Goal: Task Accomplishment & Management: Manage account settings

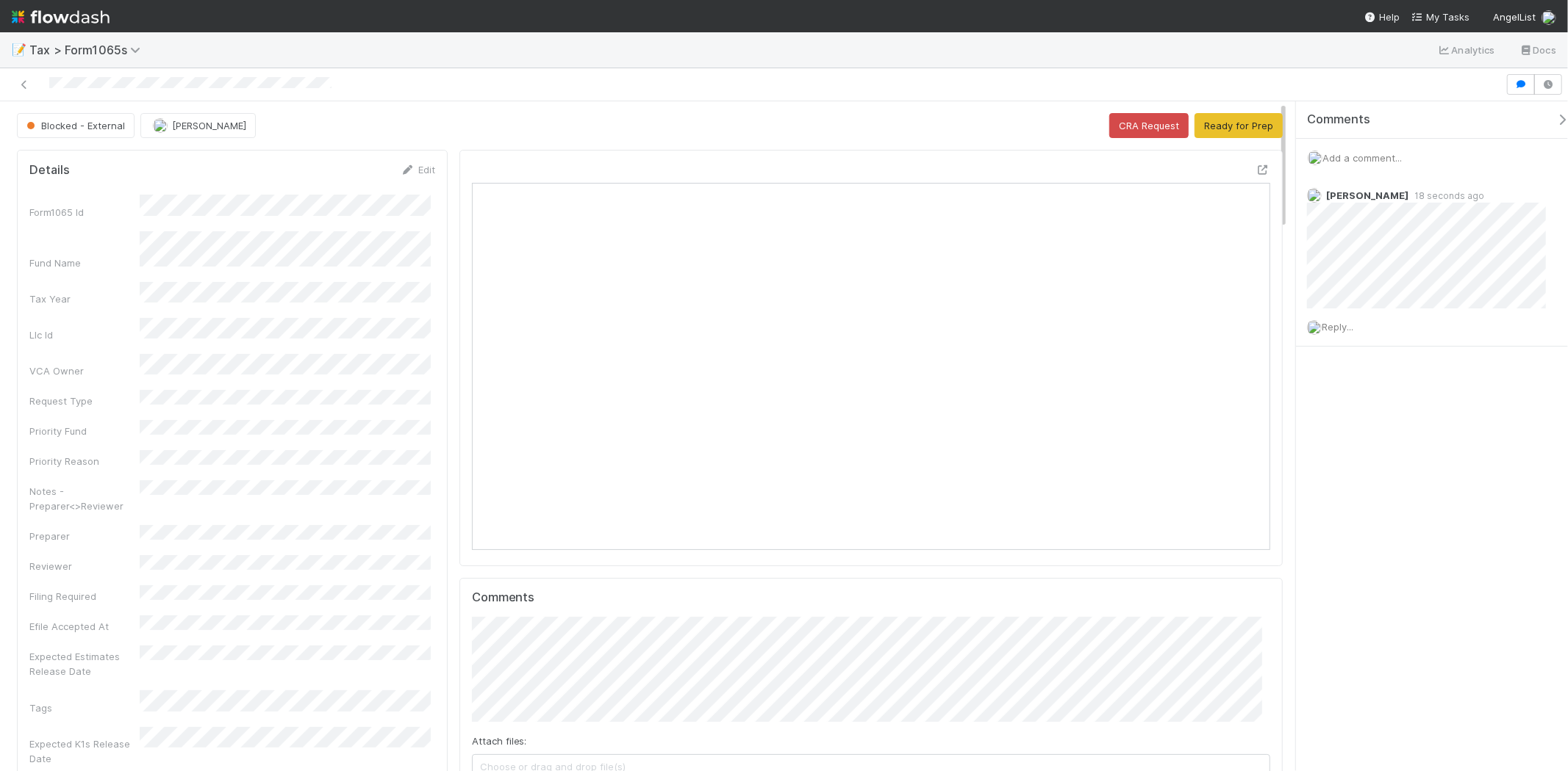
scroll to position [286, 778]
click at [1350, 149] on div "Add a comment..." at bounding box center [1438, 158] width 285 height 38
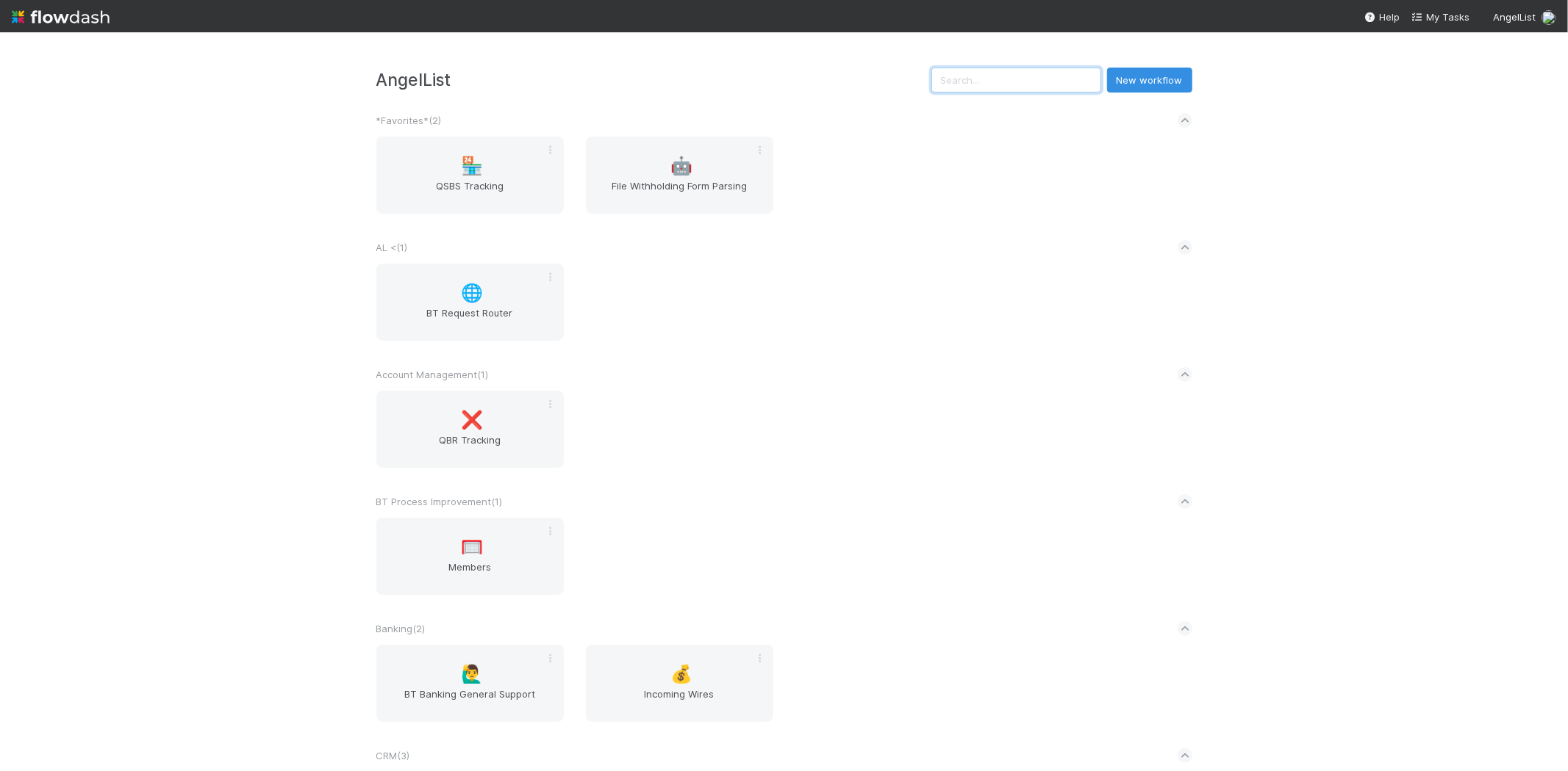
click at [1008, 76] on input "text" at bounding box center [1016, 80] width 170 height 25
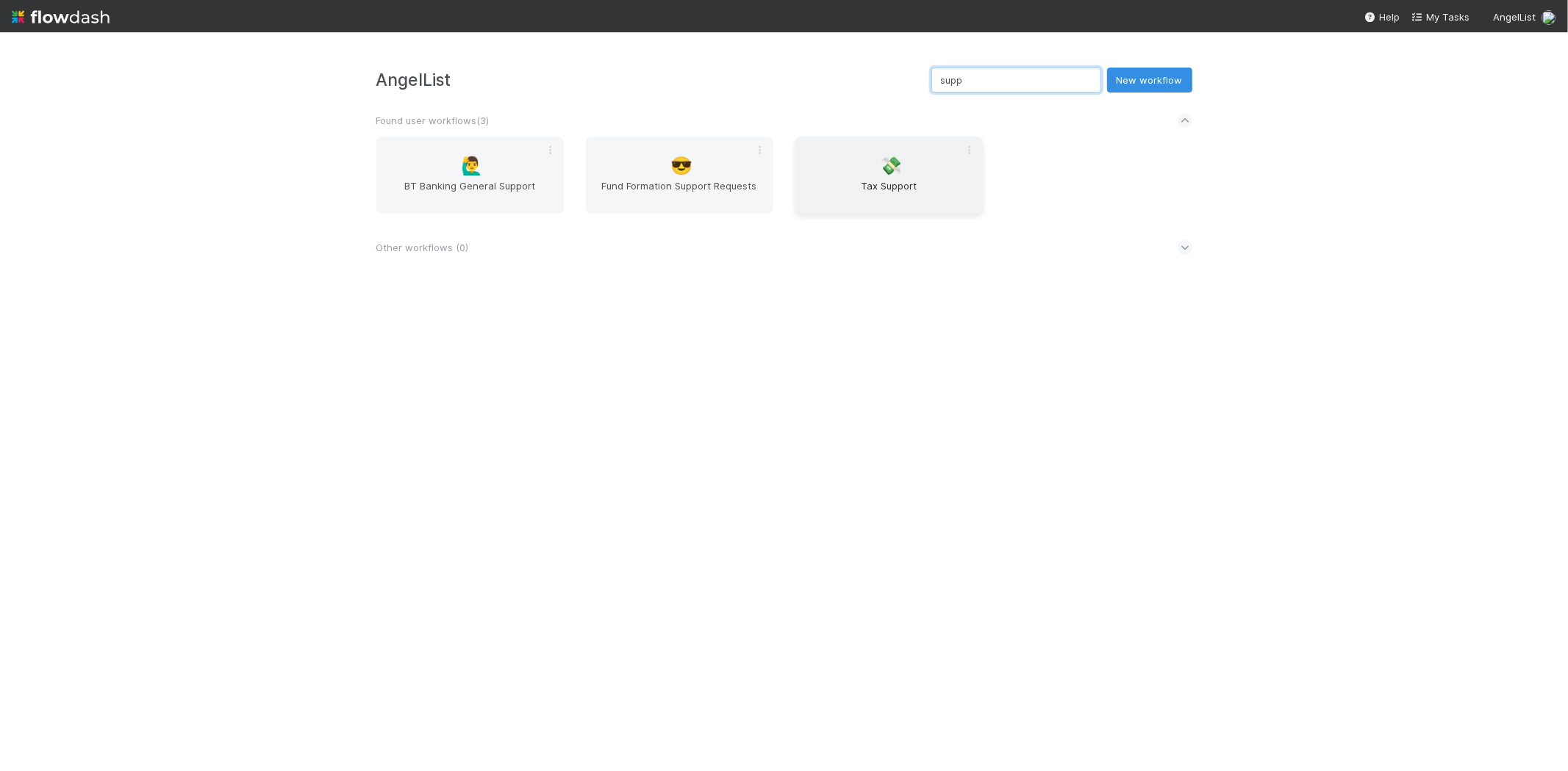
type input "supp"
click at [897, 213] on div "💸 Tax Support" at bounding box center [889, 175] width 188 height 77
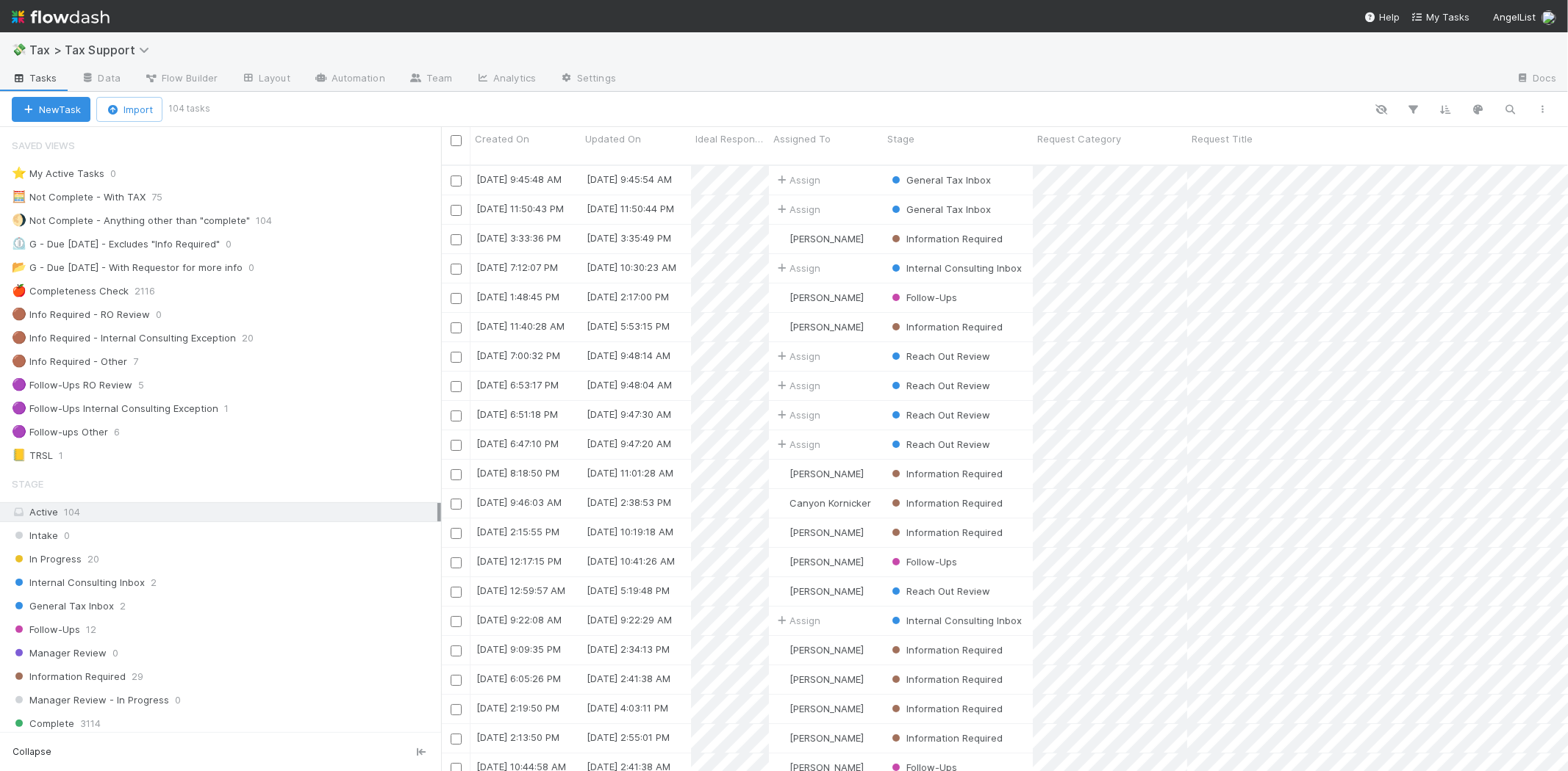
scroll to position [606, 1114]
click at [202, 606] on div "General Tax Inbox 2" at bounding box center [226, 606] width 430 height 19
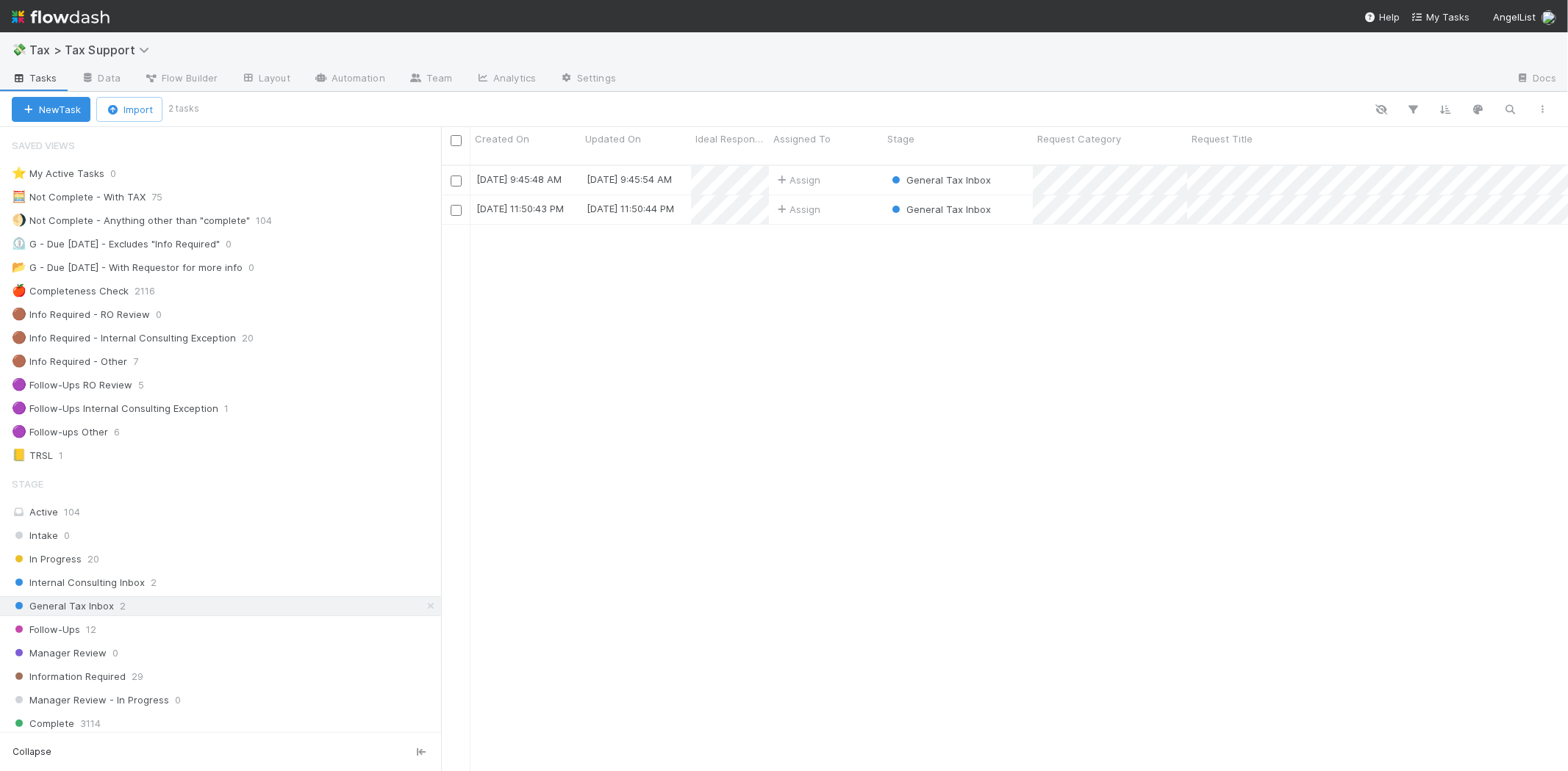
scroll to position [606, 1114]
click at [172, 634] on div "Follow-Ups 12" at bounding box center [226, 630] width 430 height 19
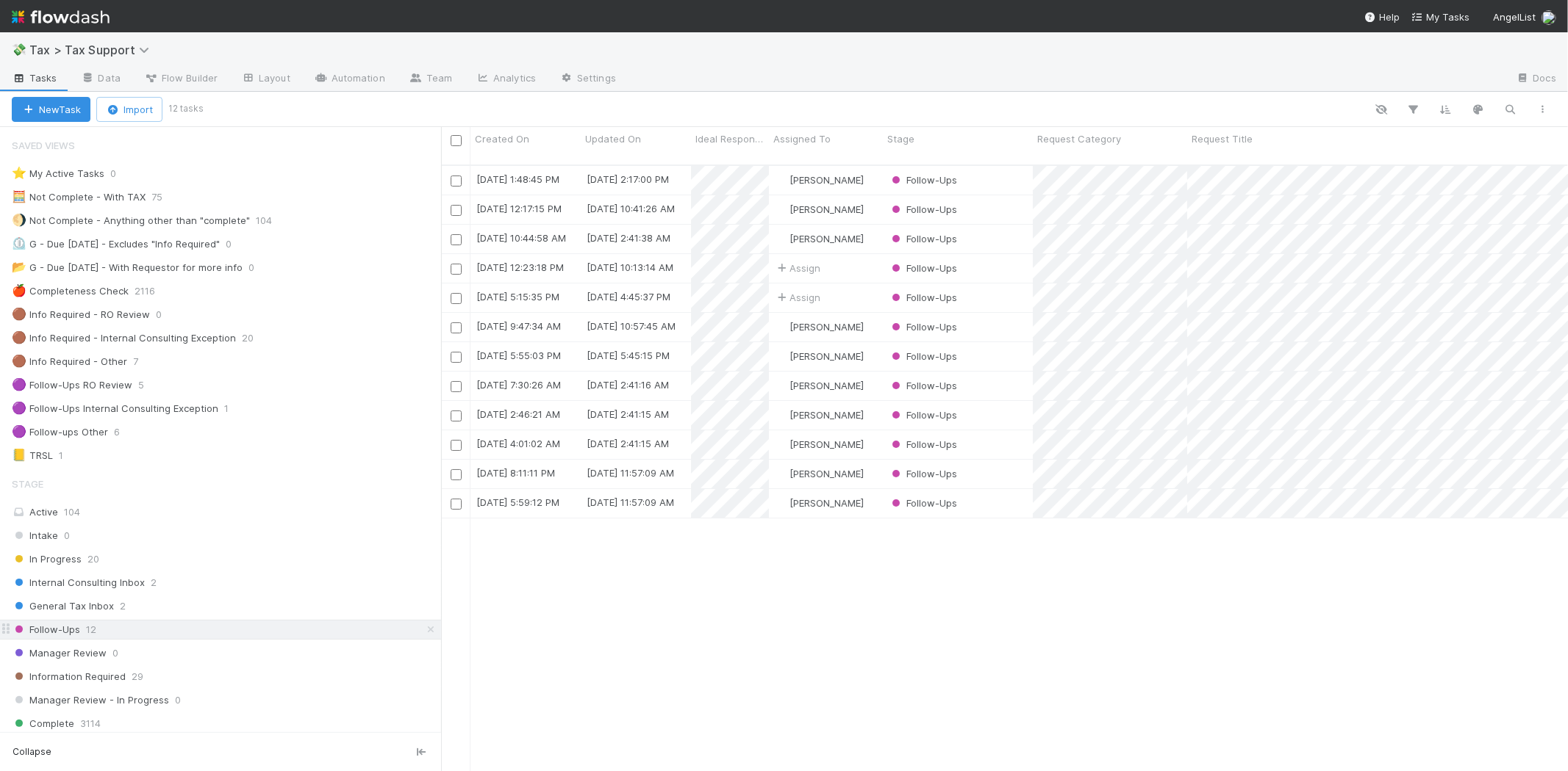
scroll to position [606, 1114]
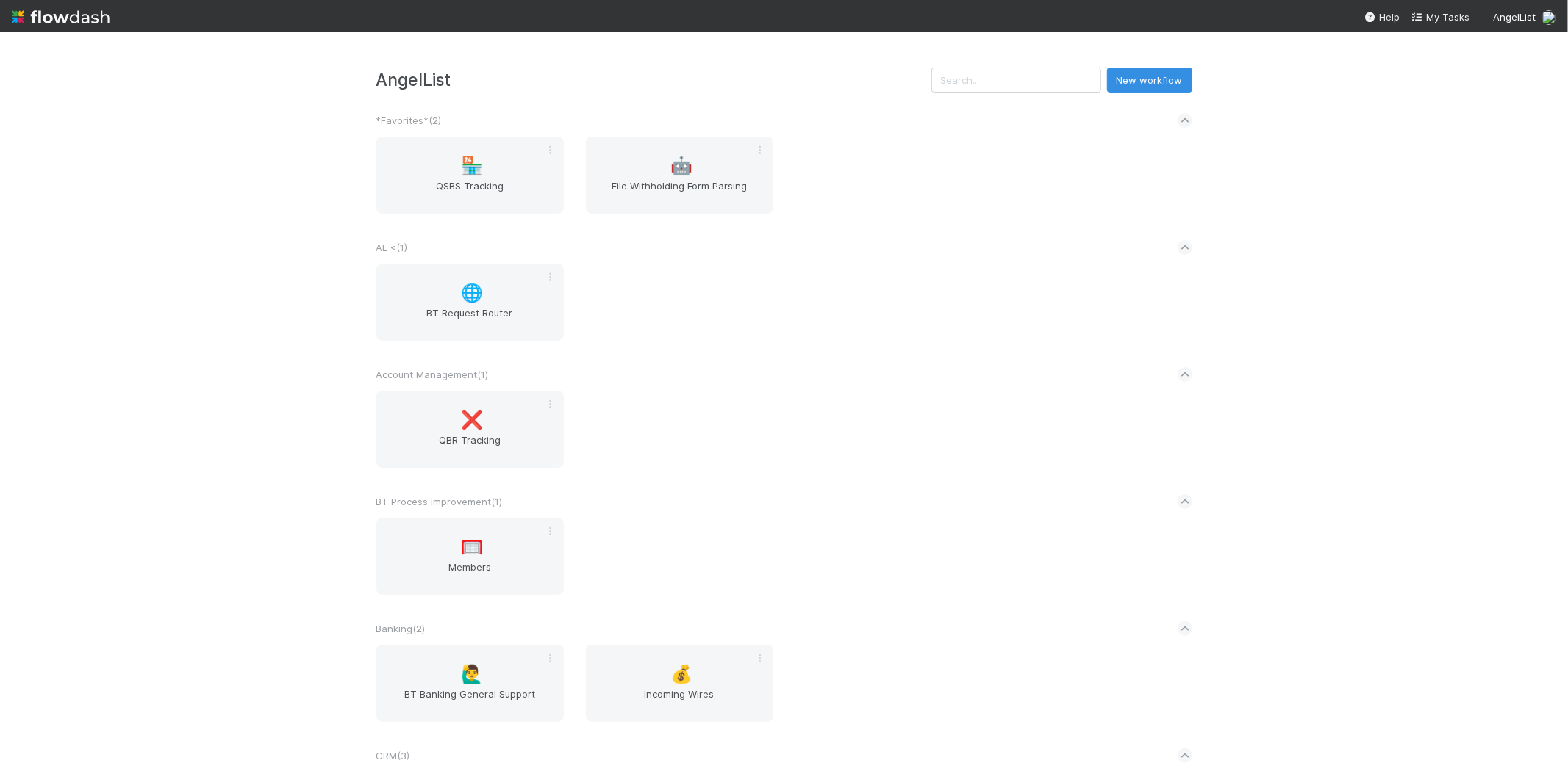
click at [1017, 64] on div "AngelList New workflow *Favorites* ( 2 ) 🏪 QSBS Tracking 🤖 File Withholding For…" at bounding box center [784, 402] width 1568 height 739
click at [1019, 77] on input "text" at bounding box center [1016, 80] width 170 height 25
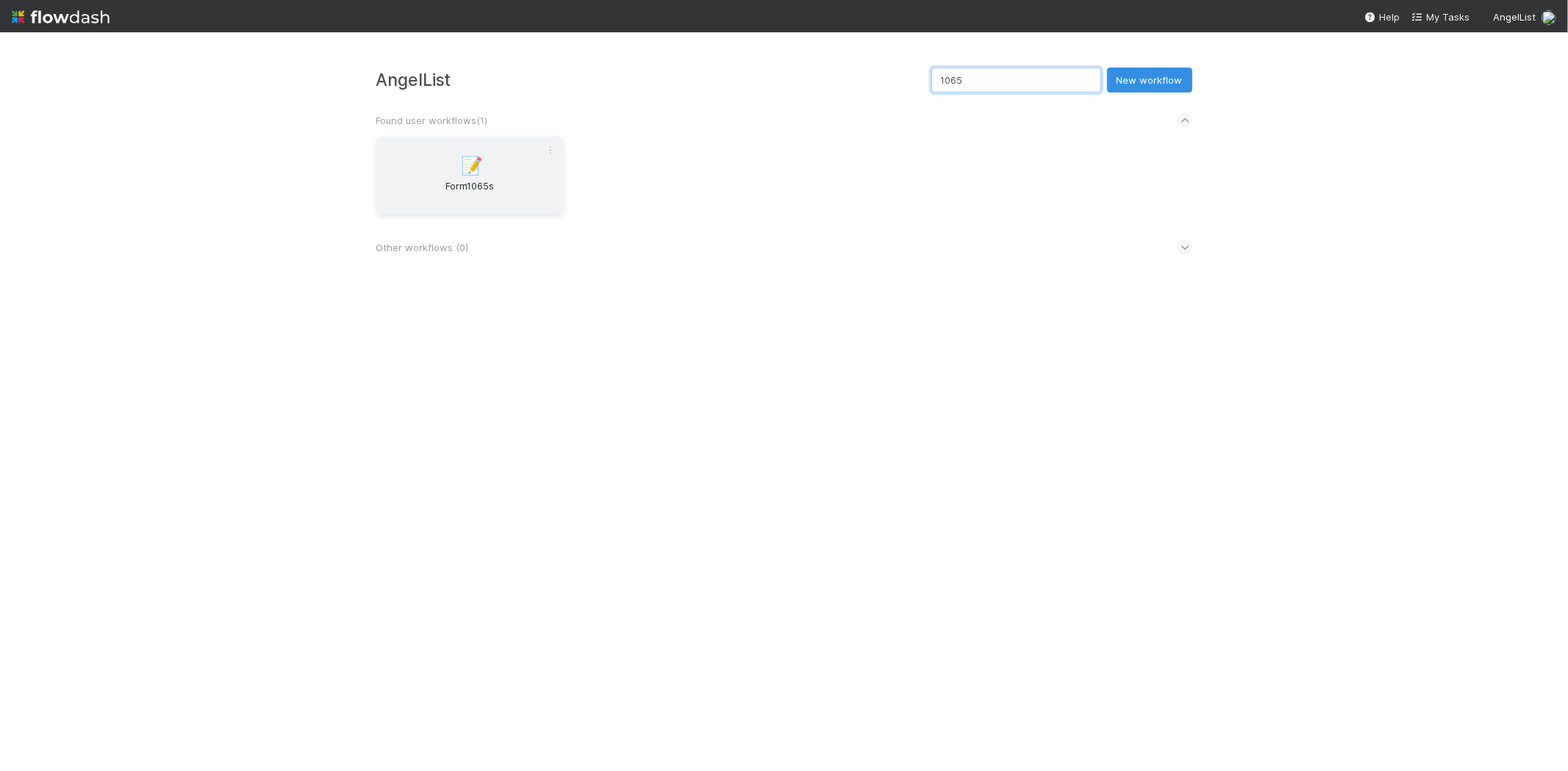
type input "1065"
click at [475, 145] on div "📝 Form1065s" at bounding box center [471, 175] width 188 height 77
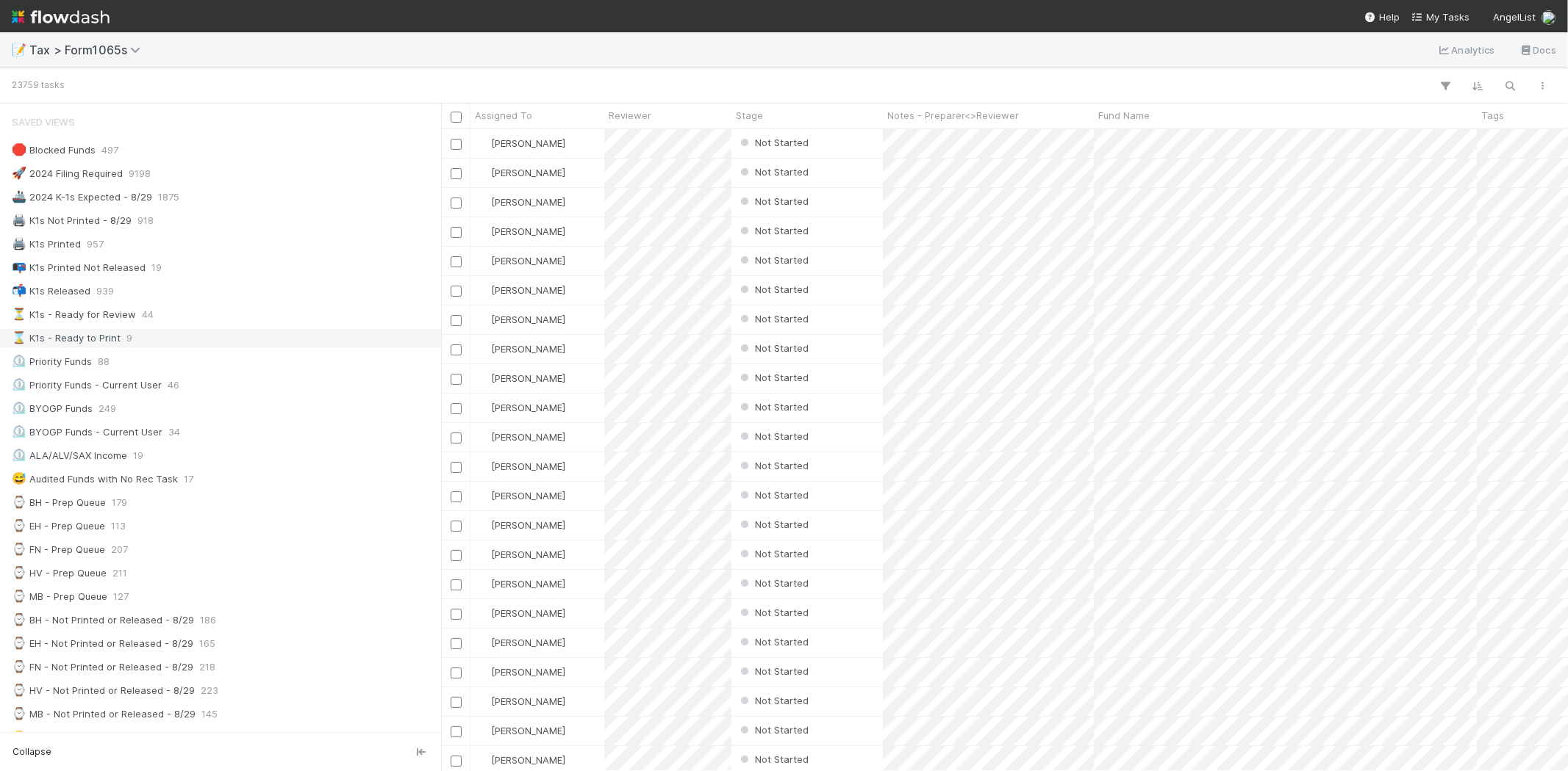
scroll to position [81, 0]
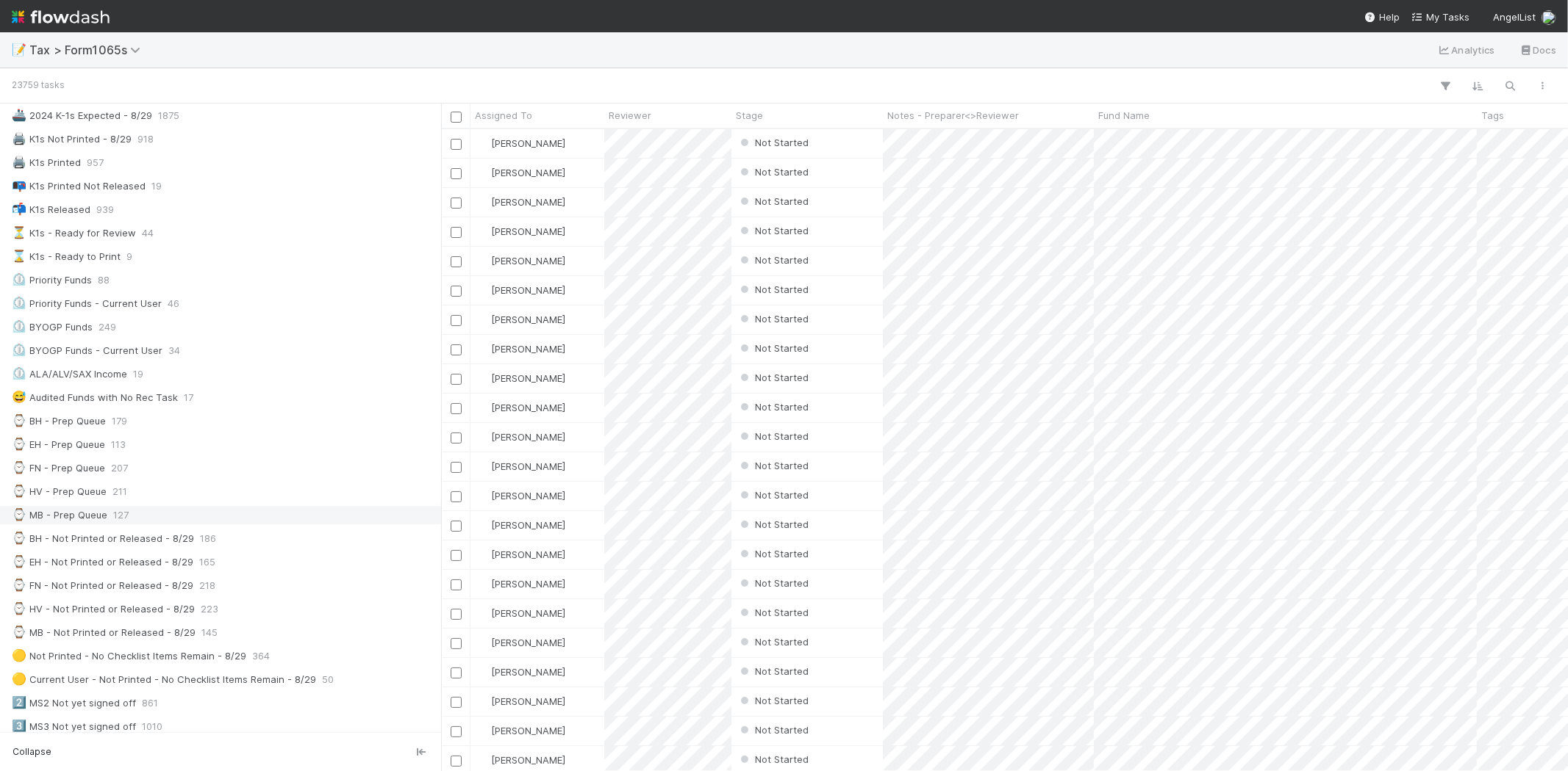
click at [226, 510] on div "⌚ MB - Prep Queue 127" at bounding box center [224, 515] width 426 height 19
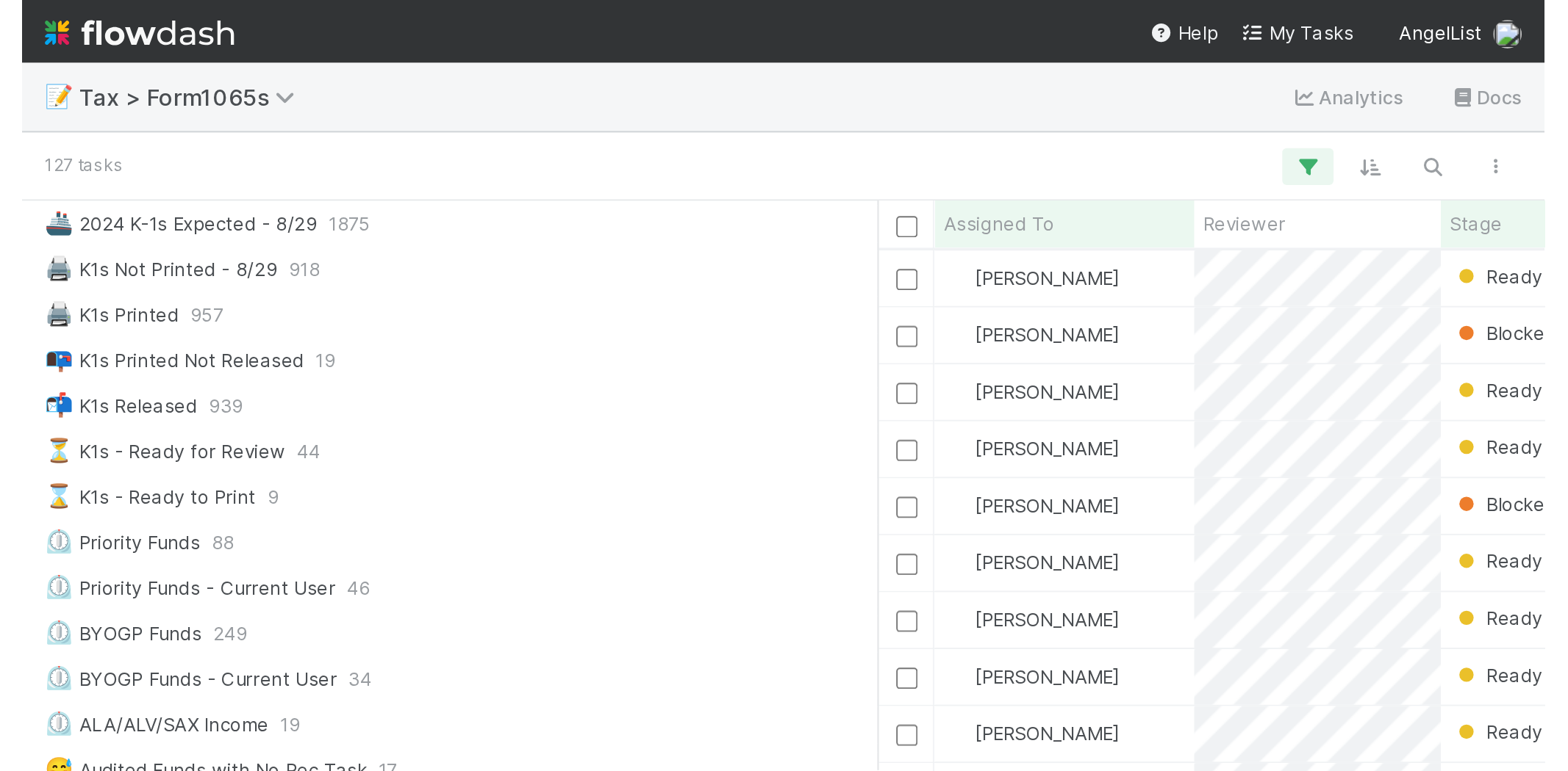
scroll to position [630, 1114]
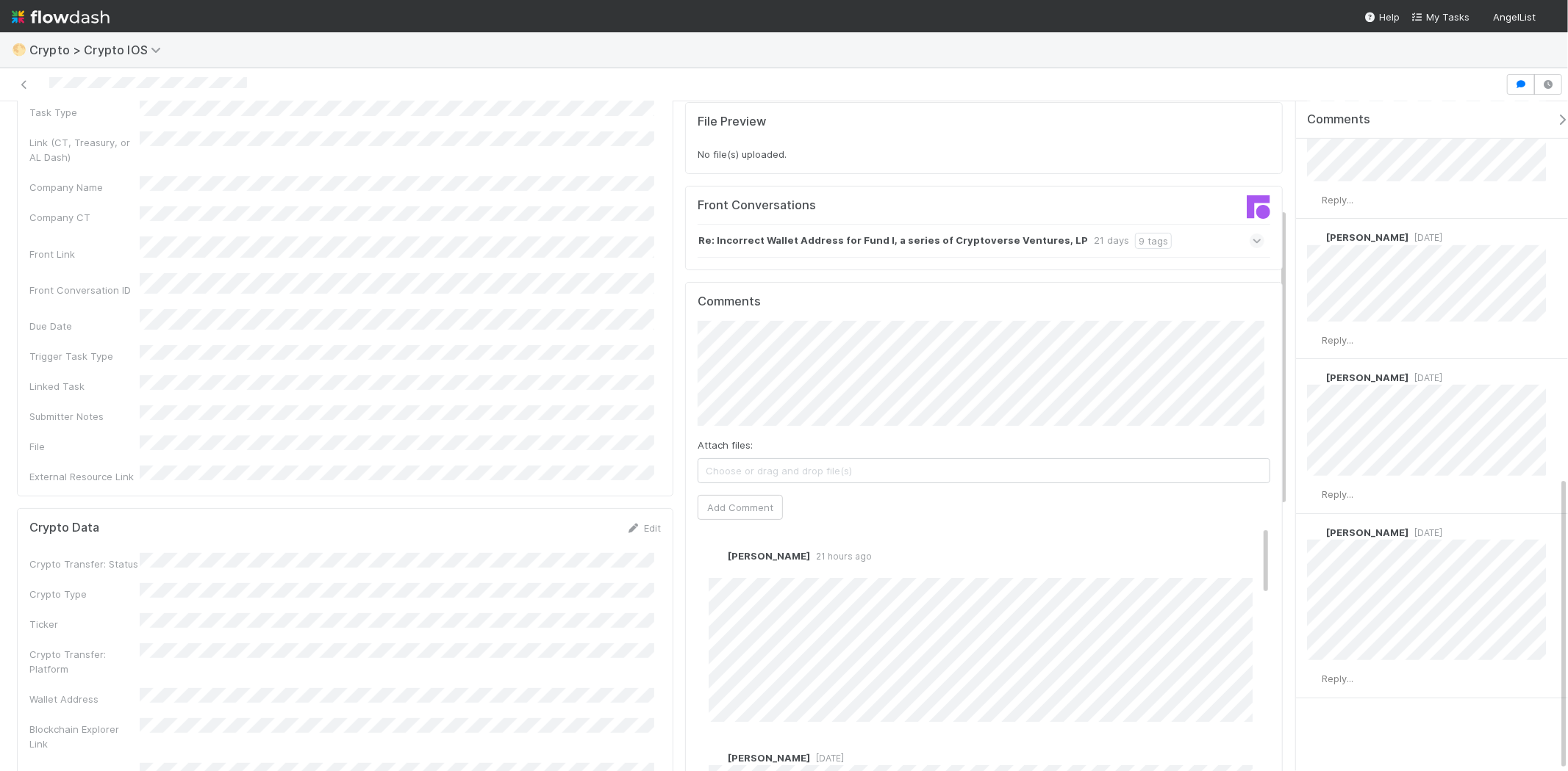
scroll to position [245, 0]
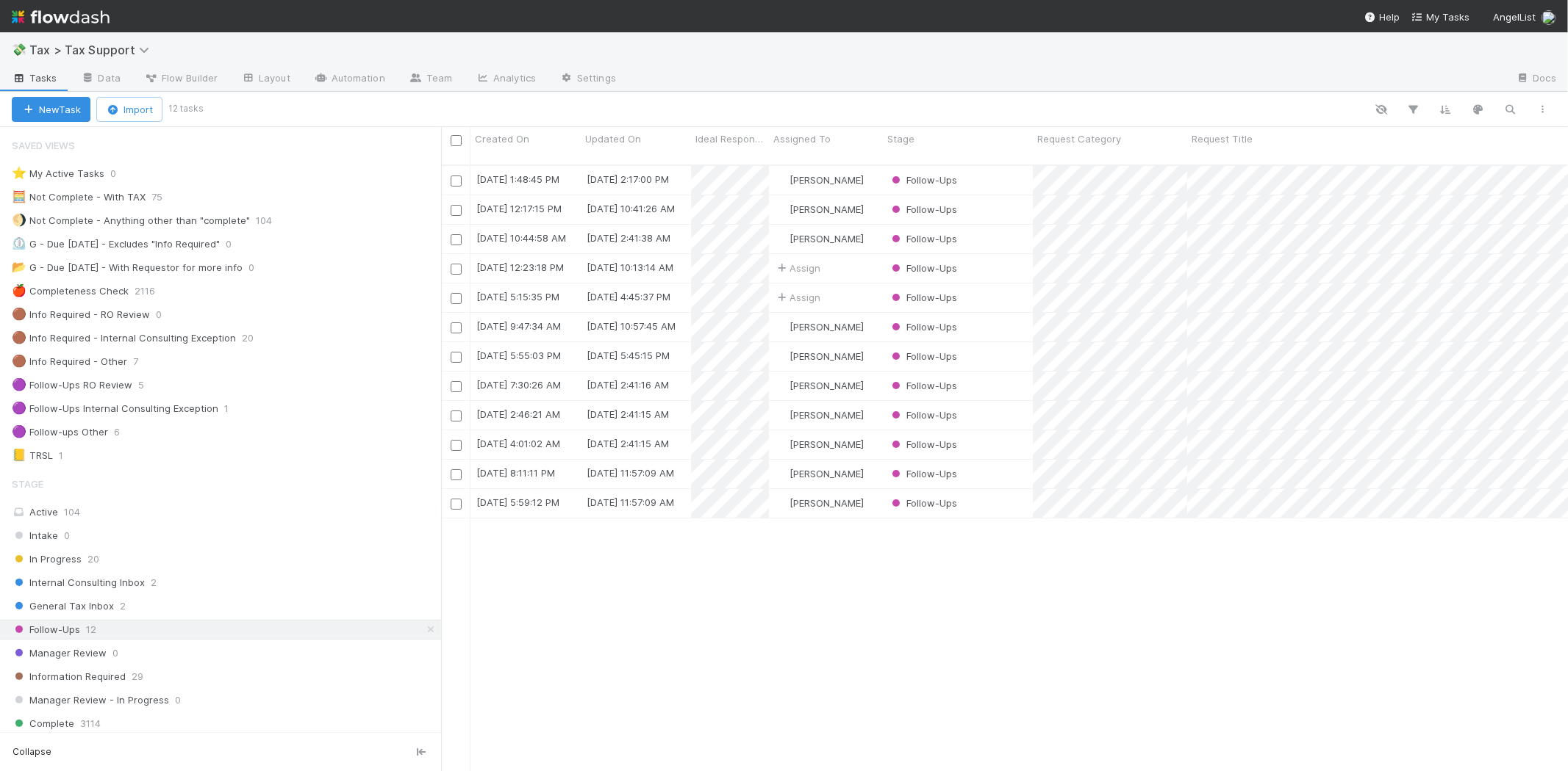
scroll to position [606, 1114]
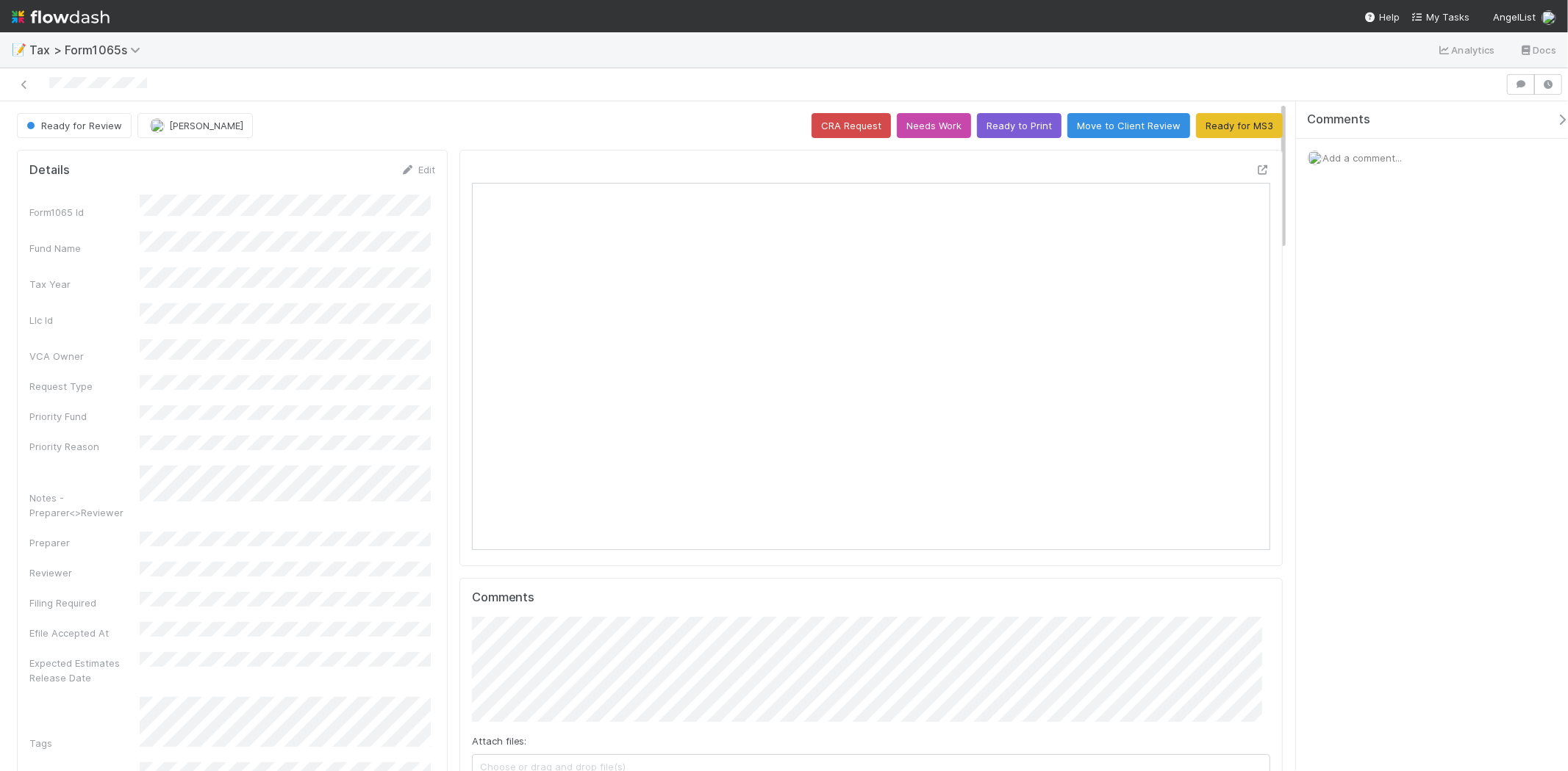
scroll to position [286, 778]
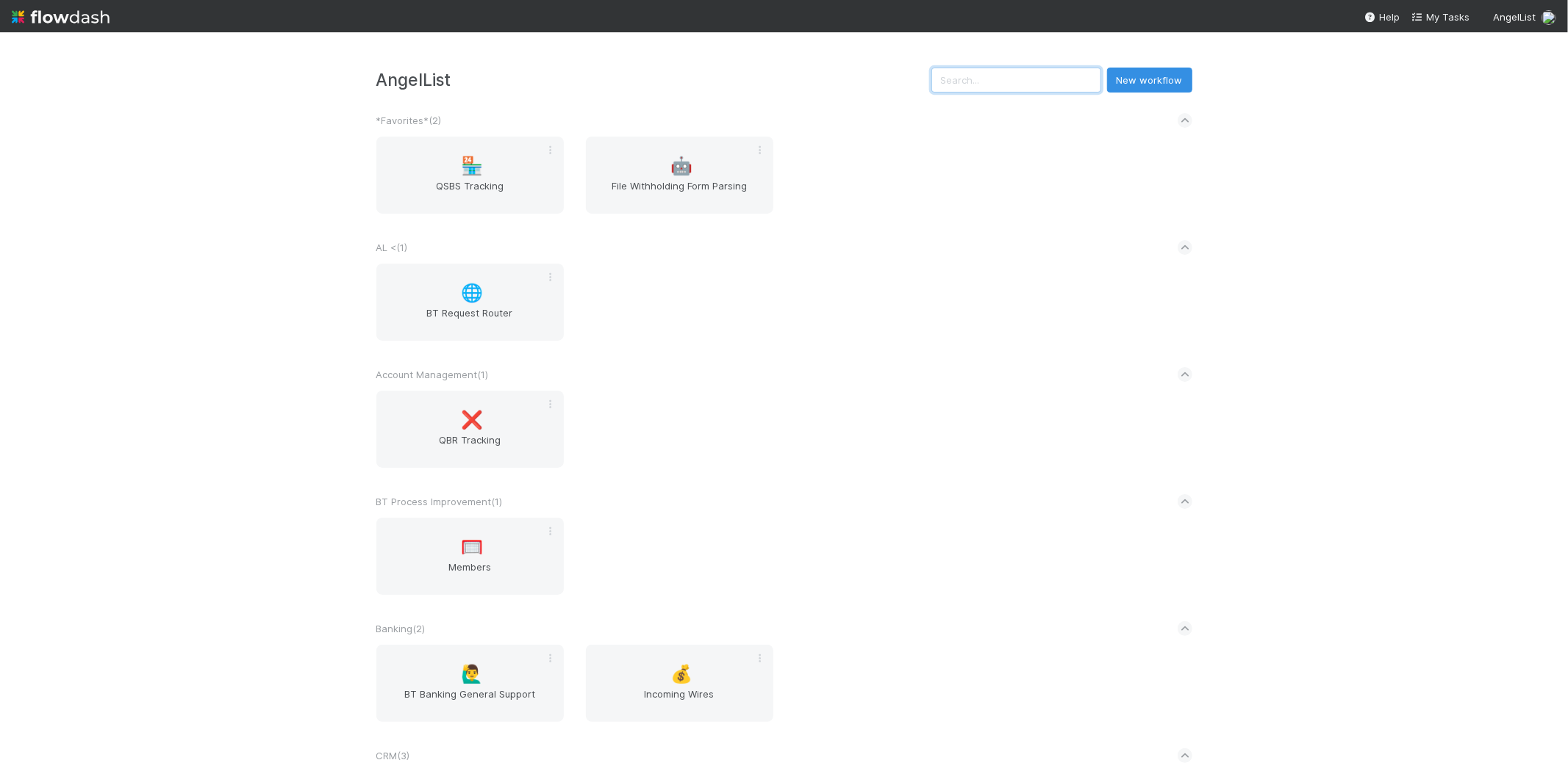
click at [1034, 75] on input "text" at bounding box center [1016, 80] width 170 height 25
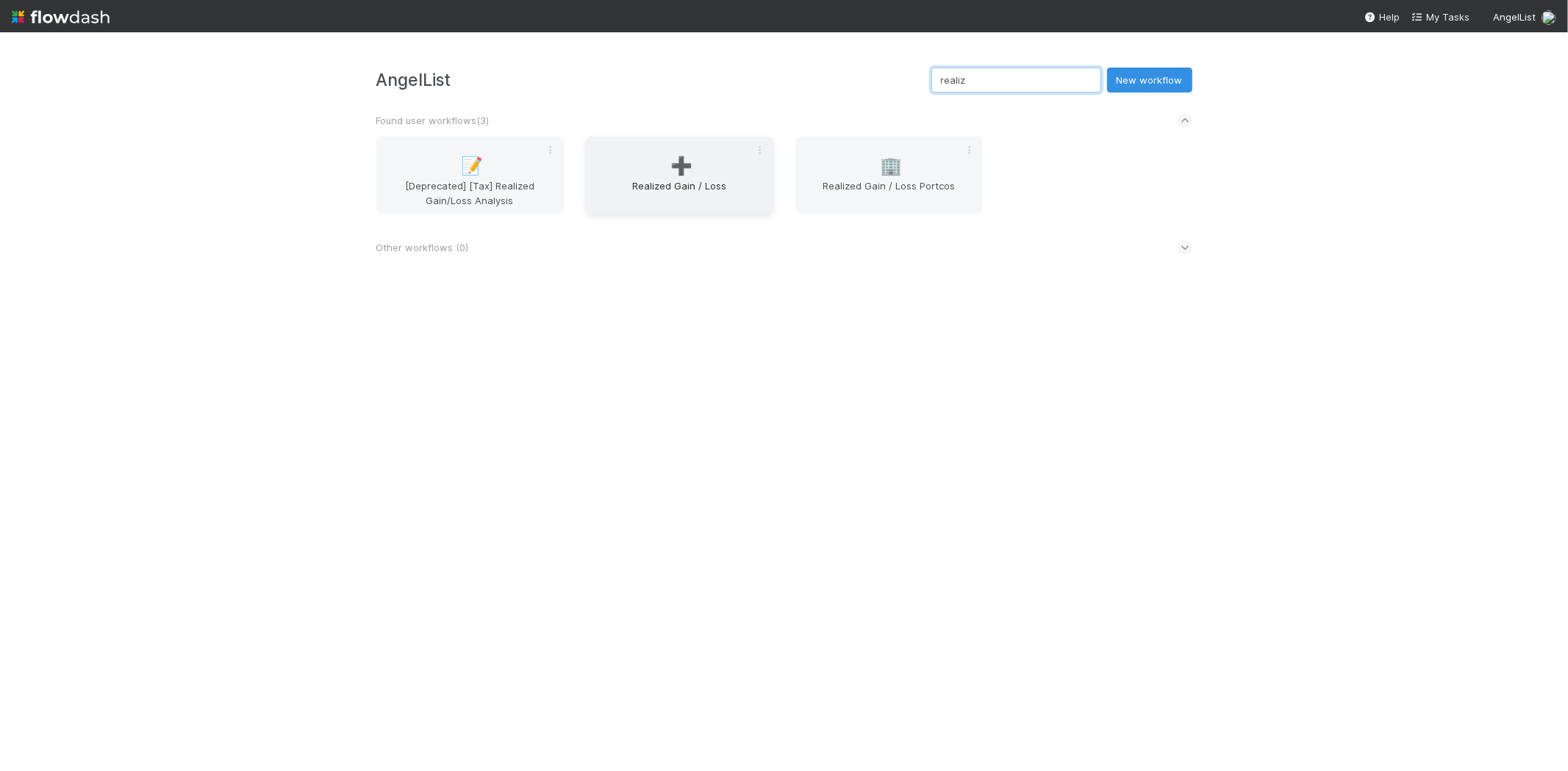
type input "realiz"
click at [652, 187] on span "Realized Gain / Loss" at bounding box center [680, 193] width 176 height 29
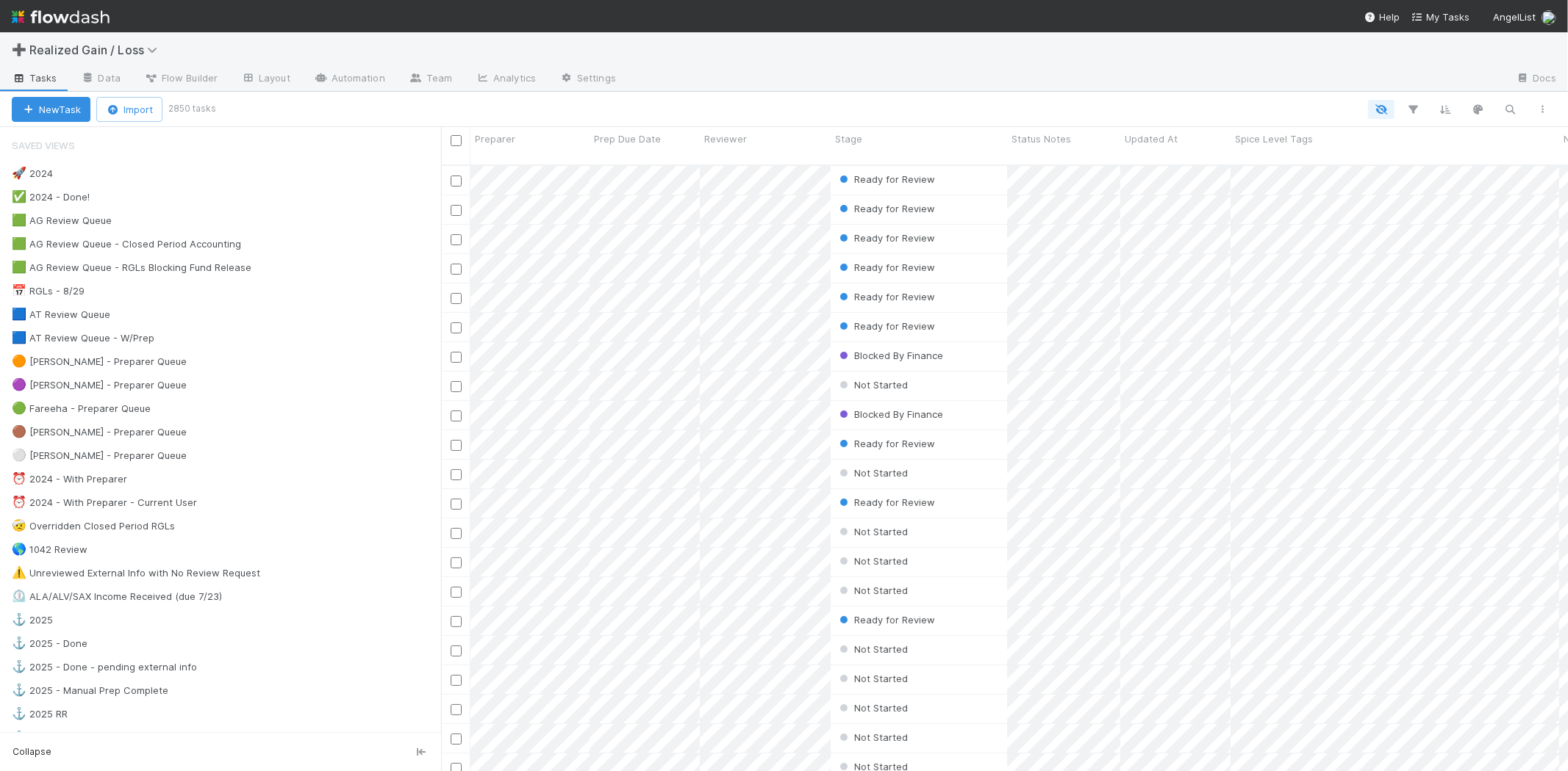
scroll to position [606, 1114]
click at [143, 375] on div "🚀 2024 4513 ✅ 2024 - Done! 4719 🟩 AG Review Queue 6 🟩 AG Review Queue - Closed …" at bounding box center [221, 679] width 441 height 1031
click at [143, 366] on div "🟠 Michael - Preparer Queue" at bounding box center [99, 361] width 175 height 19
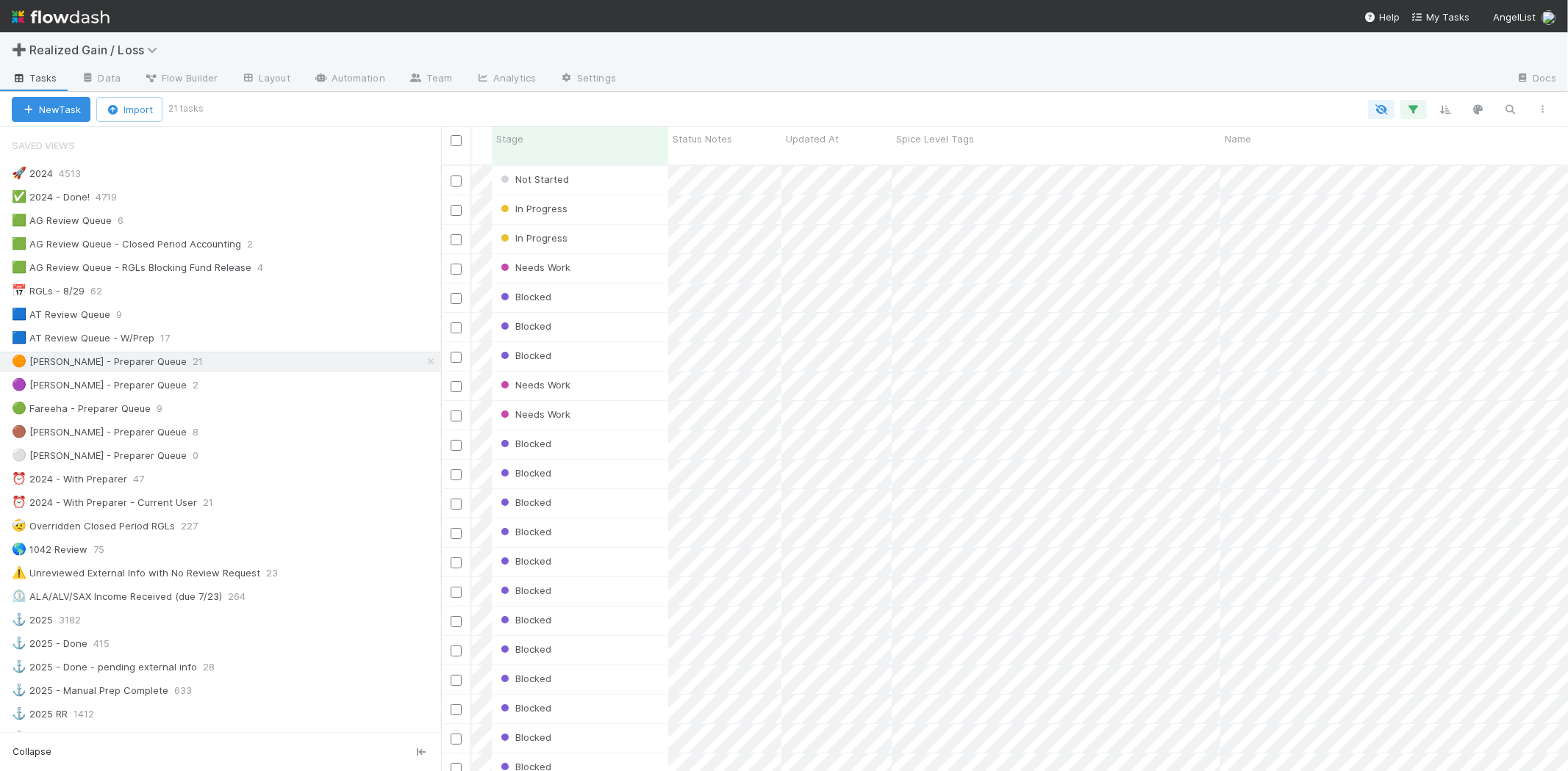
scroll to position [0, 391]
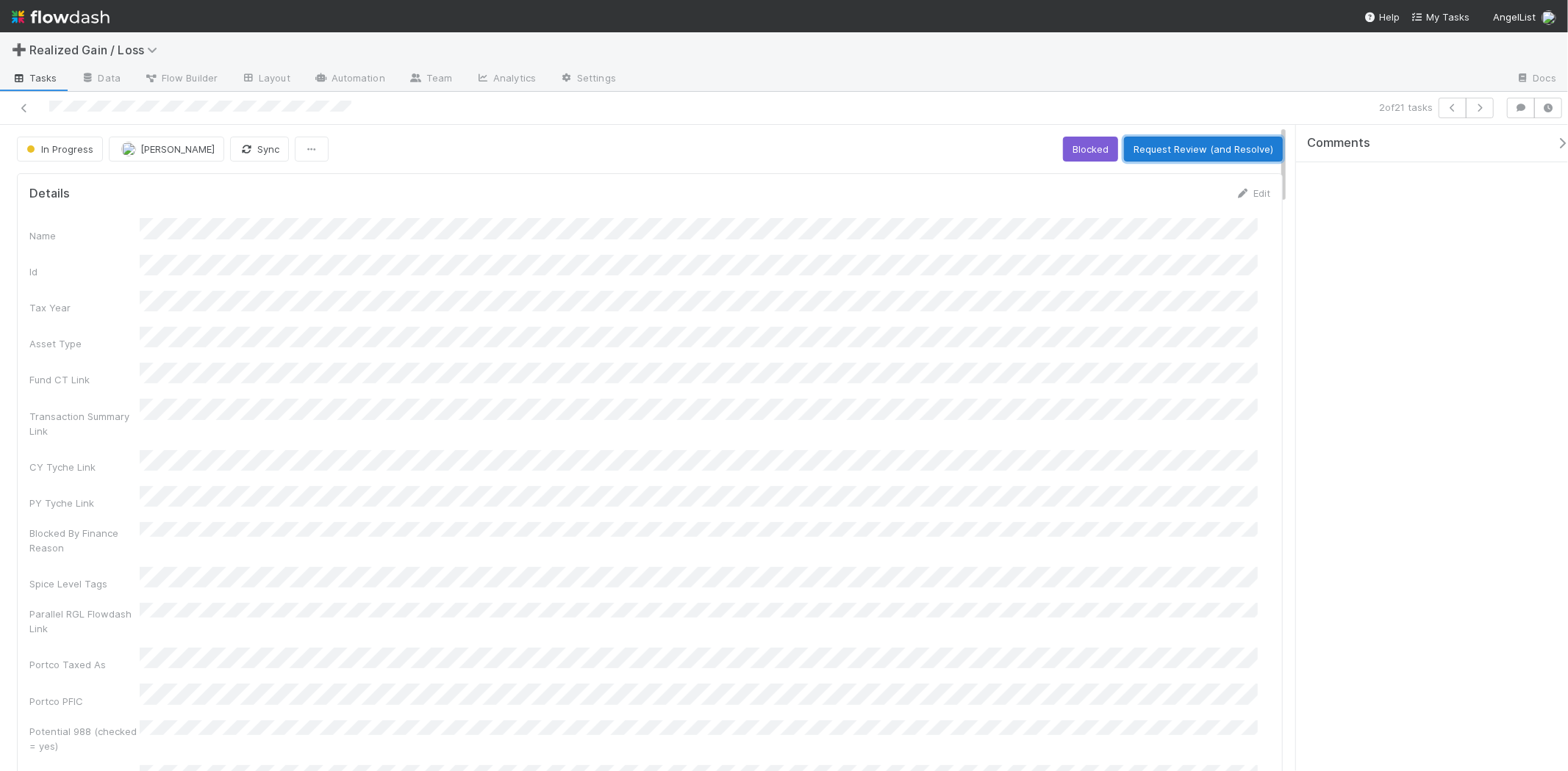
click at [1200, 147] on button "Request Review (and Resolve)" at bounding box center [1204, 149] width 159 height 25
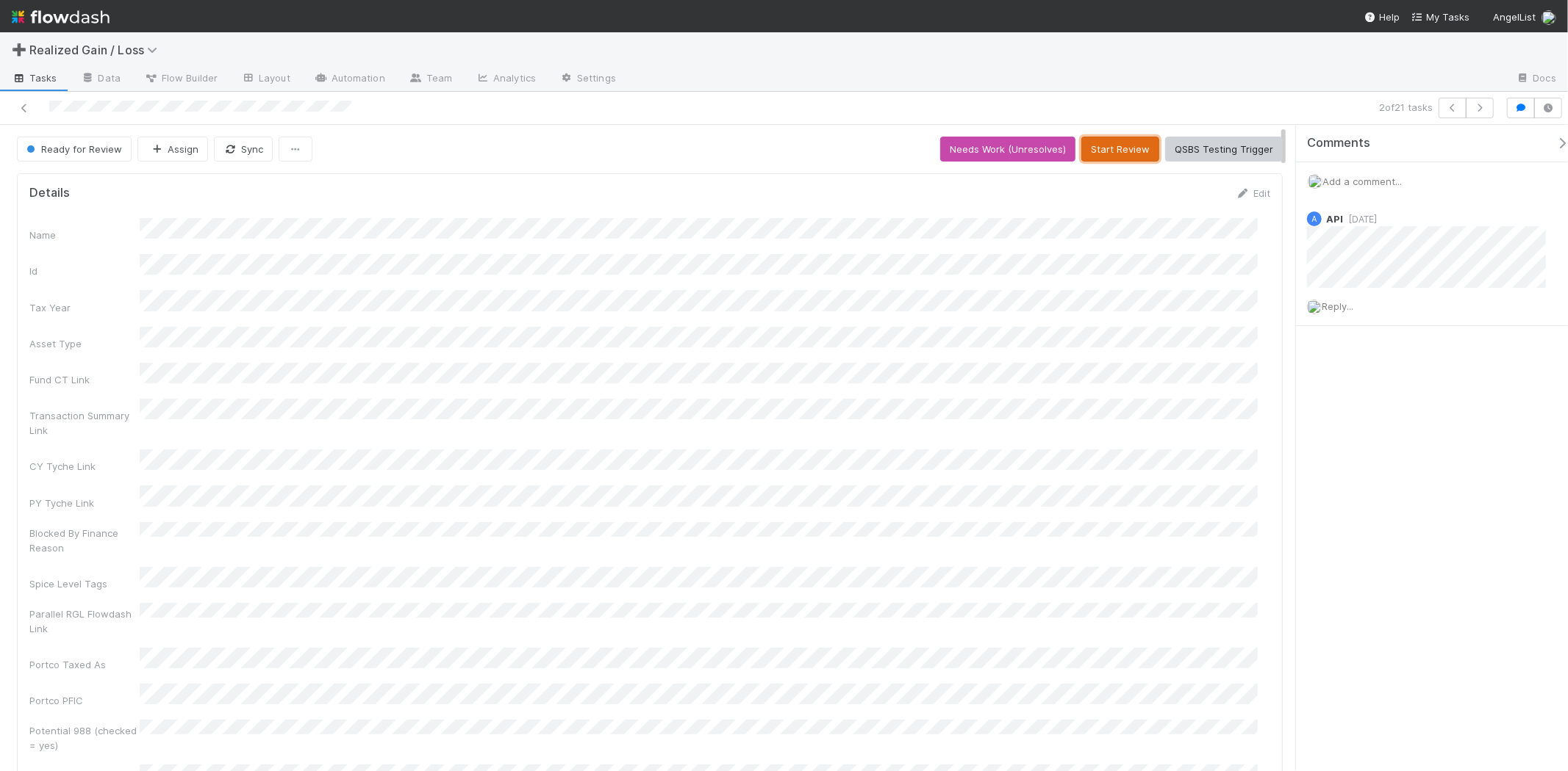
click at [1112, 149] on button "Start Review" at bounding box center [1120, 149] width 78 height 25
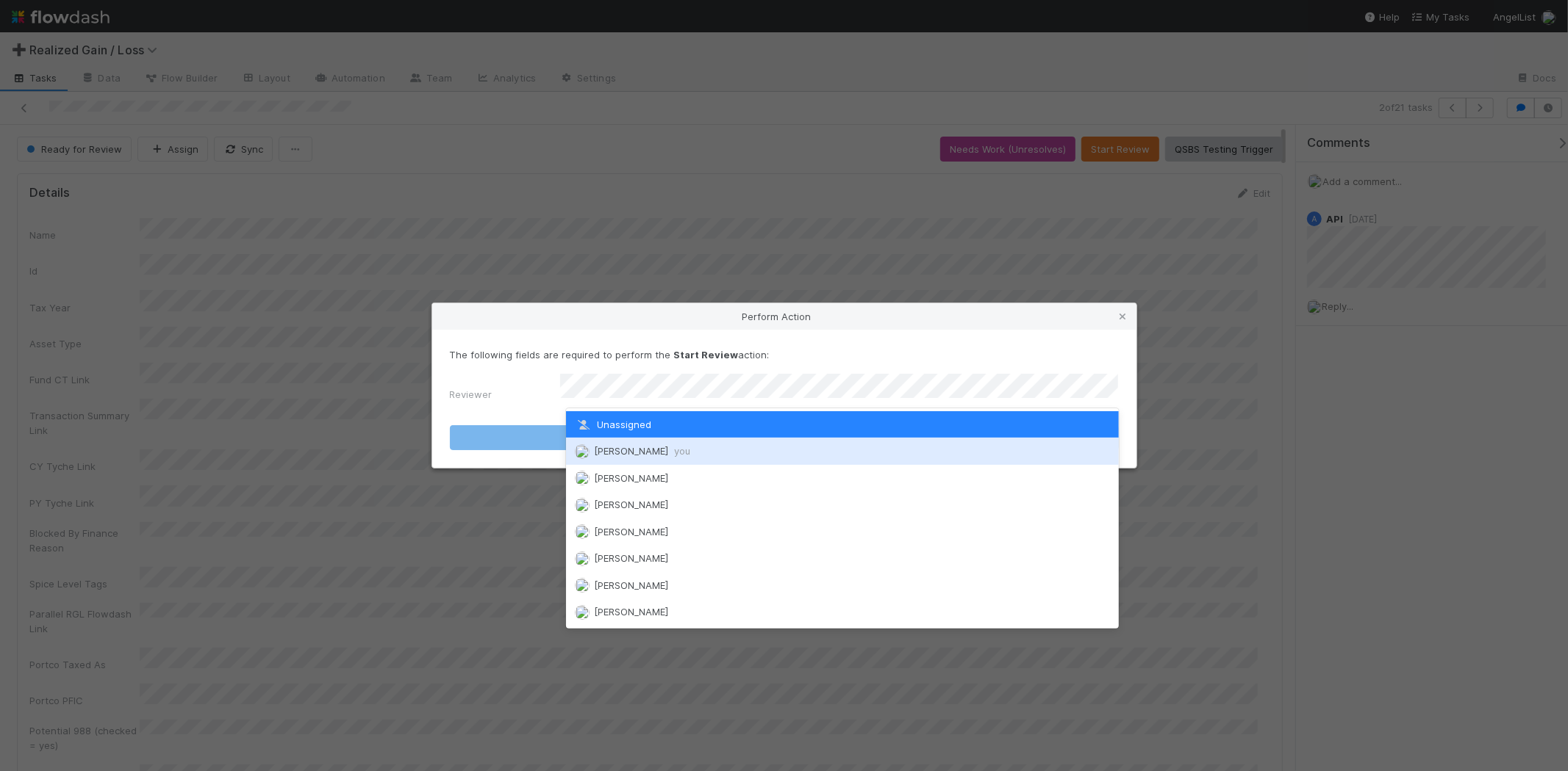
click at [868, 448] on div "[PERSON_NAME] you" at bounding box center [842, 452] width 553 height 27
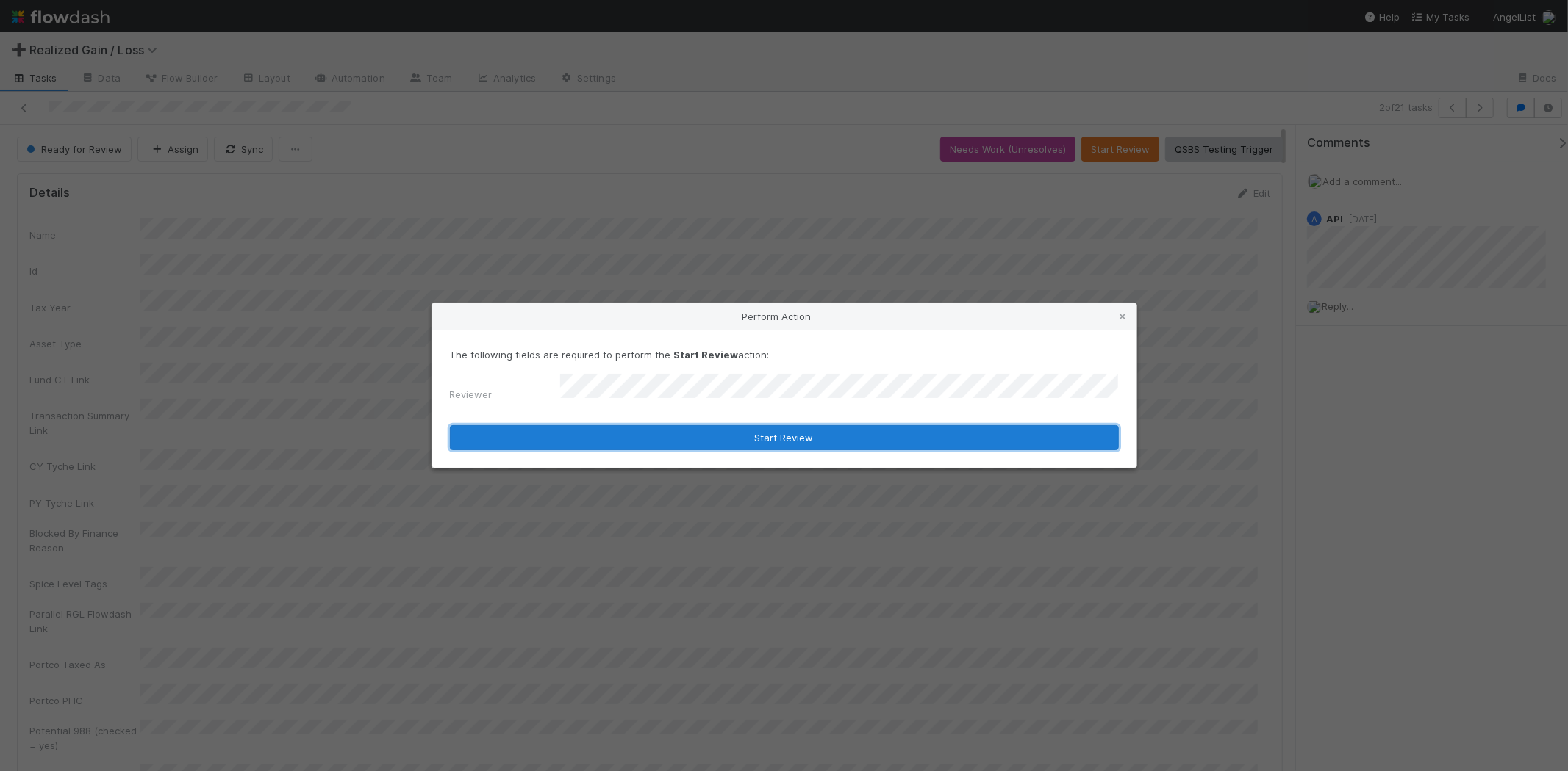
click at [872, 435] on button "Start Review" at bounding box center [784, 438] width 669 height 25
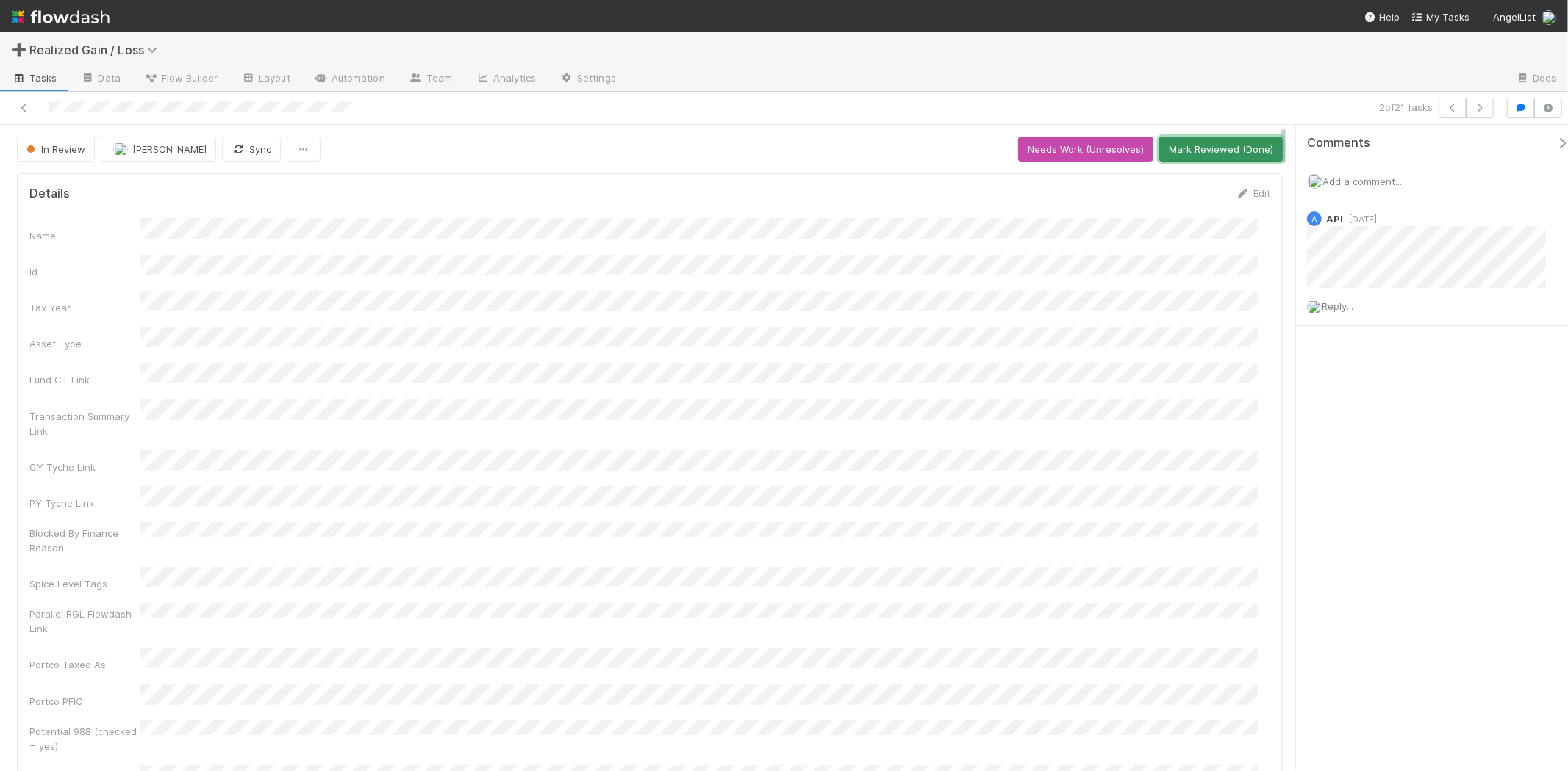
click at [1188, 145] on button "Mark Reviewed (Done)" at bounding box center [1221, 149] width 123 height 25
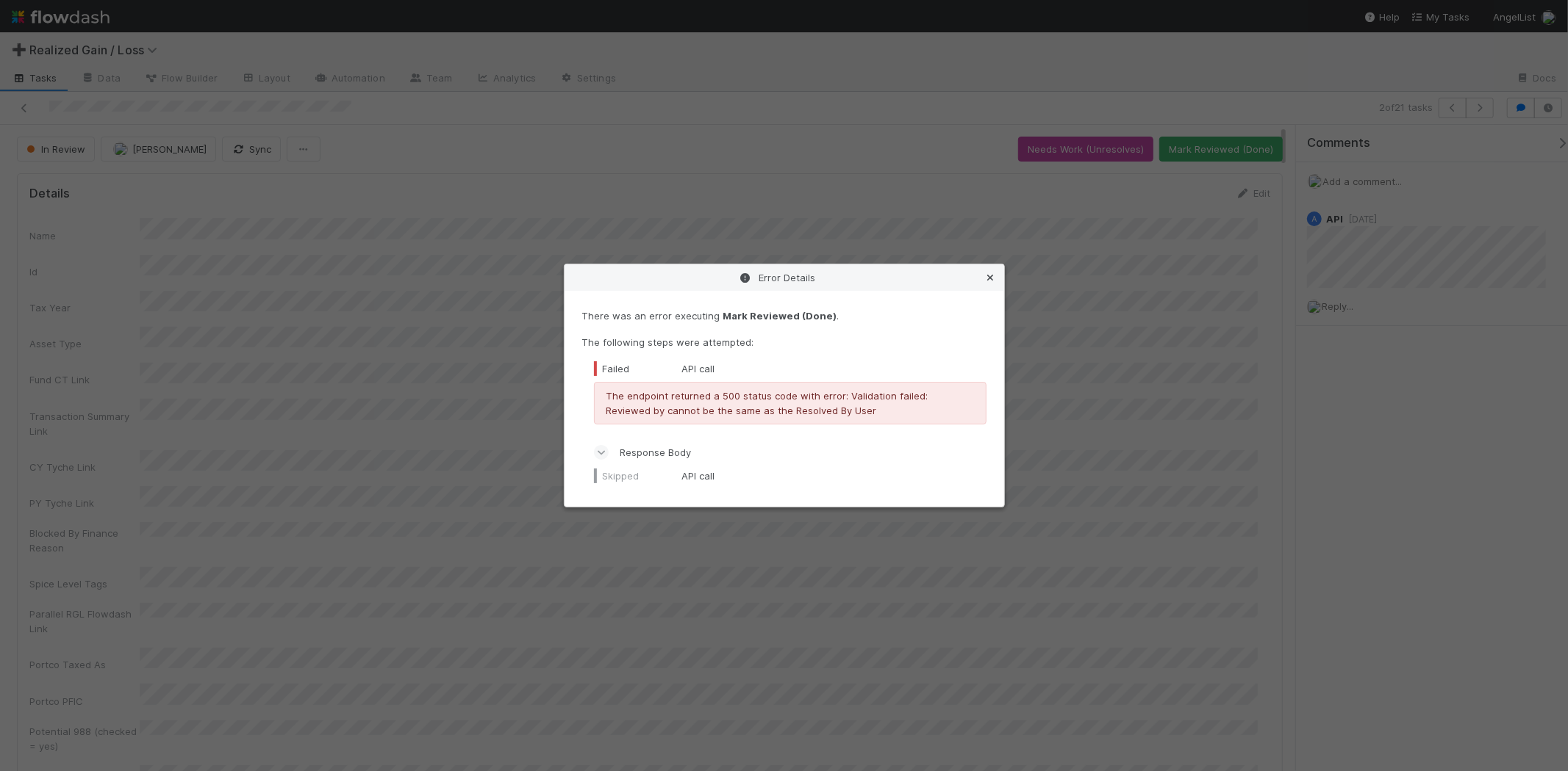
click at [997, 277] on icon at bounding box center [991, 278] width 14 height 10
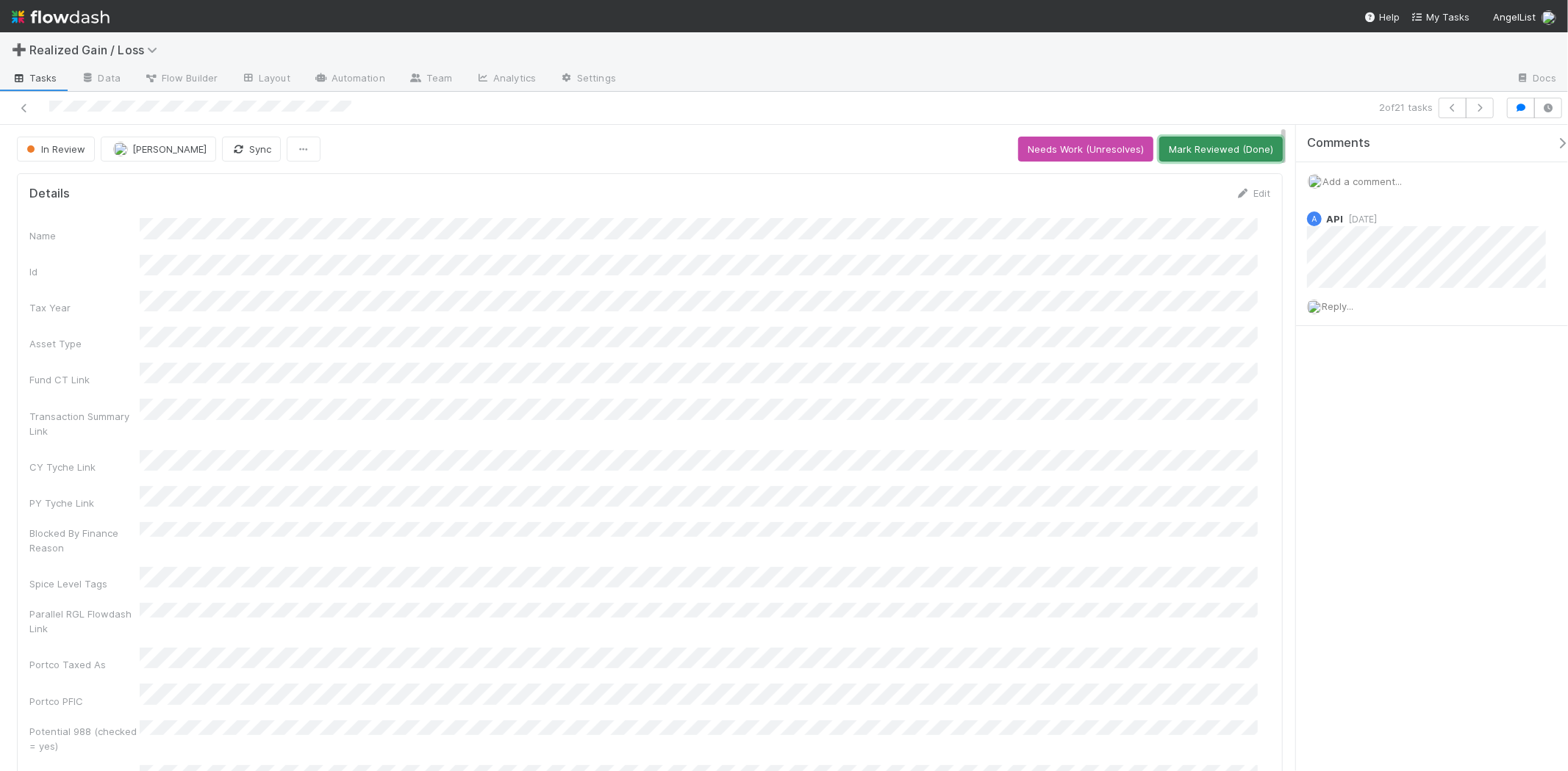
click at [1214, 151] on button "Mark Reviewed (Done)" at bounding box center [1221, 149] width 123 height 25
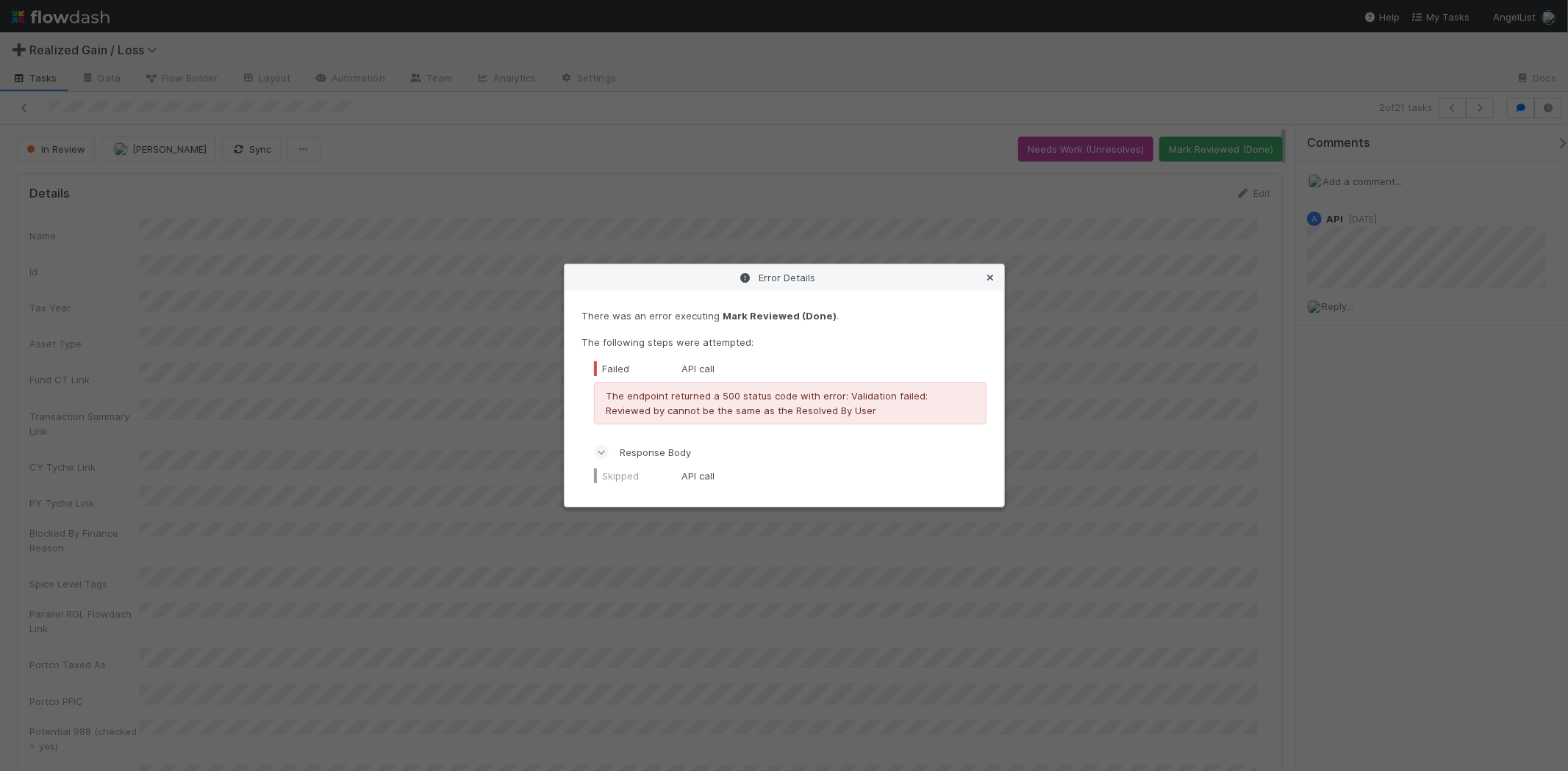
click at [989, 281] on icon at bounding box center [991, 278] width 14 height 10
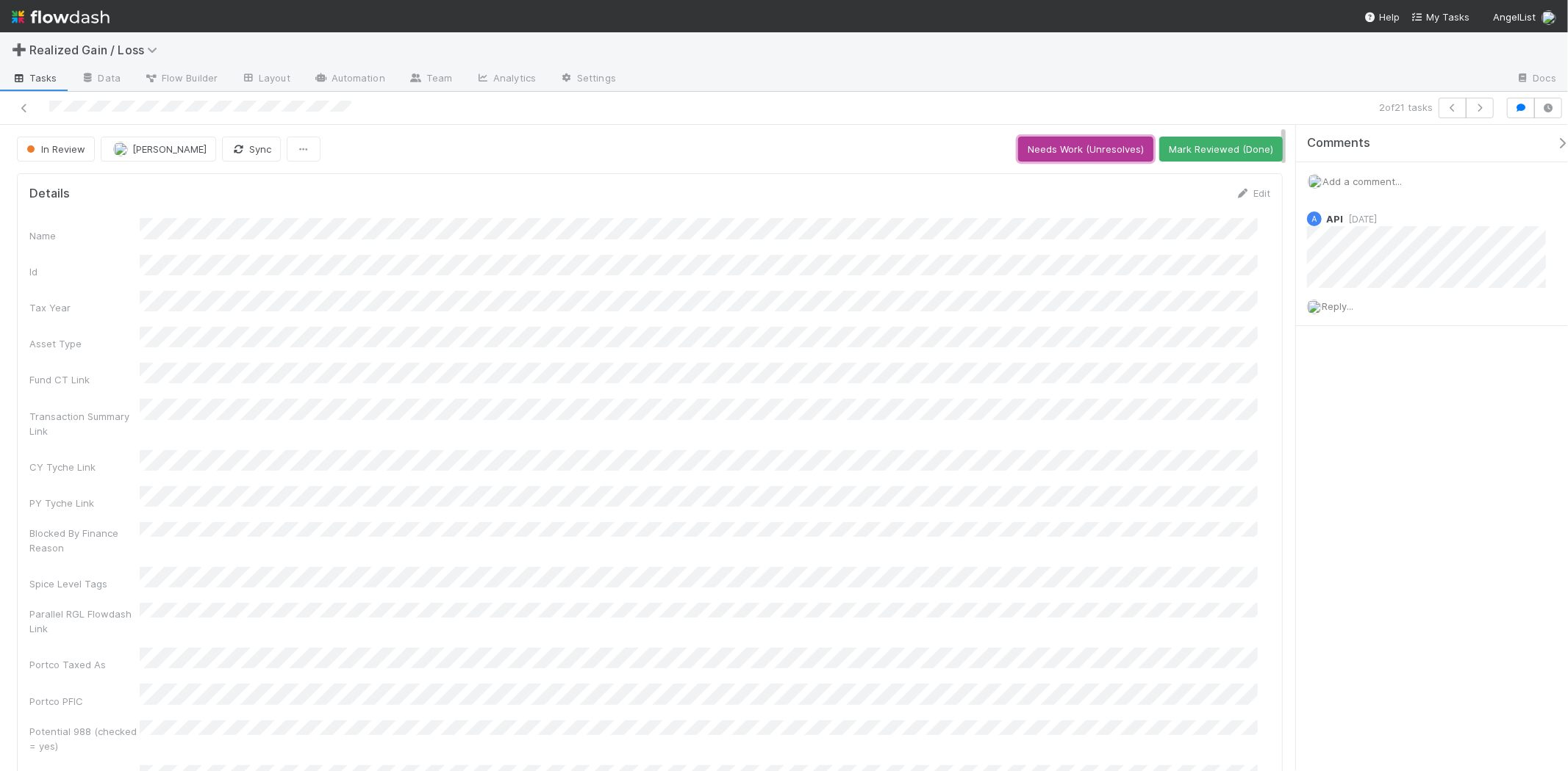
click at [1035, 142] on button "Needs Work (Unresolves)" at bounding box center [1085, 149] width 135 height 25
click at [1241, 157] on button "Skip Prep (and Resolve)" at bounding box center [1219, 149] width 129 height 25
click at [1130, 148] on button "Start Review" at bounding box center [1120, 149] width 78 height 25
click at [1202, 145] on button "Mark Reviewed (Done)" at bounding box center [1221, 149] width 123 height 25
click at [1486, 110] on icon "button" at bounding box center [1480, 108] width 14 height 9
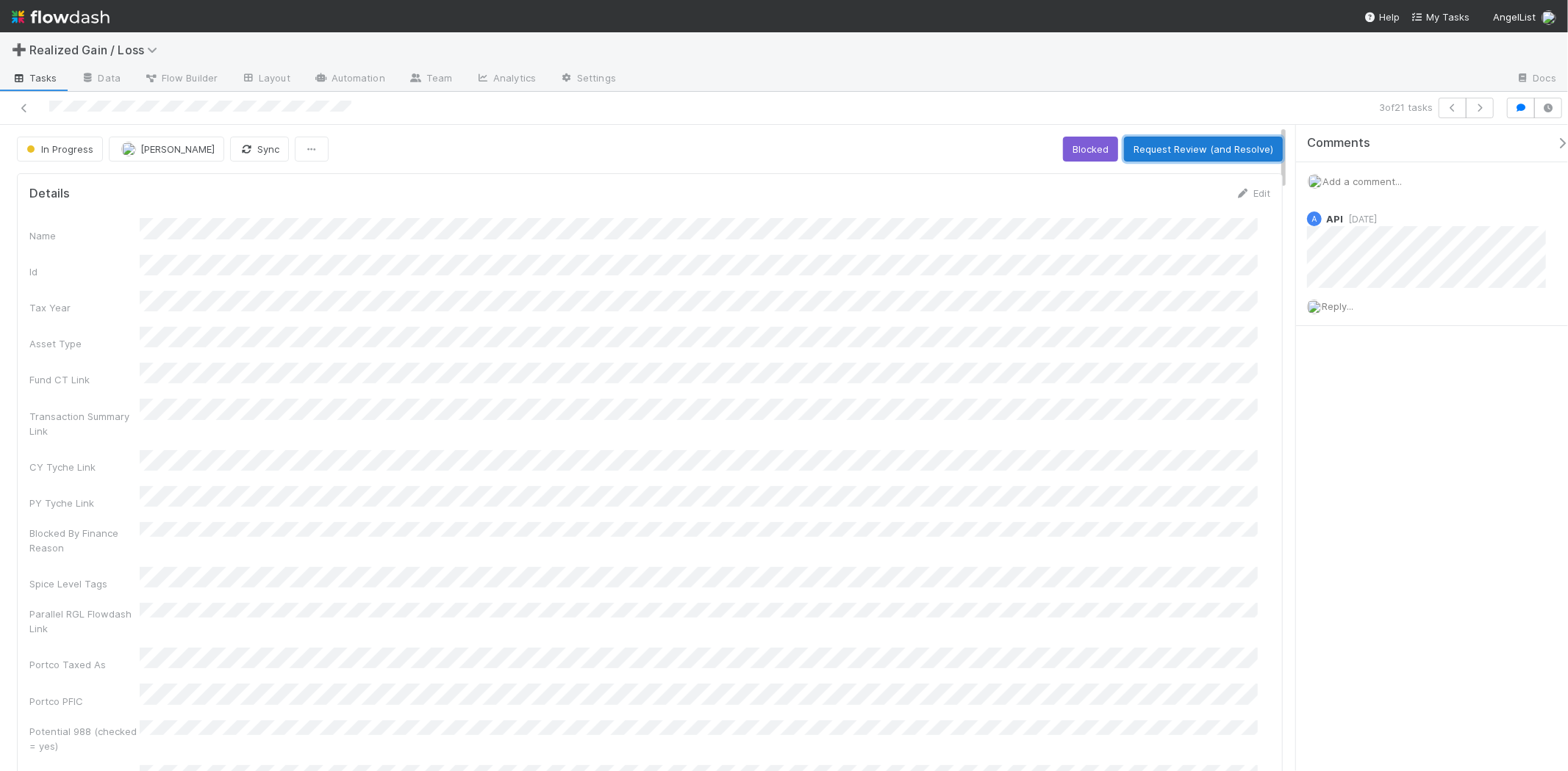
click at [1144, 153] on button "Request Review (and Resolve)" at bounding box center [1204, 149] width 159 height 25
click at [1034, 156] on button "Needs Work (Unresolves)" at bounding box center [1007, 149] width 135 height 25
click at [1187, 155] on button "Skip Prep (and Resolve)" at bounding box center [1219, 149] width 129 height 25
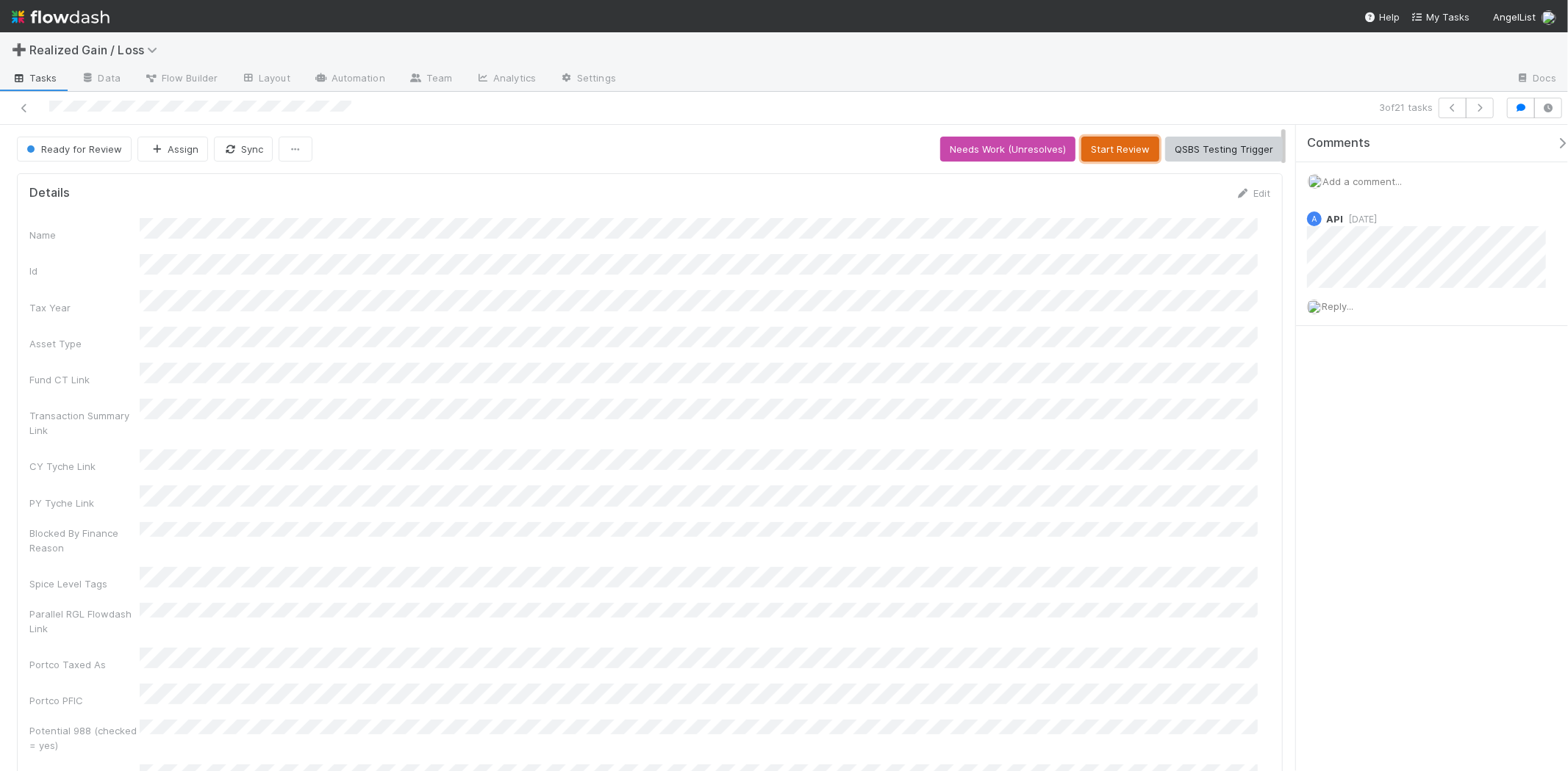
click at [1125, 152] on button "Start Review" at bounding box center [1120, 149] width 78 height 25
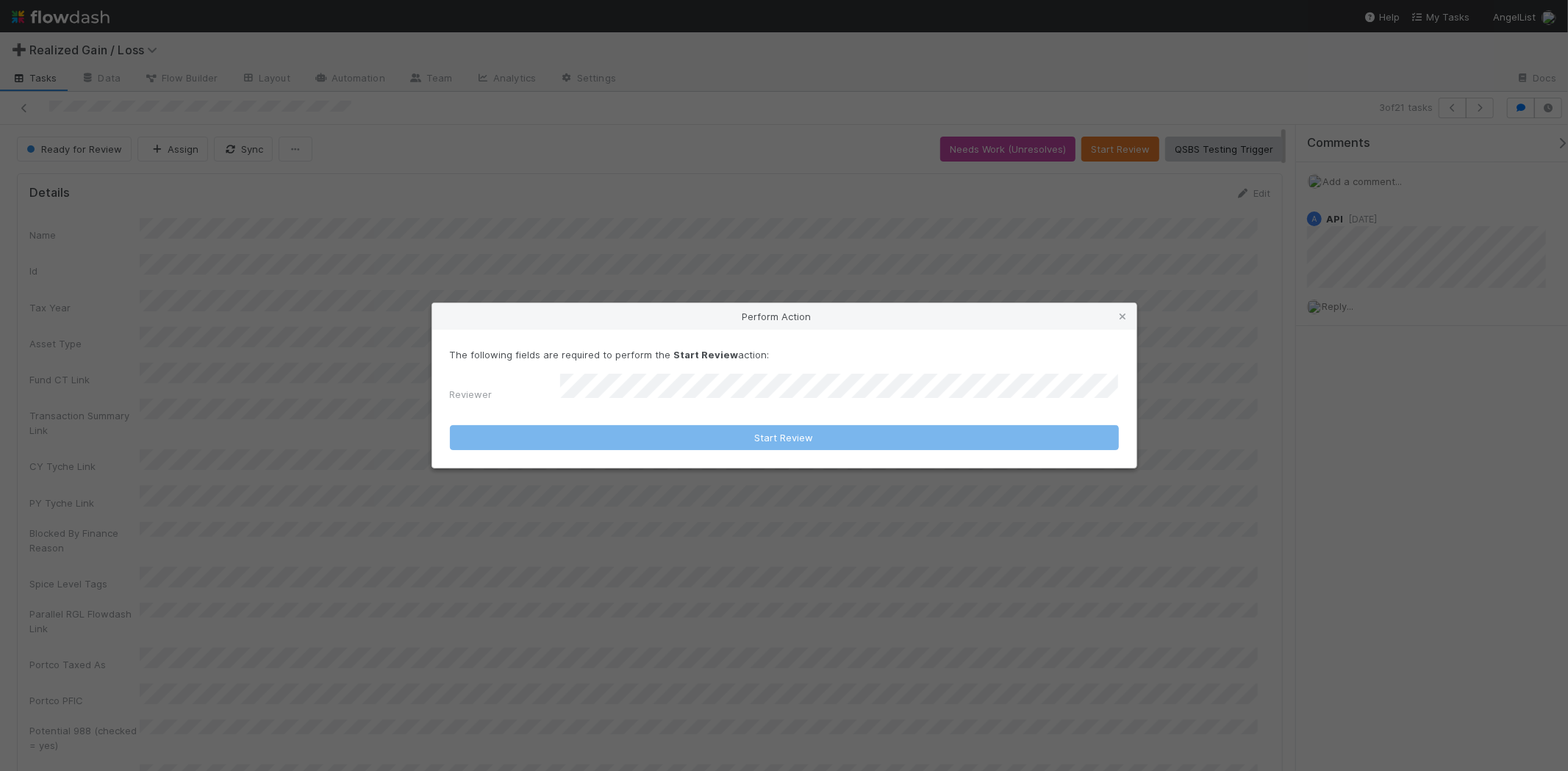
click at [901, 404] on form "The following fields are required to perform the Start Review action: Reviewer …" at bounding box center [784, 399] width 669 height 104
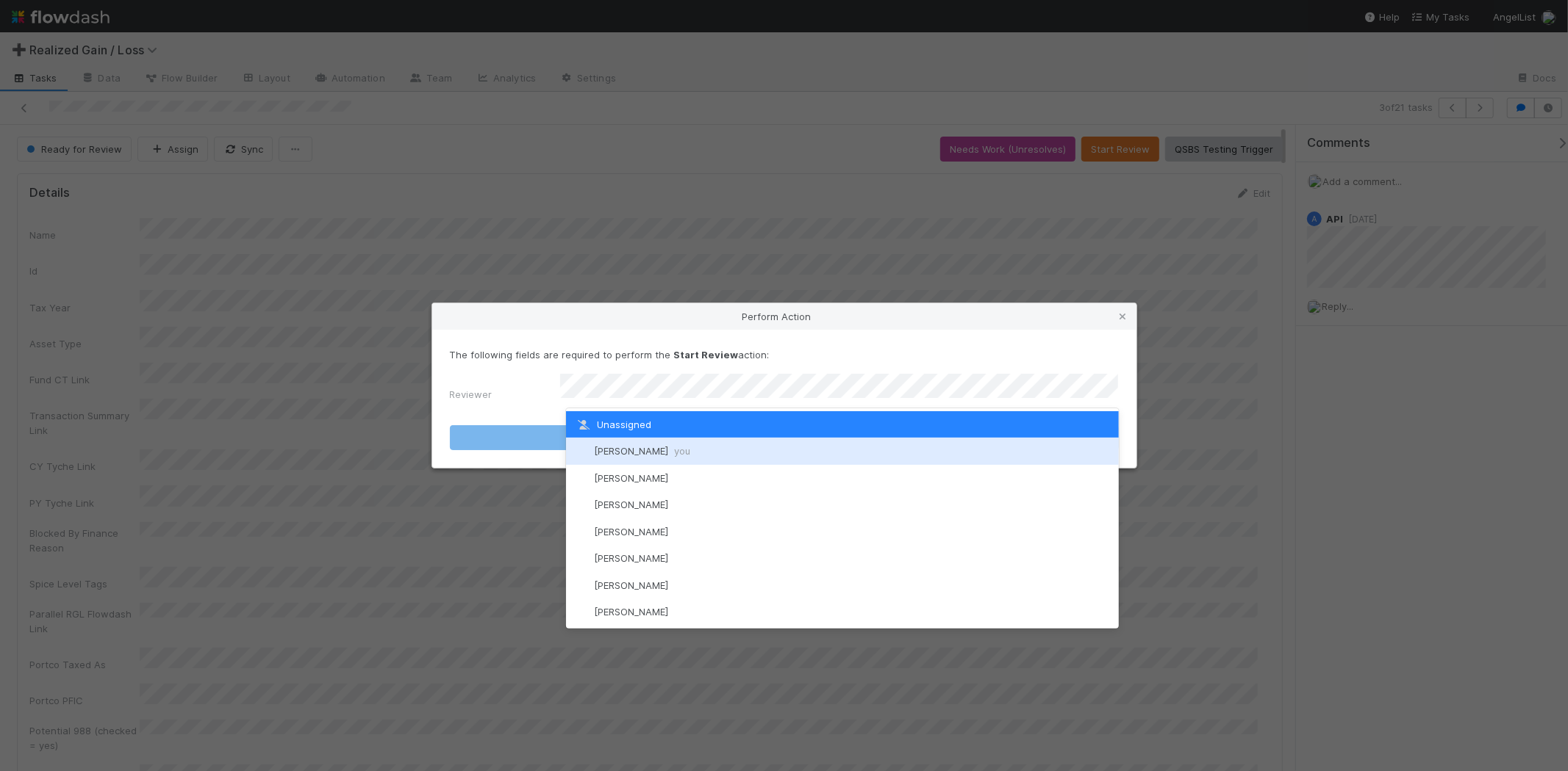
click at [857, 443] on div "Michael Binck you" at bounding box center [842, 452] width 553 height 27
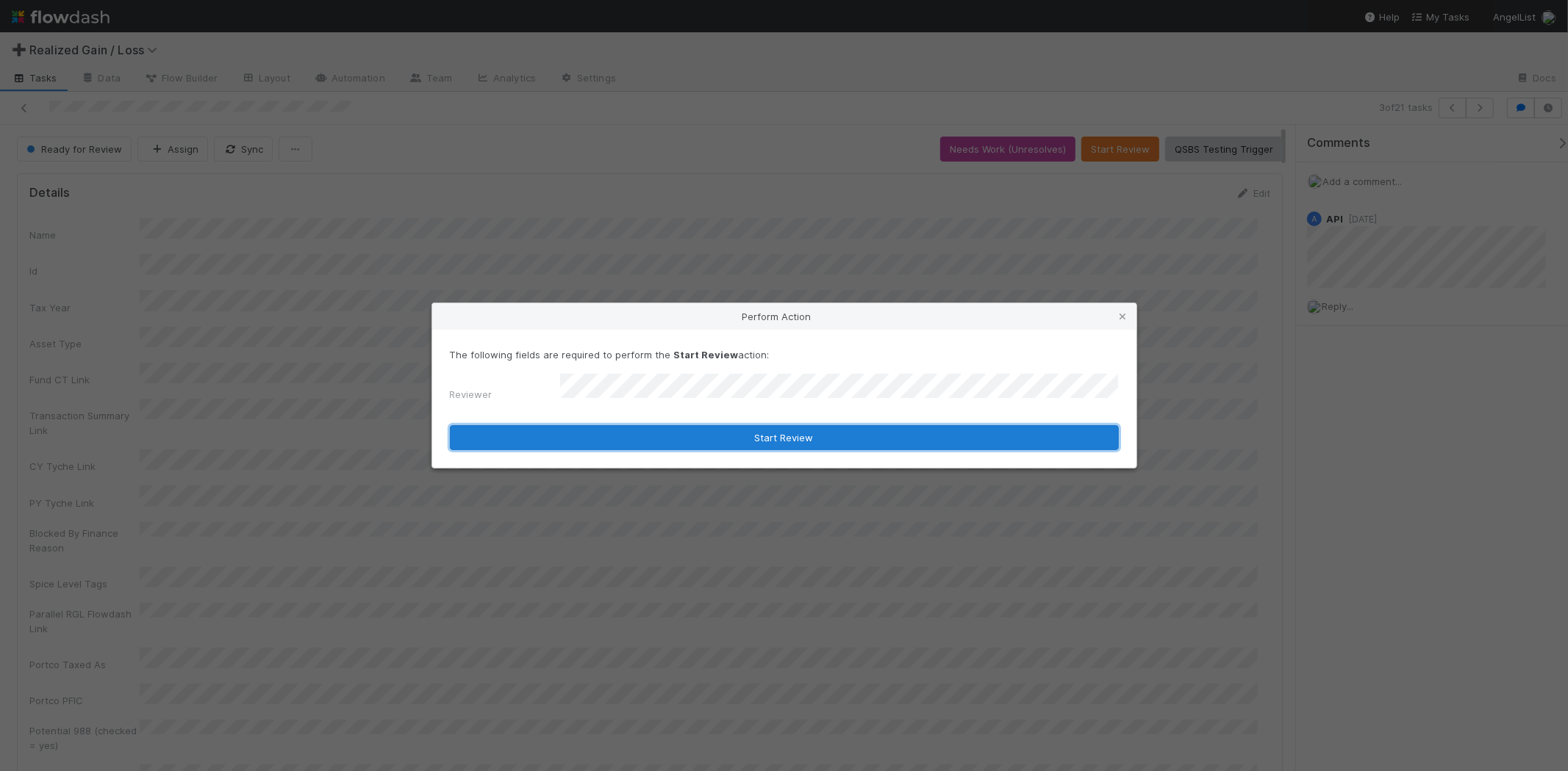
click at [857, 430] on button "Start Review" at bounding box center [784, 438] width 669 height 25
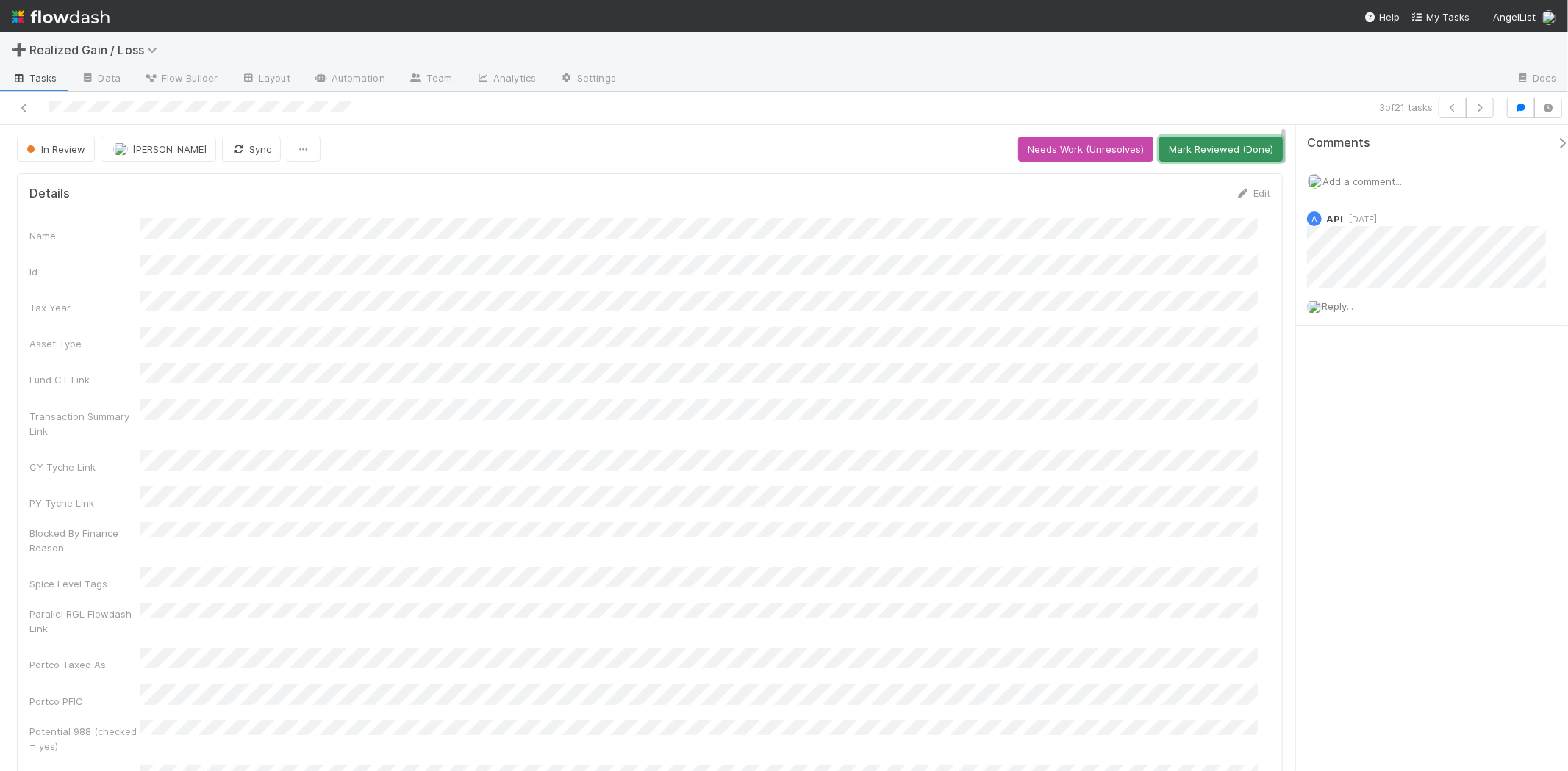
click at [1236, 144] on button "Mark Reviewed (Done)" at bounding box center [1221, 149] width 123 height 25
click at [31, 106] on div at bounding box center [381, 107] width 750 height 21
click at [28, 106] on icon at bounding box center [24, 108] width 14 height 10
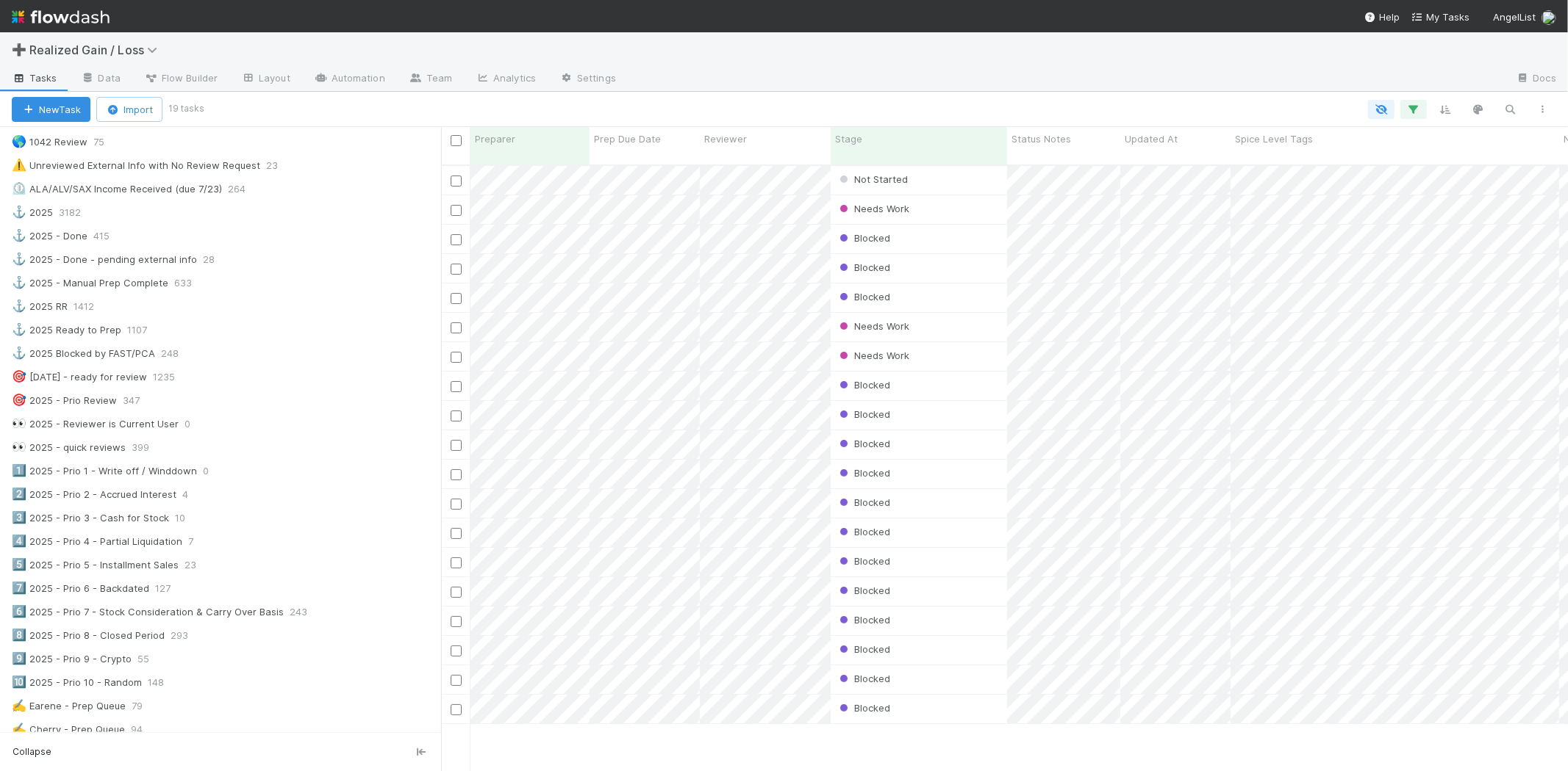
scroll to position [652, 0]
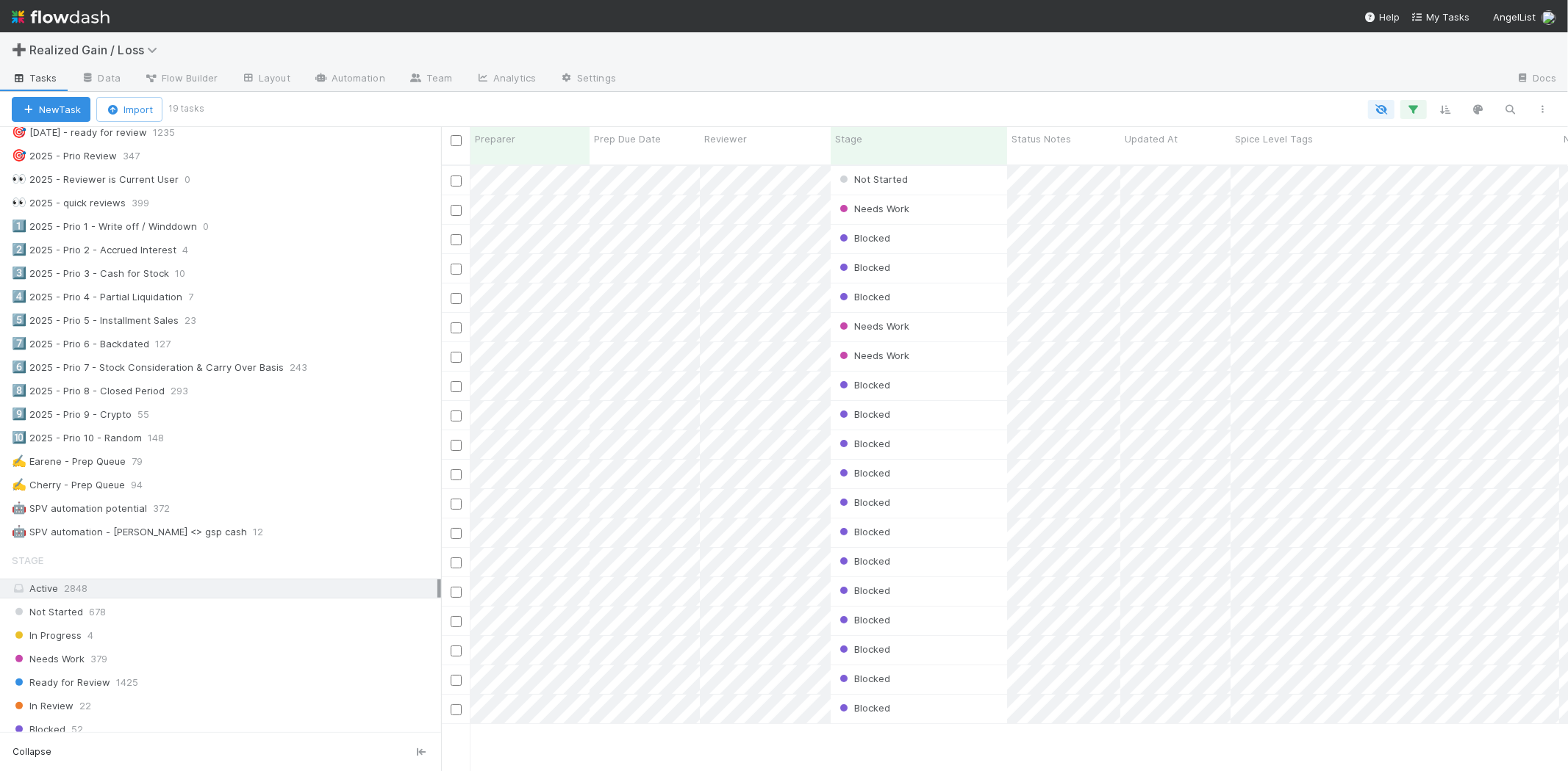
click at [87, 23] on img at bounding box center [60, 17] width 97 height 25
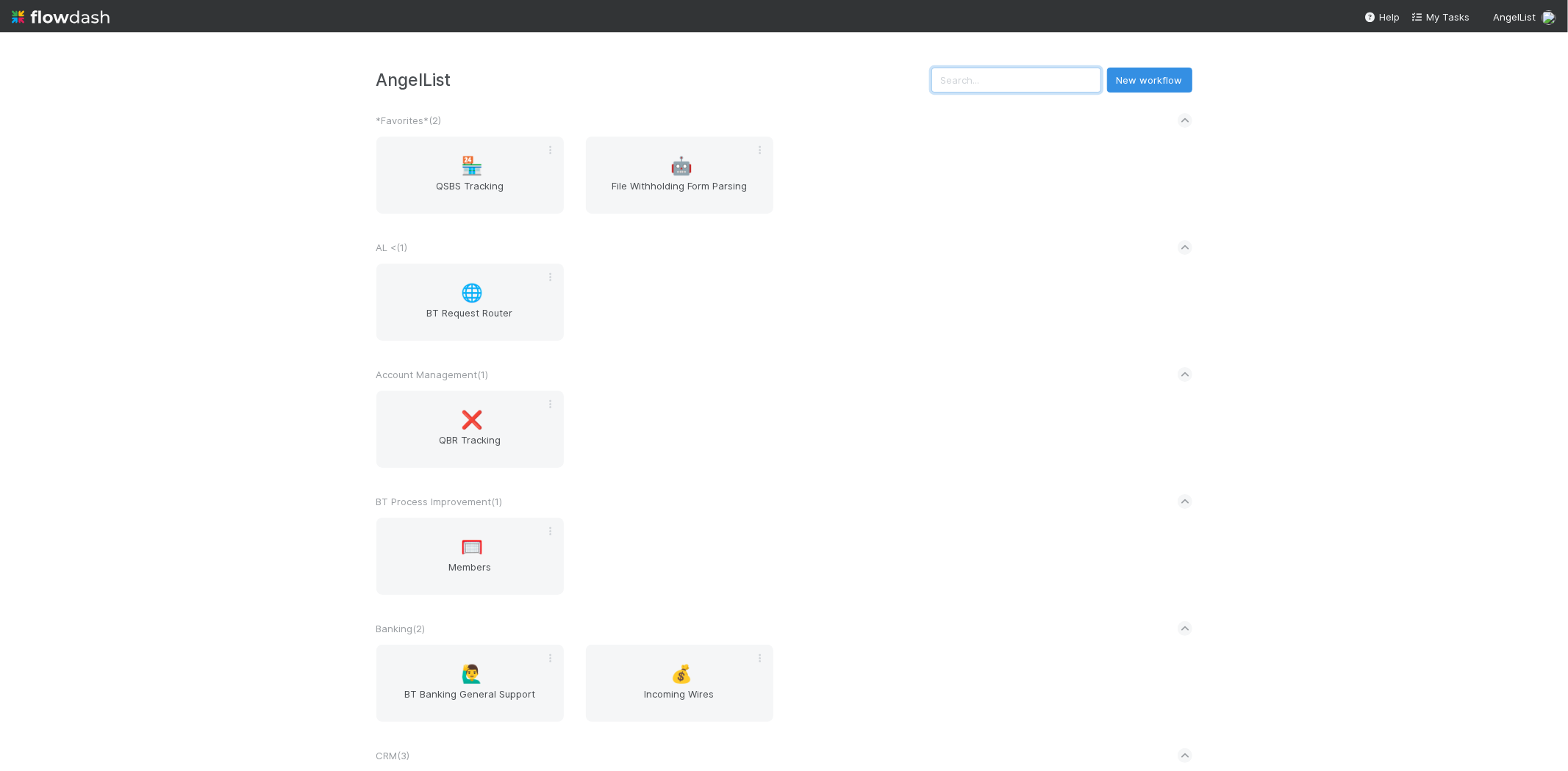
click at [994, 77] on input "text" at bounding box center [1016, 80] width 170 height 25
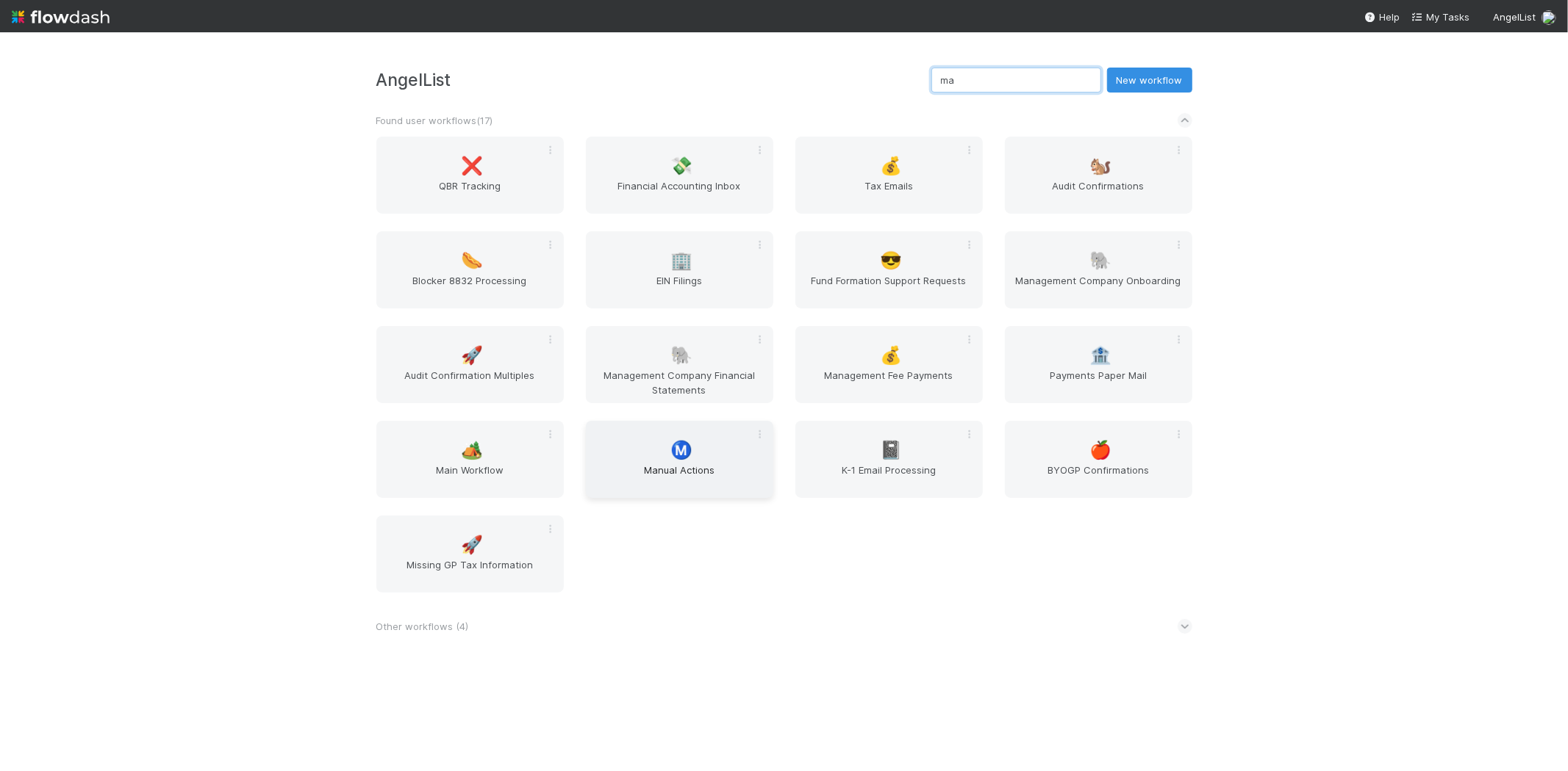
type input "ma"
click at [710, 449] on div "Ⓜ️ Manual Actions" at bounding box center [680, 460] width 188 height 77
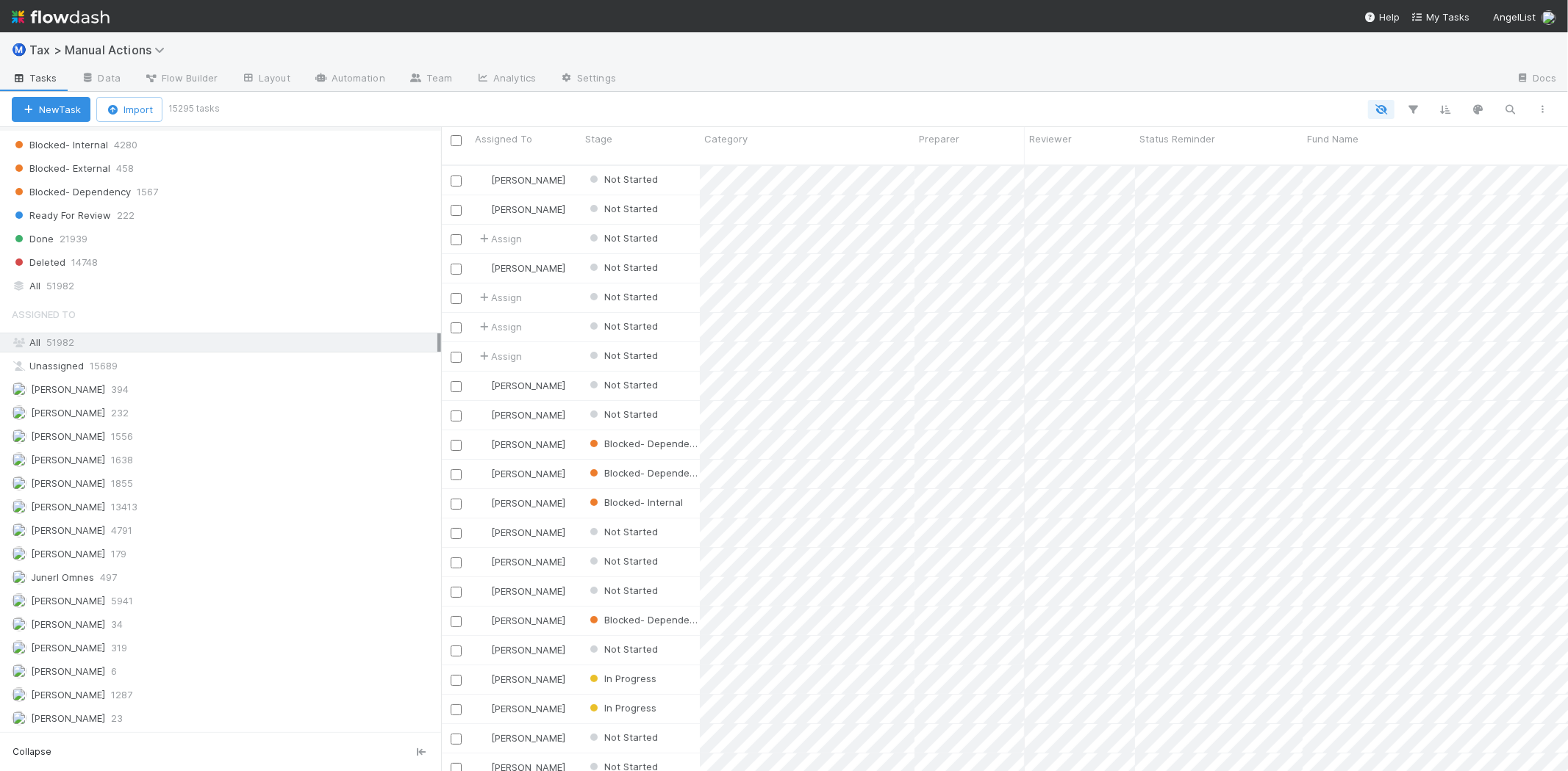
scroll to position [1347, 0]
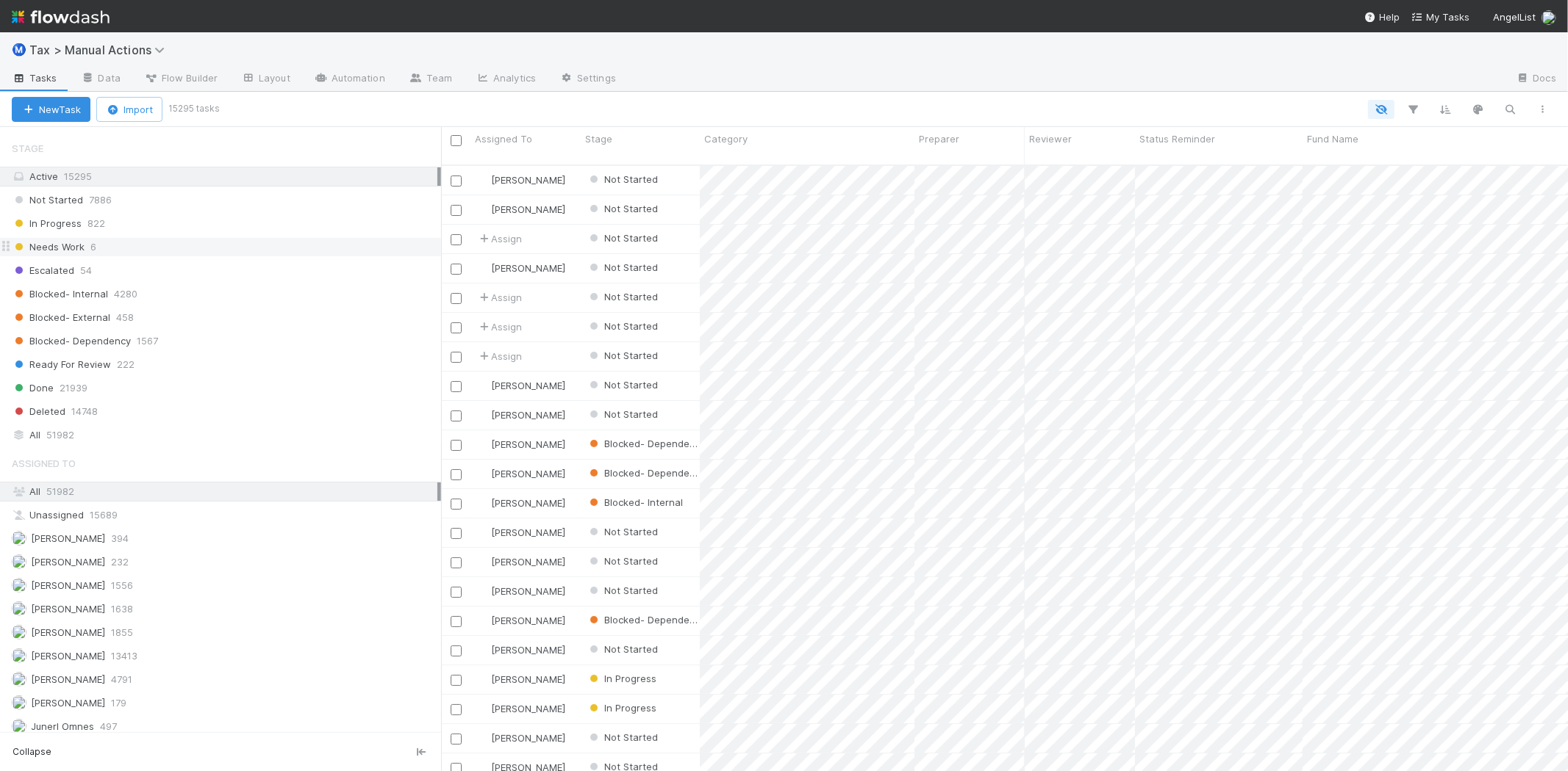
click at [84, 252] on div "Needs Work 6" at bounding box center [226, 247] width 430 height 19
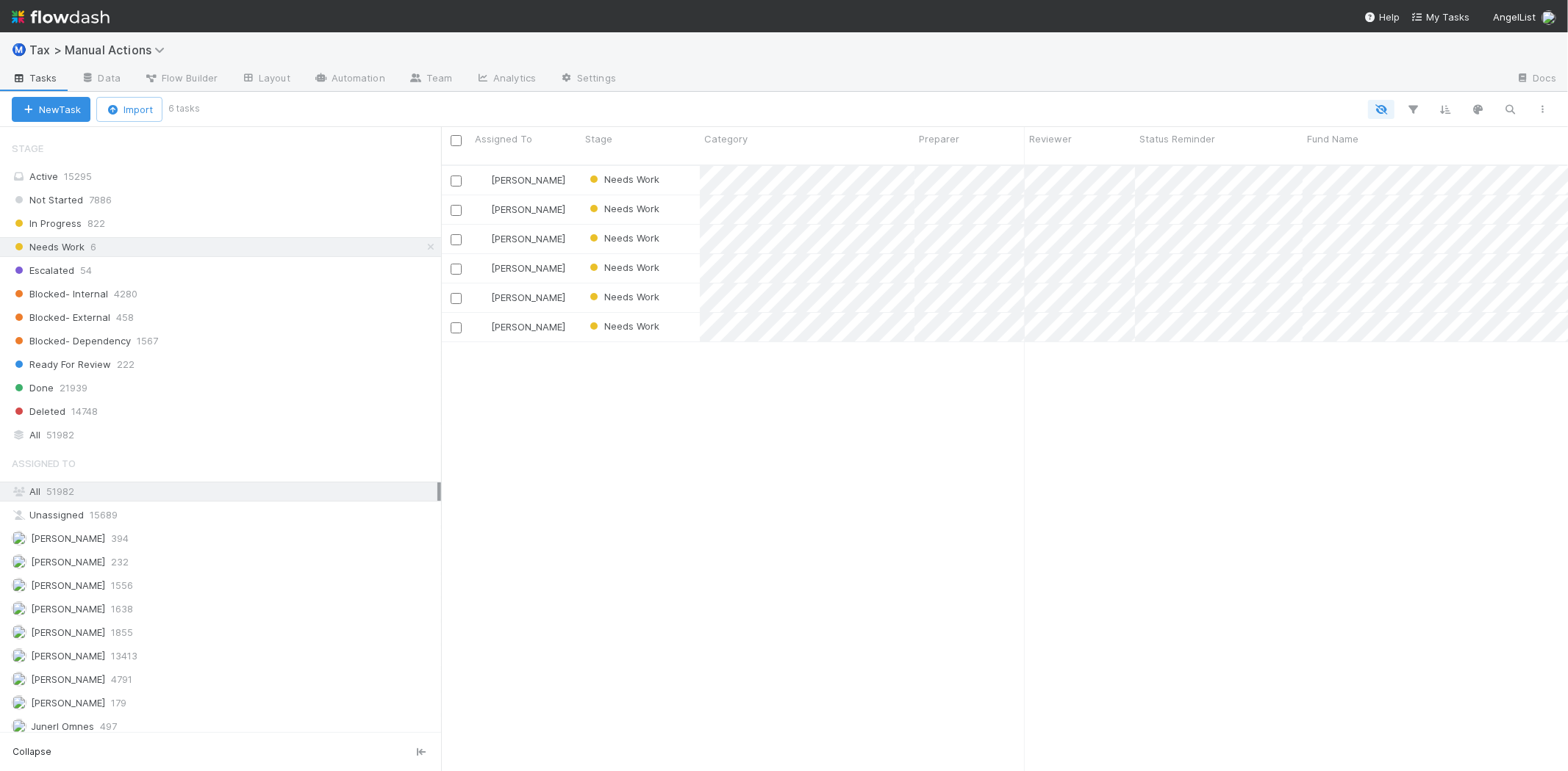
scroll to position [606, 1114]
click at [685, 166] on div "Needs Work" at bounding box center [639, 180] width 119 height 29
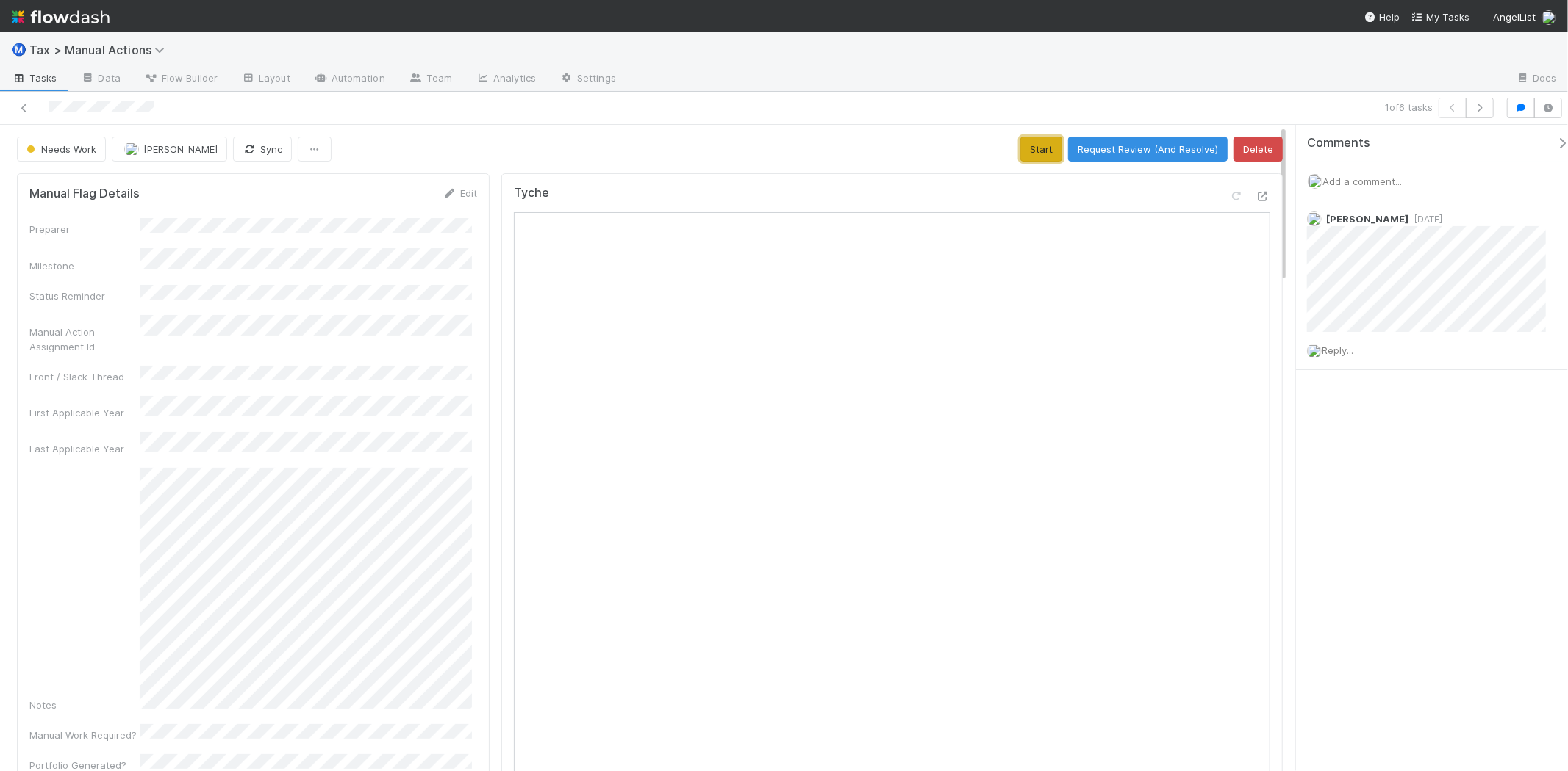
click at [1021, 154] on button "Start" at bounding box center [1041, 149] width 42 height 25
click at [1485, 106] on icon "button" at bounding box center [1480, 108] width 14 height 9
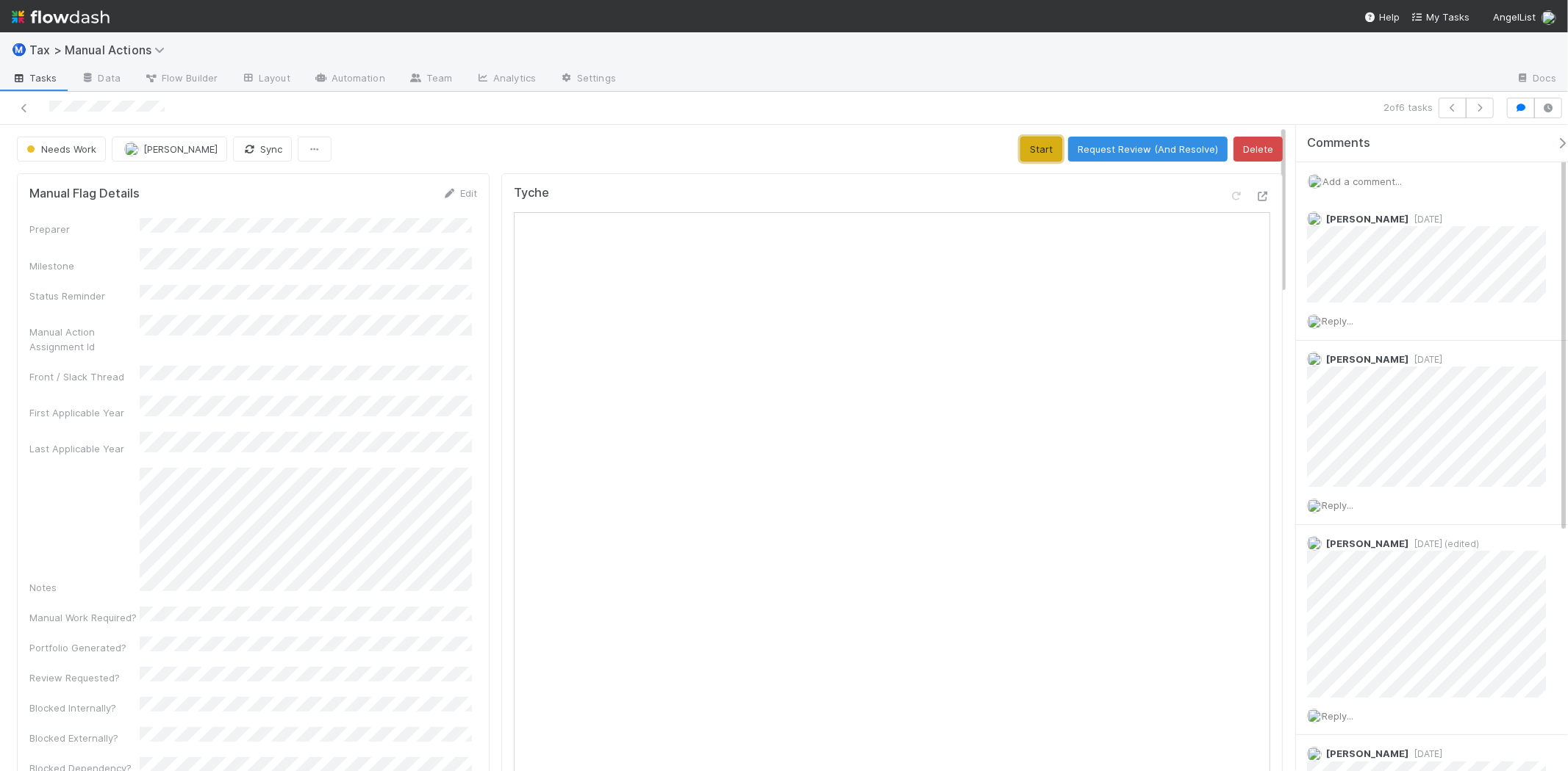
click at [1021, 147] on button "Start" at bounding box center [1041, 149] width 42 height 25
click at [1489, 110] on button "button" at bounding box center [1480, 107] width 28 height 21
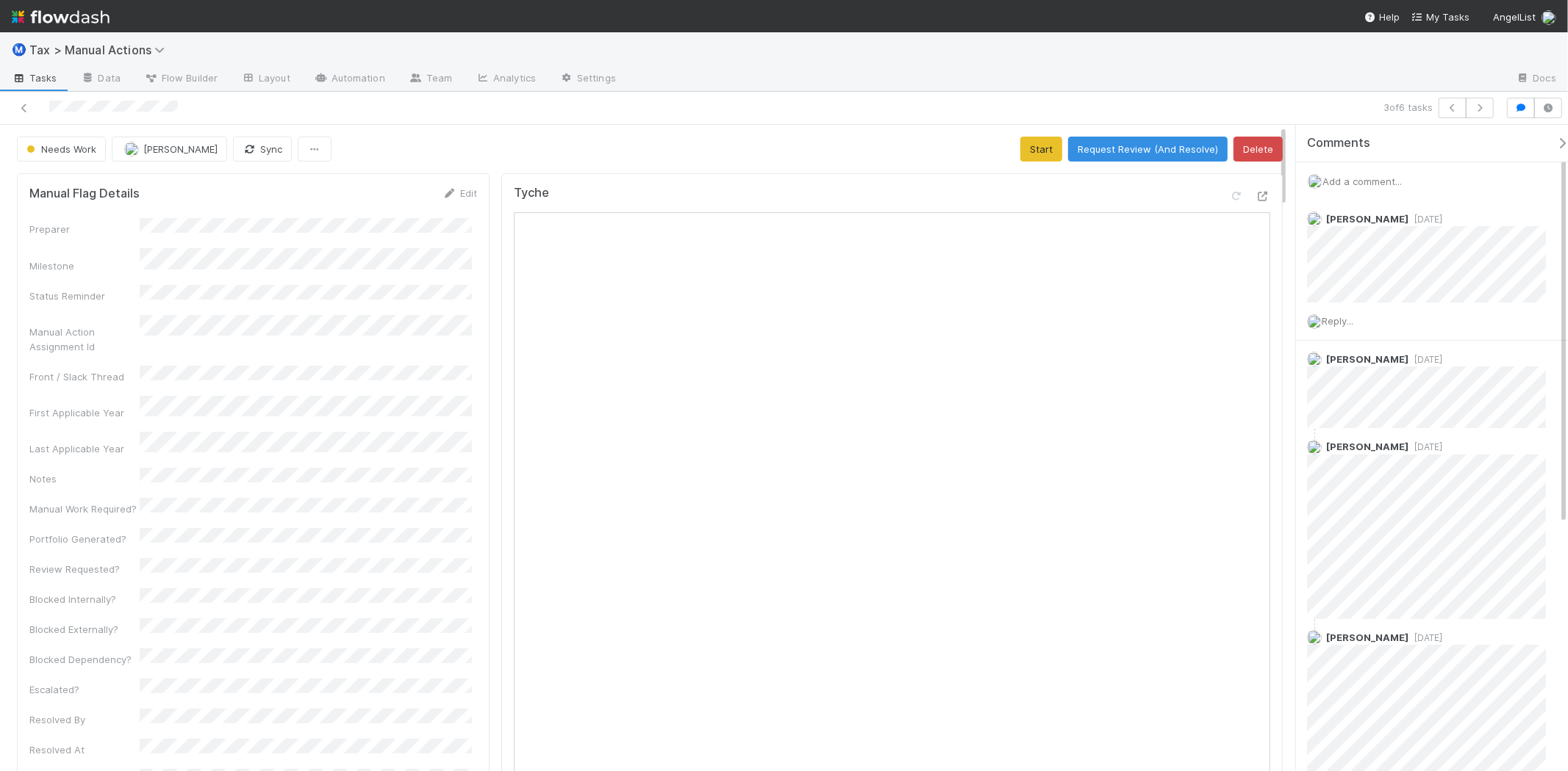
click at [1394, 177] on span "Add a comment..." at bounding box center [1362, 181] width 79 height 12
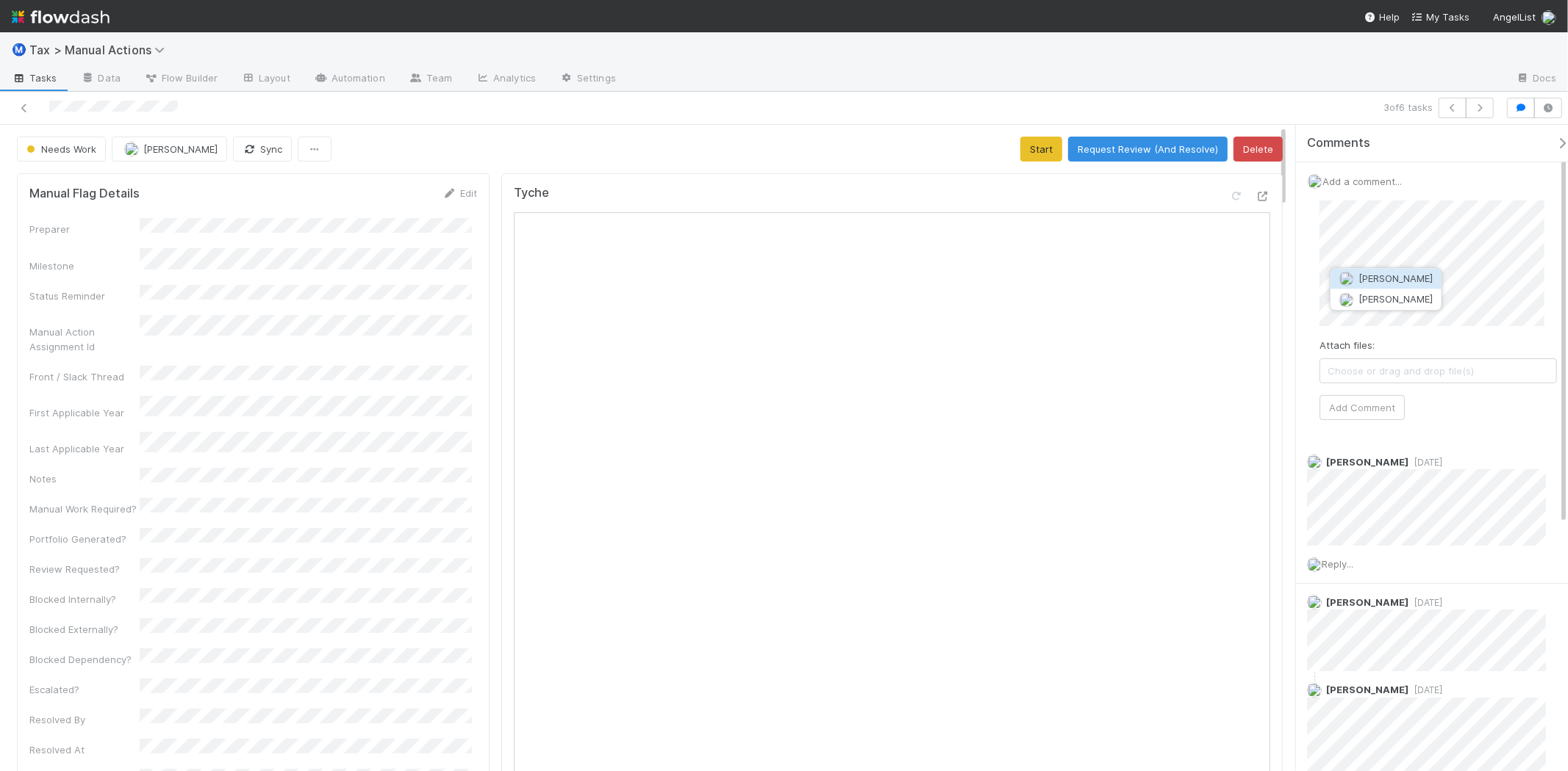
click at [1376, 269] on button "Sam Dragul" at bounding box center [1386, 278] width 111 height 21
click at [1353, 405] on button "Add Comment" at bounding box center [1363, 408] width 86 height 25
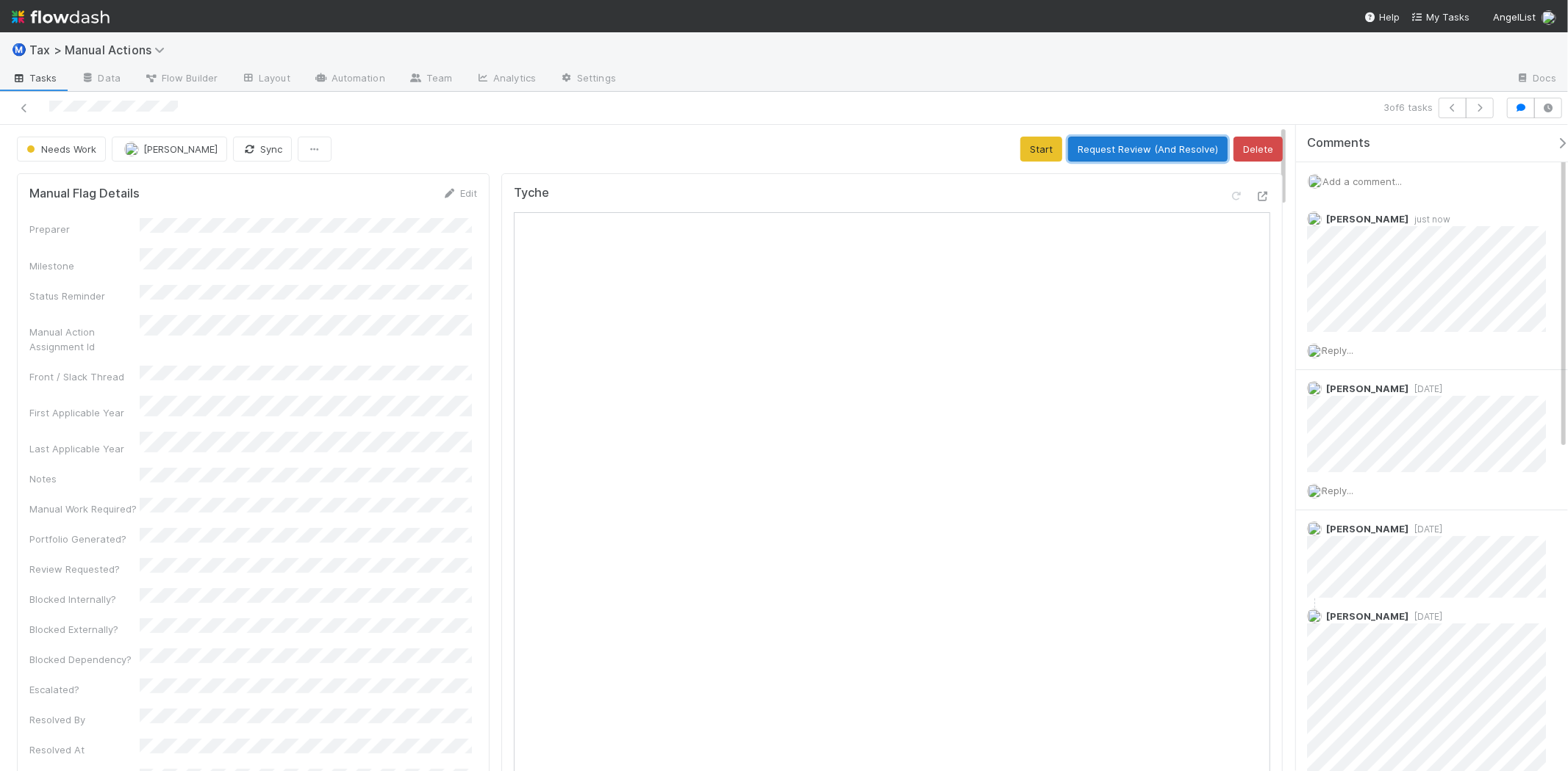
click at [1118, 150] on button "Request Review (And Resolve)" at bounding box center [1147, 149] width 160 height 25
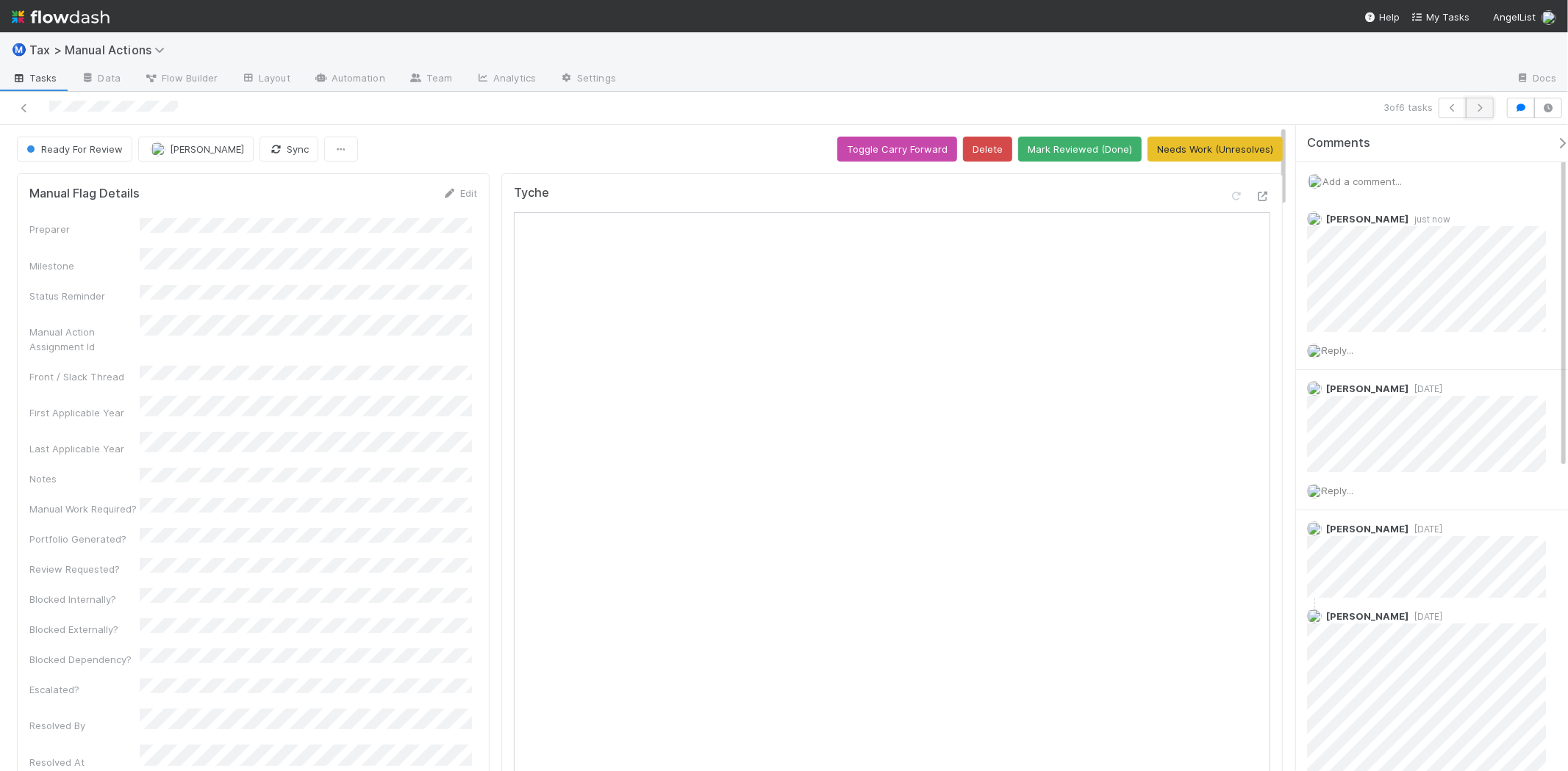
click at [1476, 104] on icon "button" at bounding box center [1480, 108] width 14 height 9
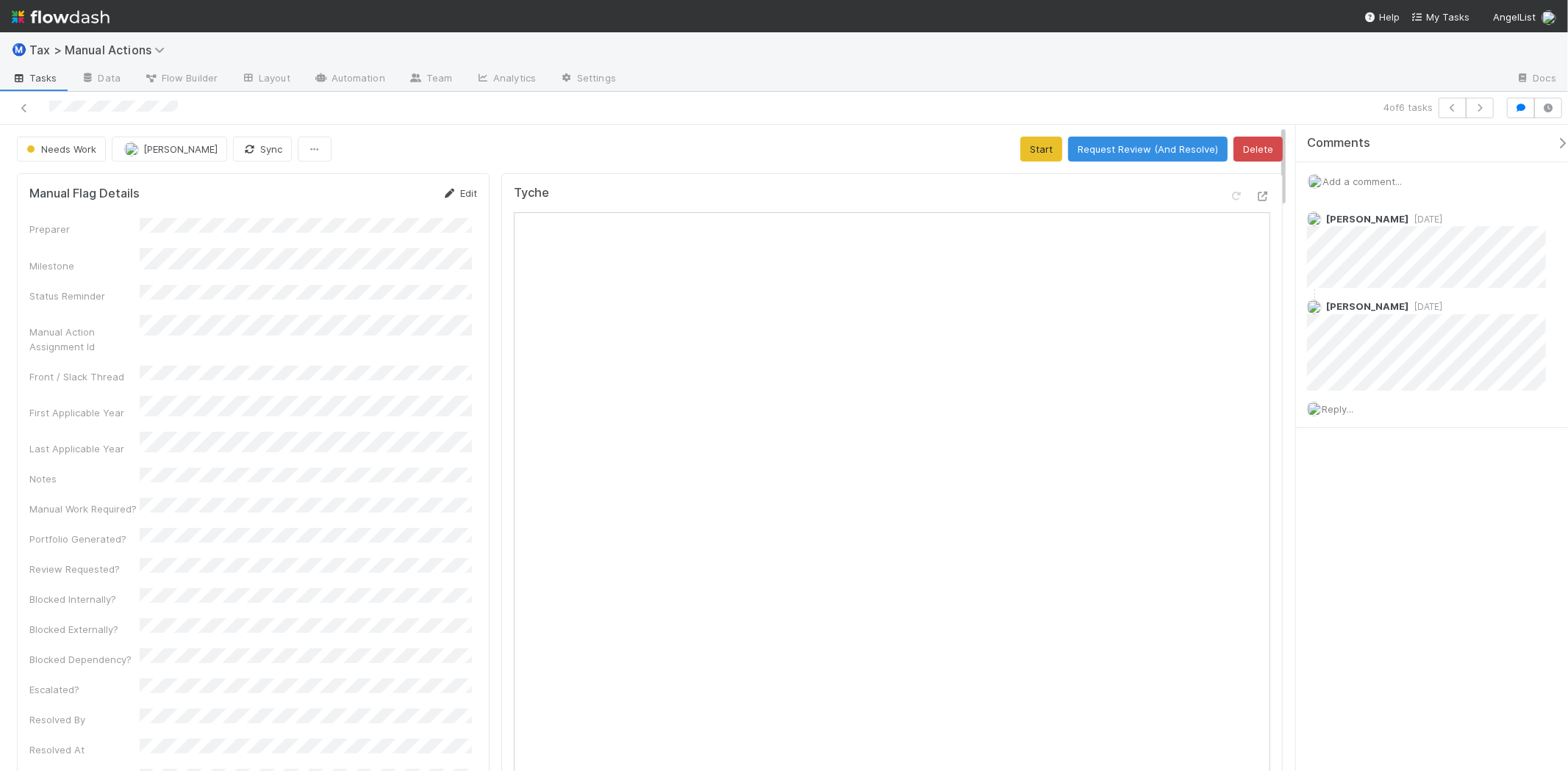
click at [465, 195] on link "Edit" at bounding box center [460, 193] width 35 height 12
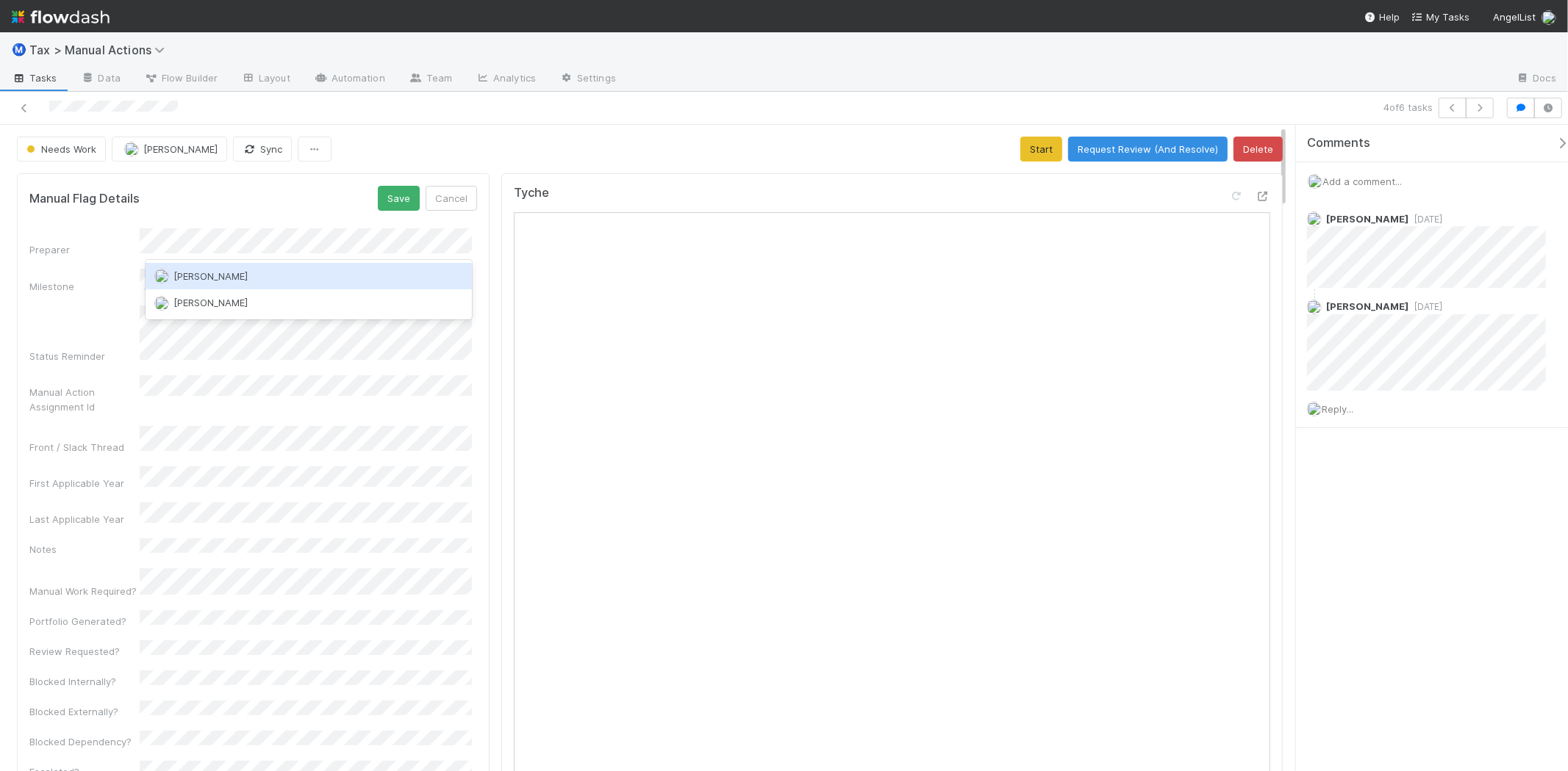
click at [271, 279] on div "[PERSON_NAME]" at bounding box center [309, 277] width 327 height 27
click at [393, 195] on button "Save" at bounding box center [398, 198] width 42 height 25
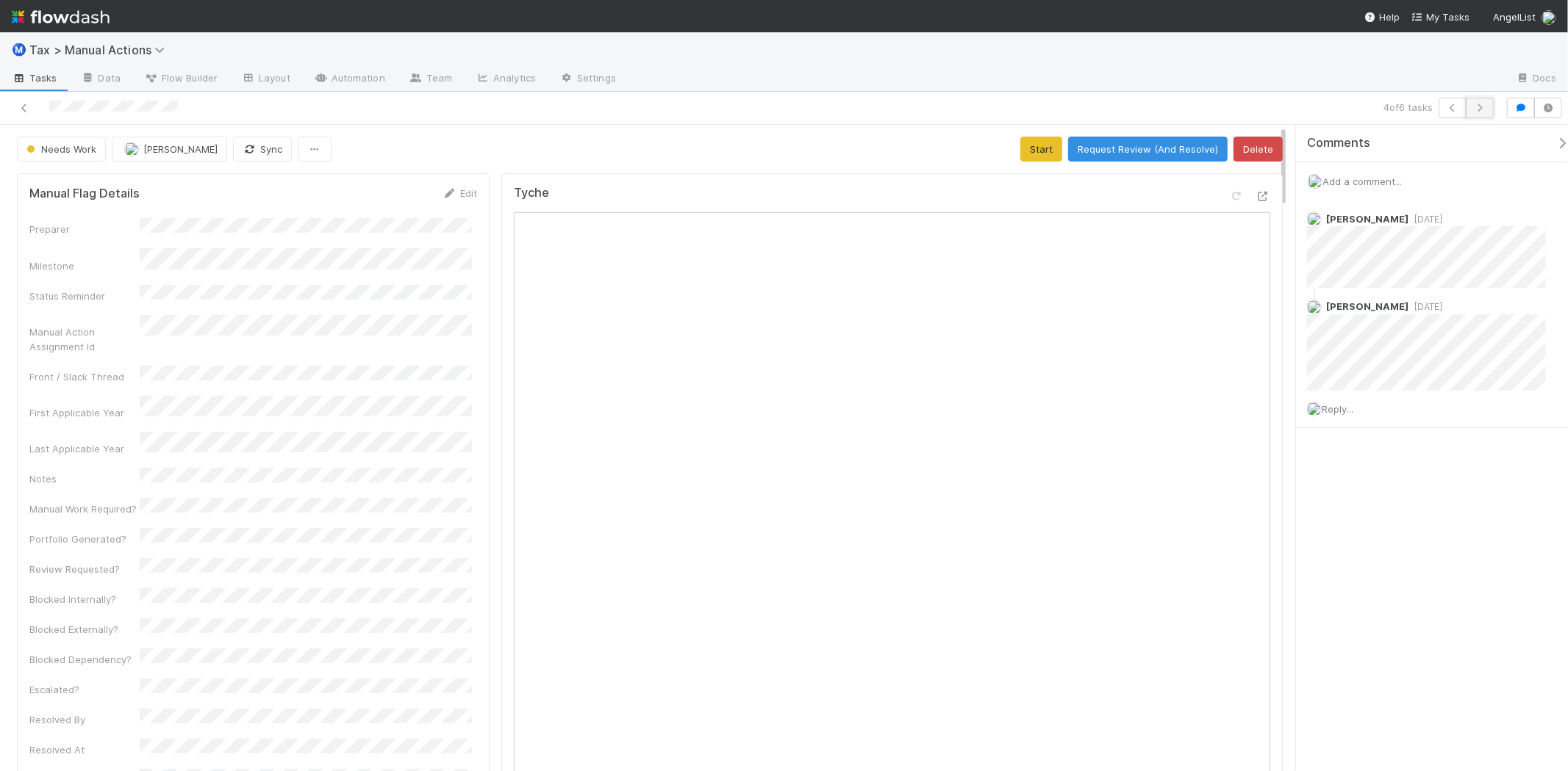
click at [1478, 115] on button "button" at bounding box center [1480, 107] width 28 height 21
click at [1483, 110] on icon "button" at bounding box center [1480, 108] width 14 height 9
click at [79, 23] on img at bounding box center [60, 17] width 97 height 25
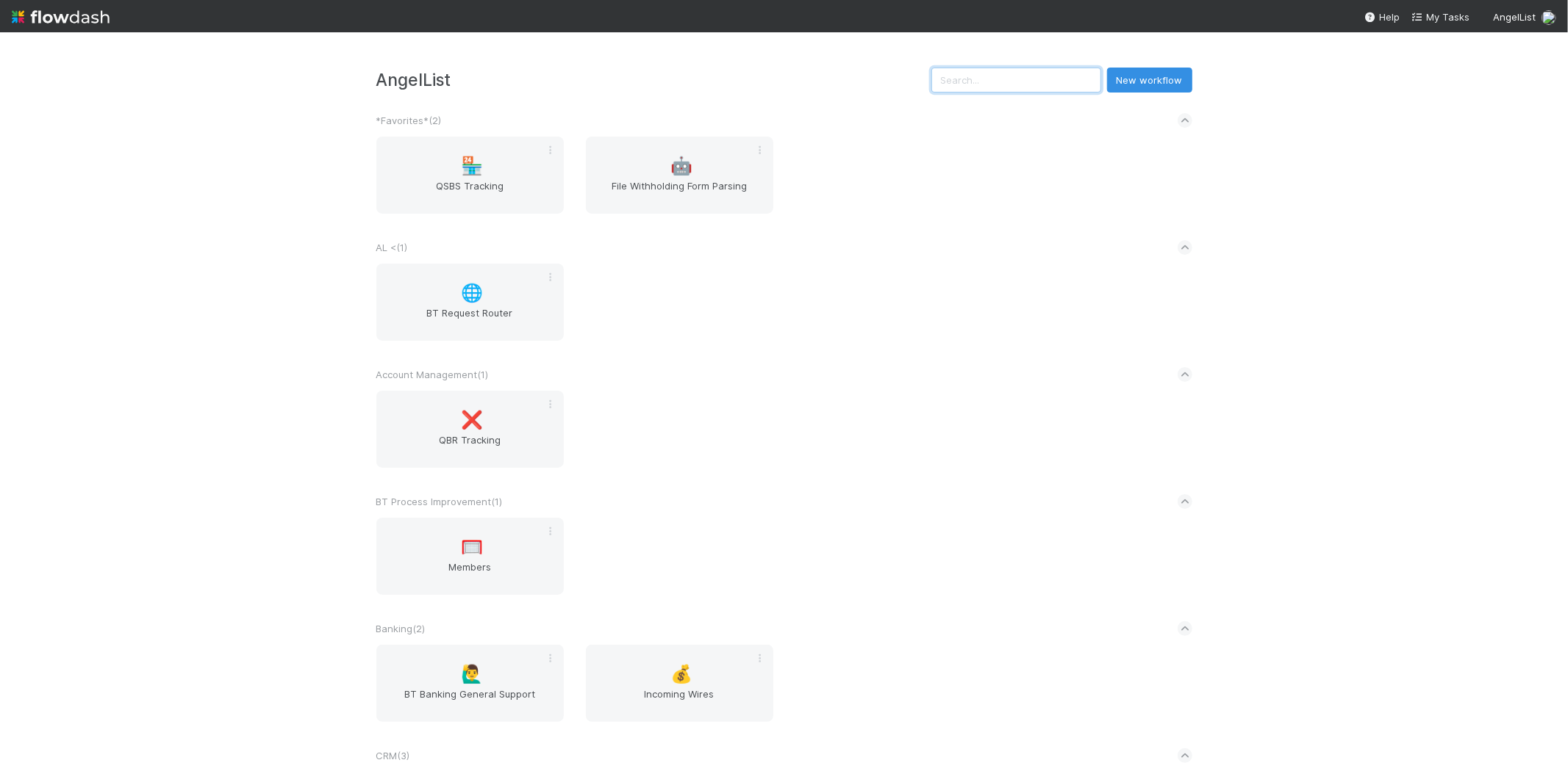
click at [1038, 75] on input "text" at bounding box center [1016, 80] width 170 height 25
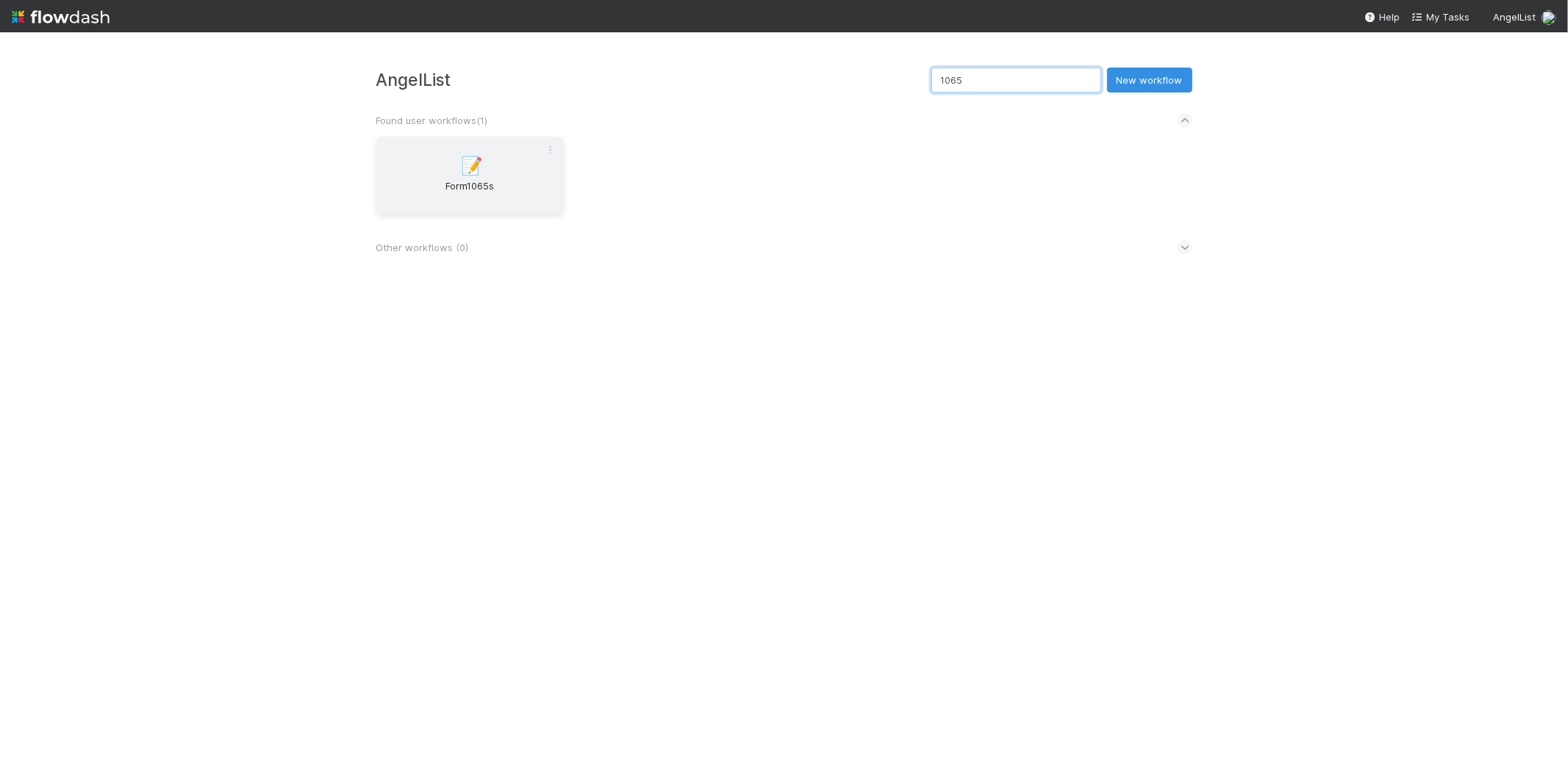
type input "1065"
click at [480, 152] on div "📝 Form1065s" at bounding box center [471, 175] width 188 height 77
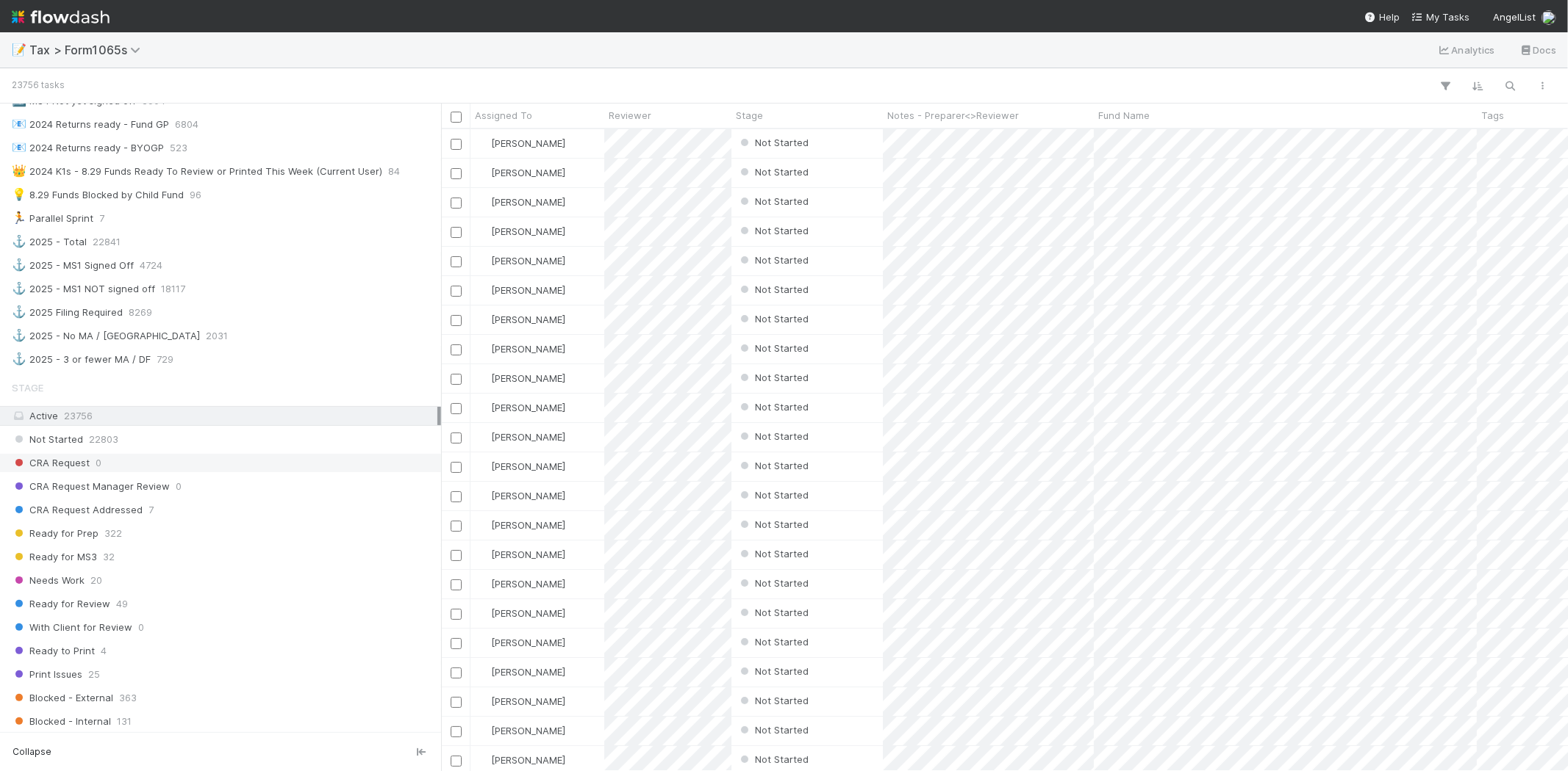
scroll to position [734, 0]
click at [96, 583] on span "20" at bounding box center [96, 576] width 12 height 19
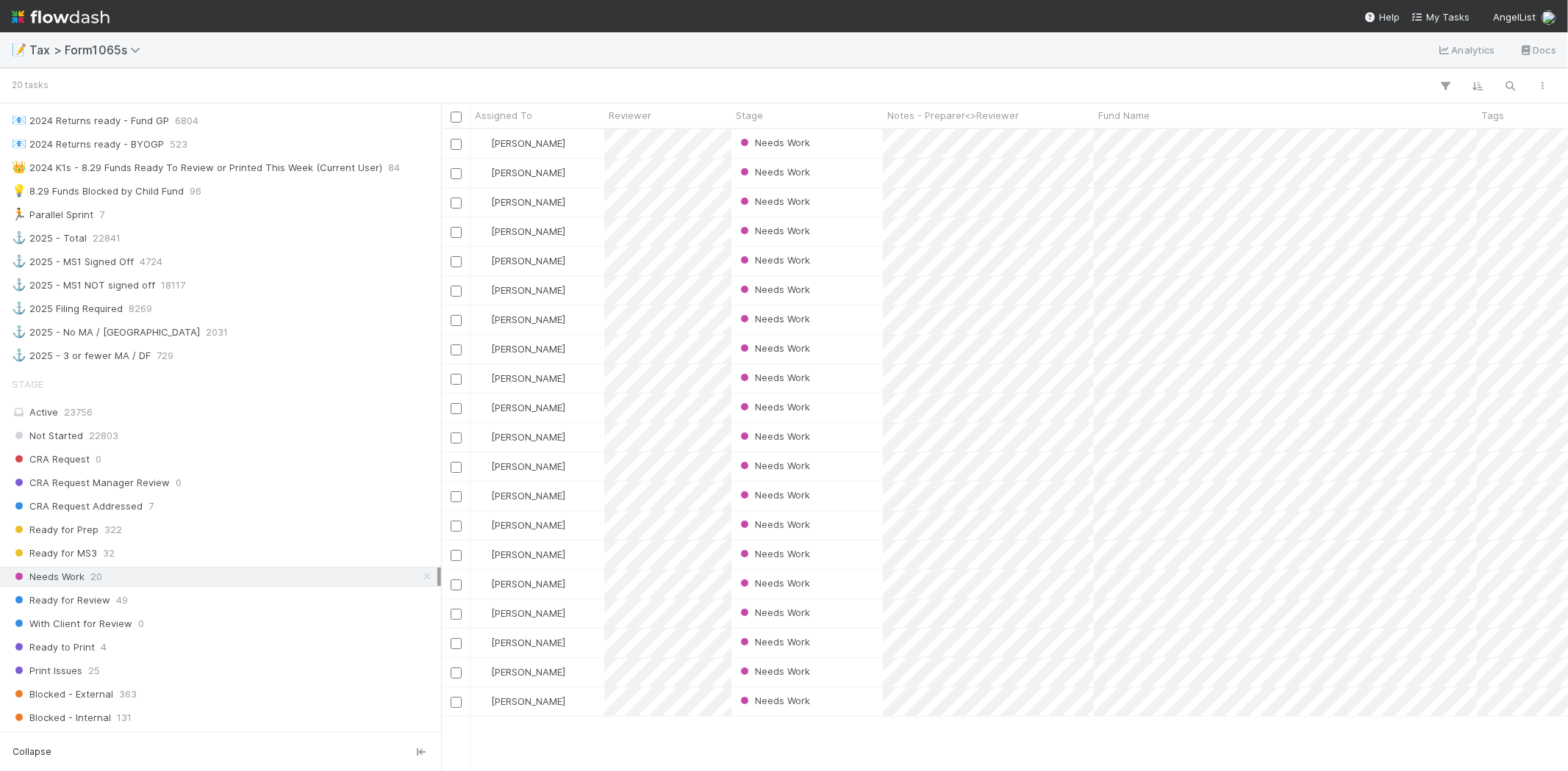
scroll to position [630, 1114]
click at [507, 114] on span "Assigned To" at bounding box center [504, 115] width 57 height 14
click at [512, 137] on div "Sort A → Z" at bounding box center [560, 143] width 168 height 22
click at [855, 608] on div "Needs Work" at bounding box center [807, 614] width 152 height 29
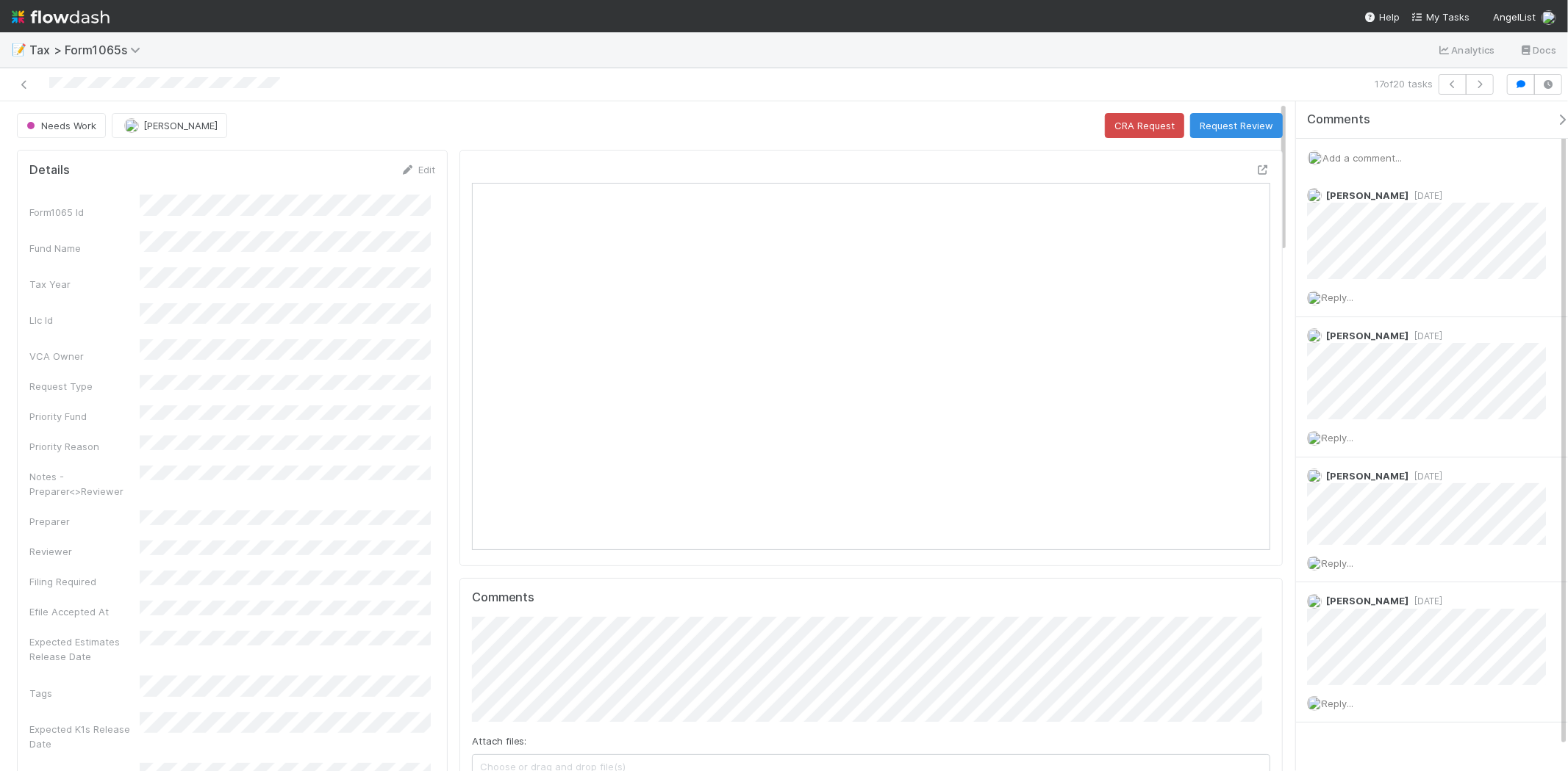
scroll to position [12, 13]
click at [86, 129] on div "Needs Work" at bounding box center [64, 126] width 95 height 25
click at [1483, 81] on icon "button" at bounding box center [1480, 85] width 14 height 9
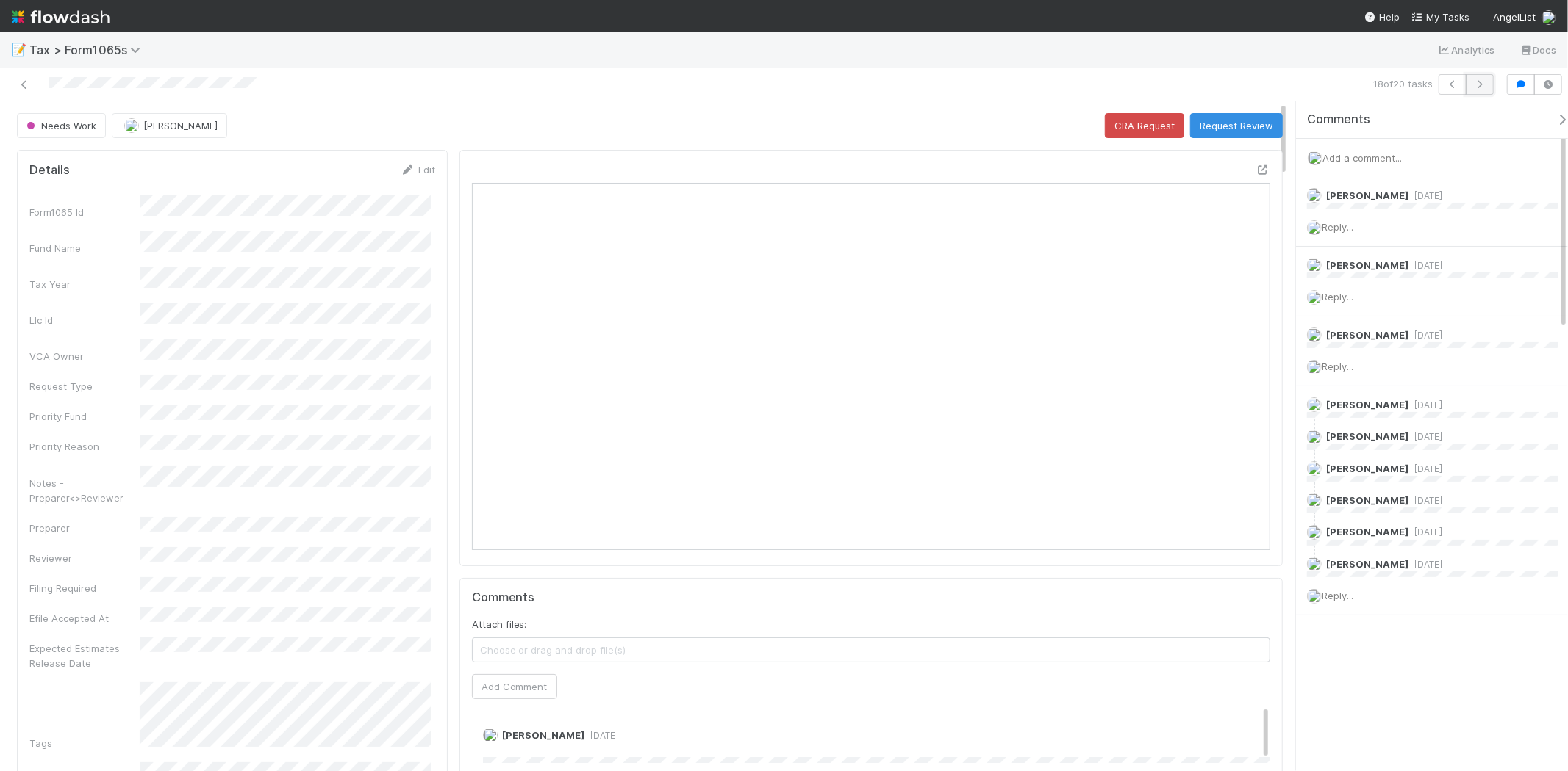
click at [1486, 82] on icon "button" at bounding box center [1480, 85] width 14 height 9
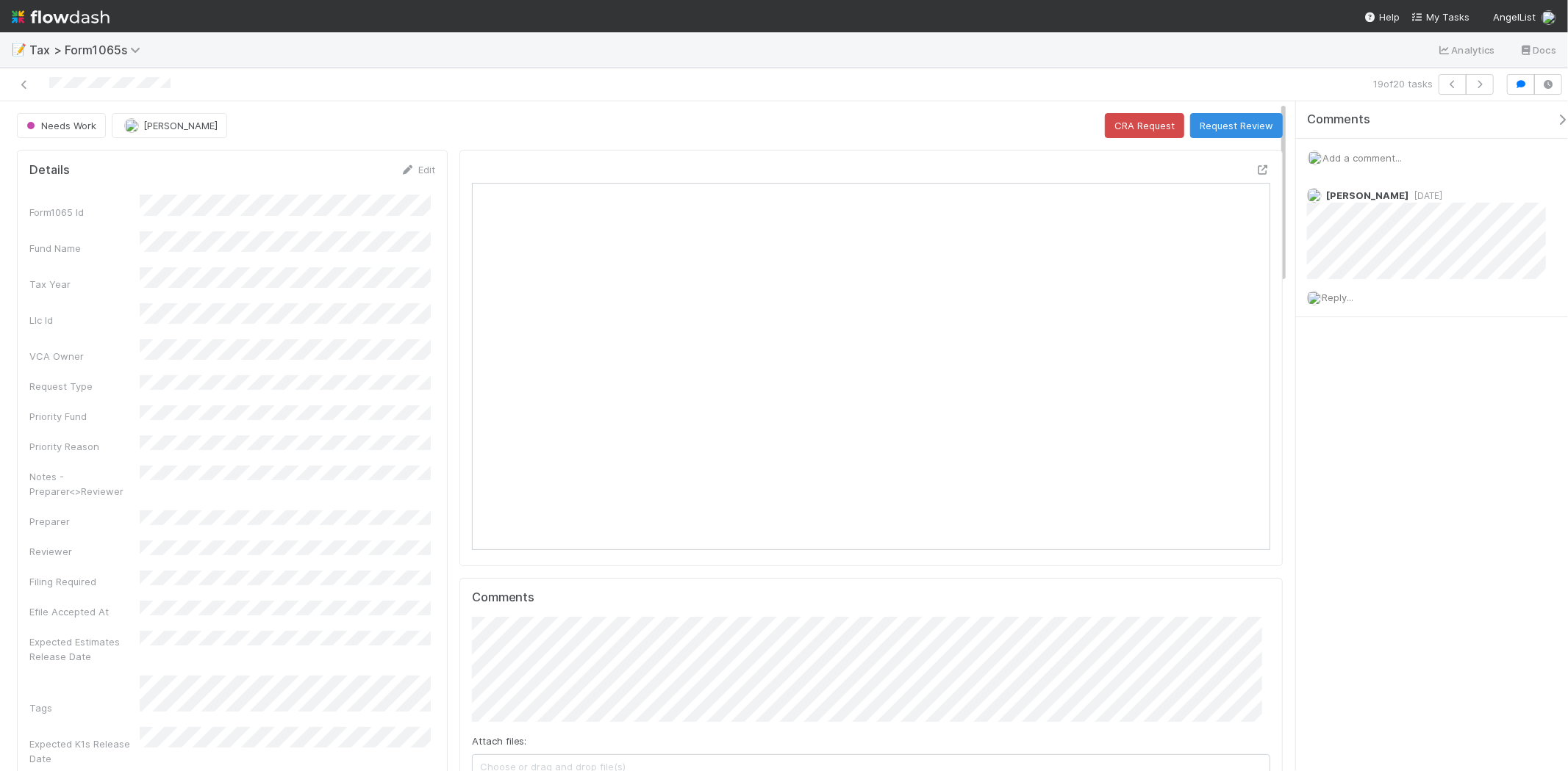
scroll to position [286, 778]
click at [1494, 86] on div "19 of 20 tasks" at bounding box center [1128, 84] width 745 height 21
click at [1483, 86] on icon "button" at bounding box center [1480, 85] width 14 height 9
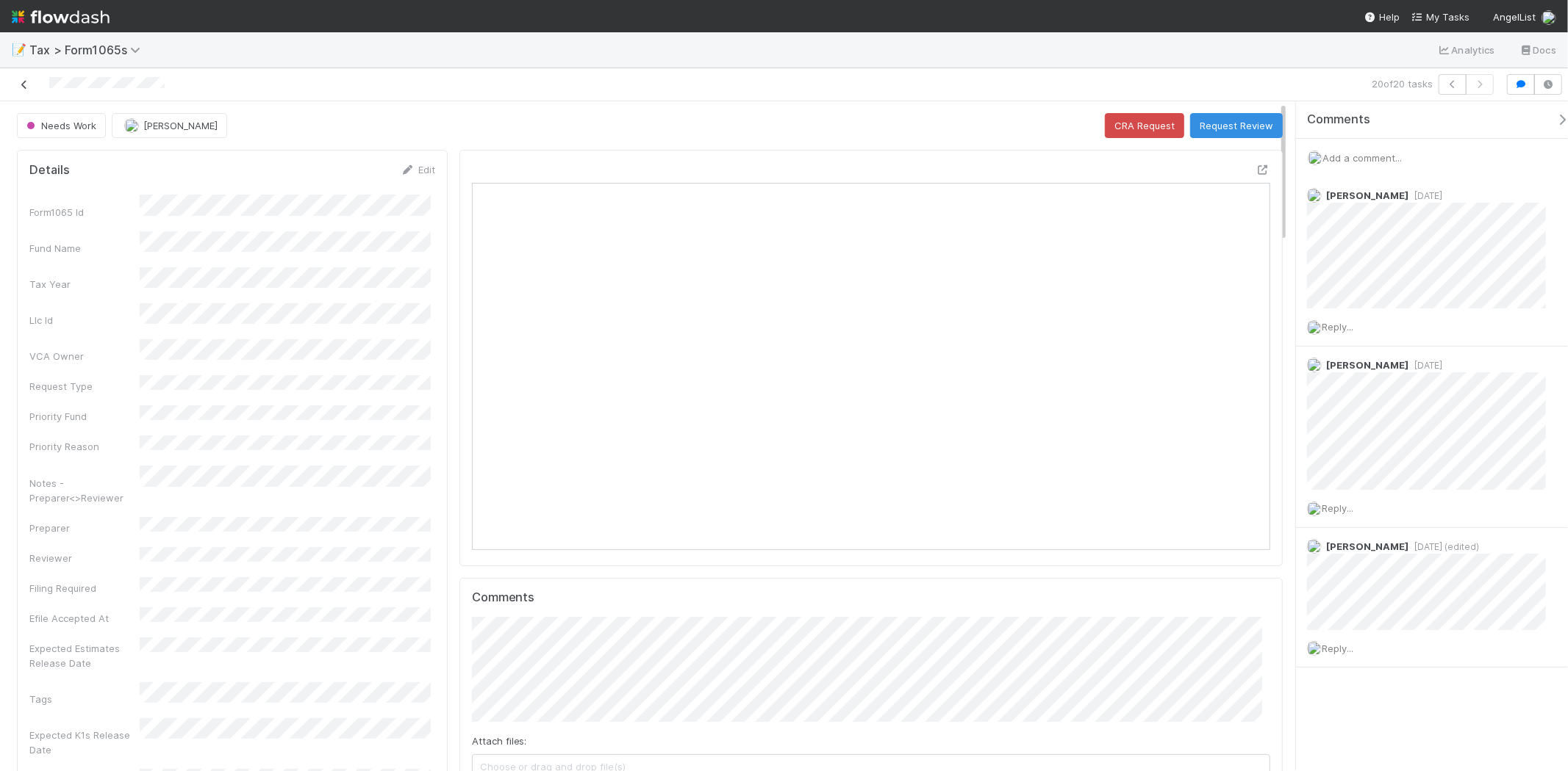
click at [19, 82] on icon at bounding box center [24, 85] width 14 height 10
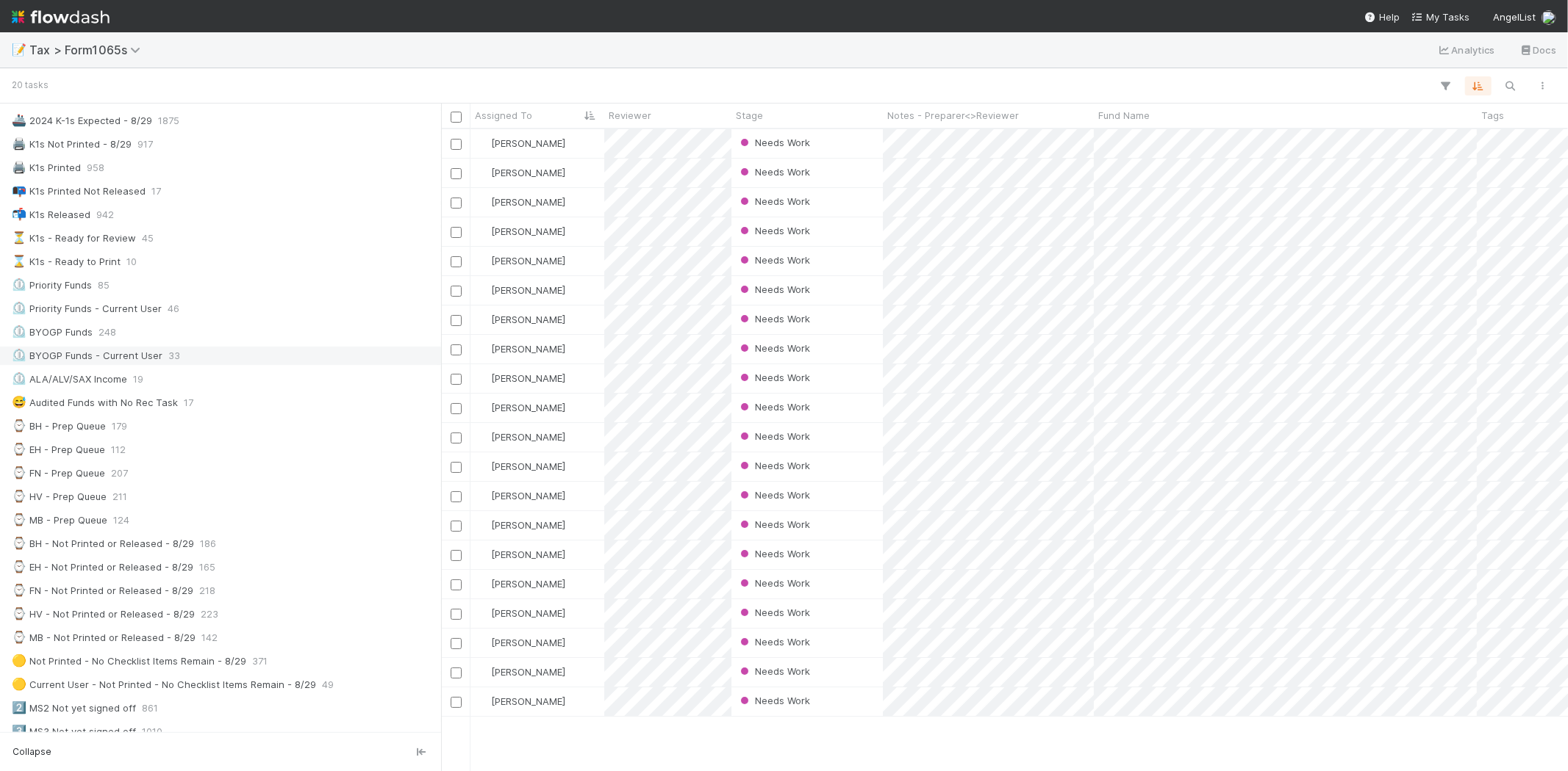
scroll to position [163, 0]
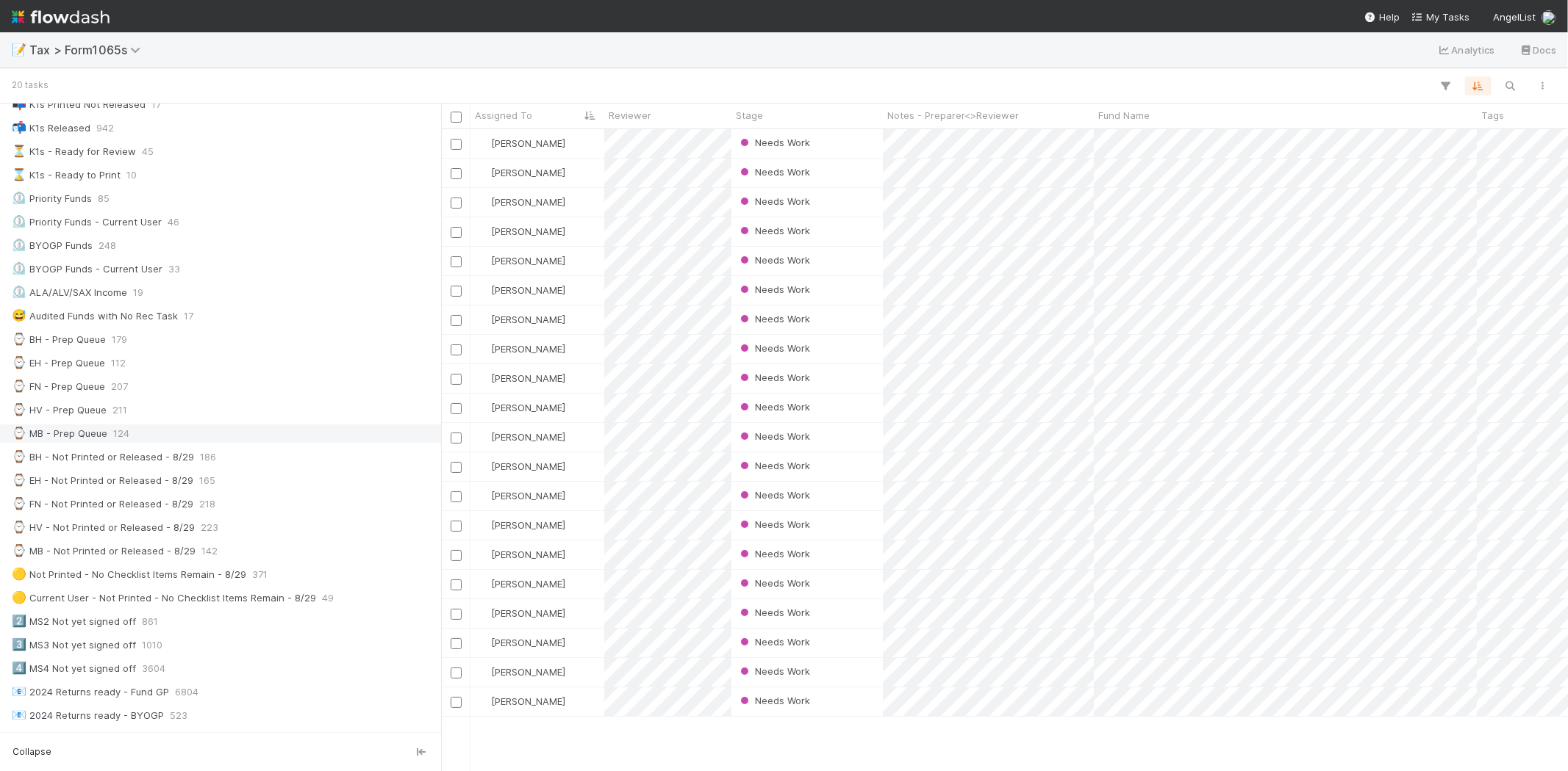
click at [238, 436] on div "⌚ MB - Prep Queue 124" at bounding box center [224, 434] width 426 height 19
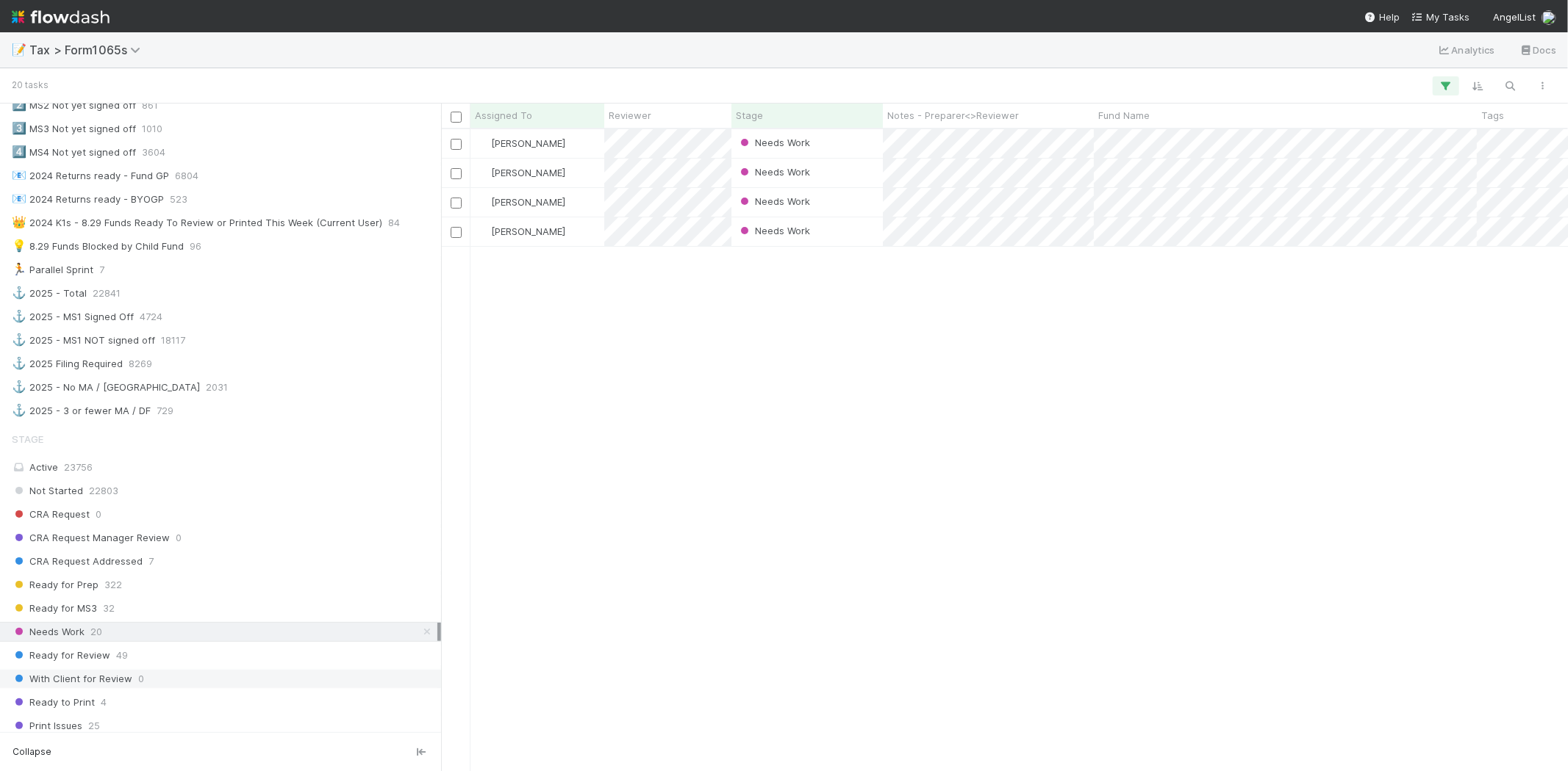
scroll to position [817, 0]
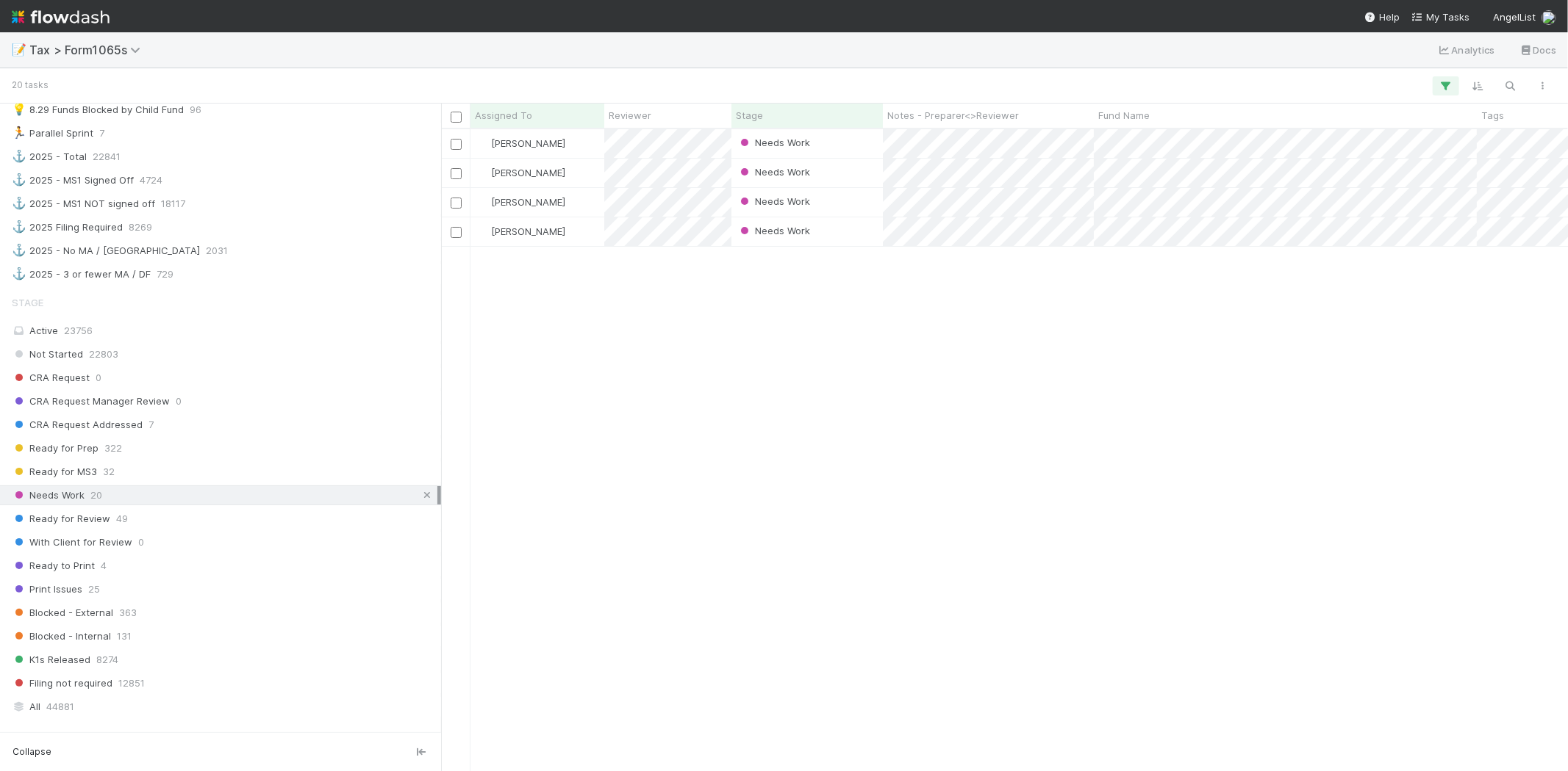
click at [420, 500] on icon at bounding box center [427, 495] width 14 height 10
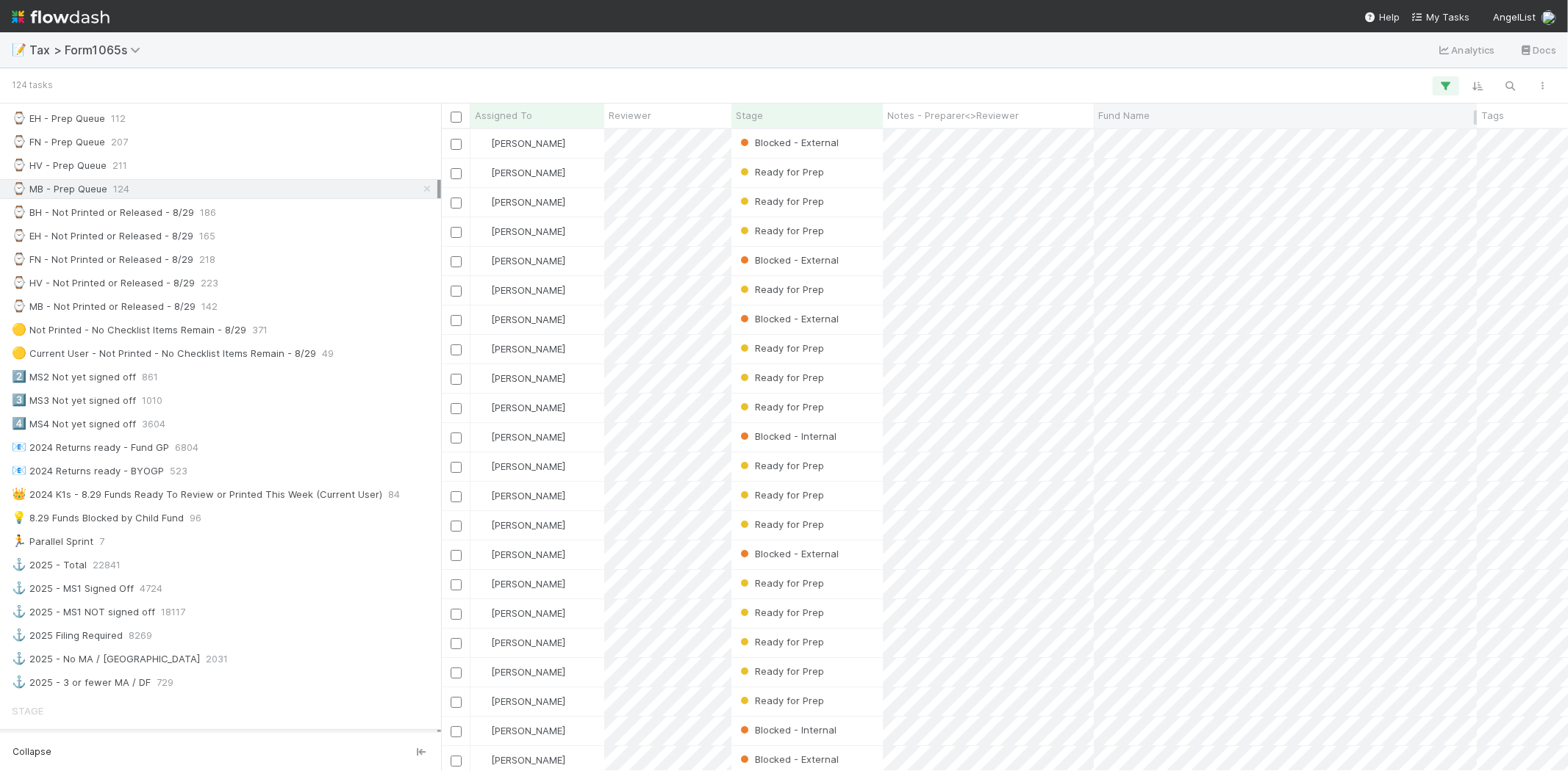
click at [1122, 113] on span "Fund Name" at bounding box center [1124, 115] width 52 height 14
click at [1125, 139] on div "Sort A → Z" at bounding box center [1183, 143] width 168 height 22
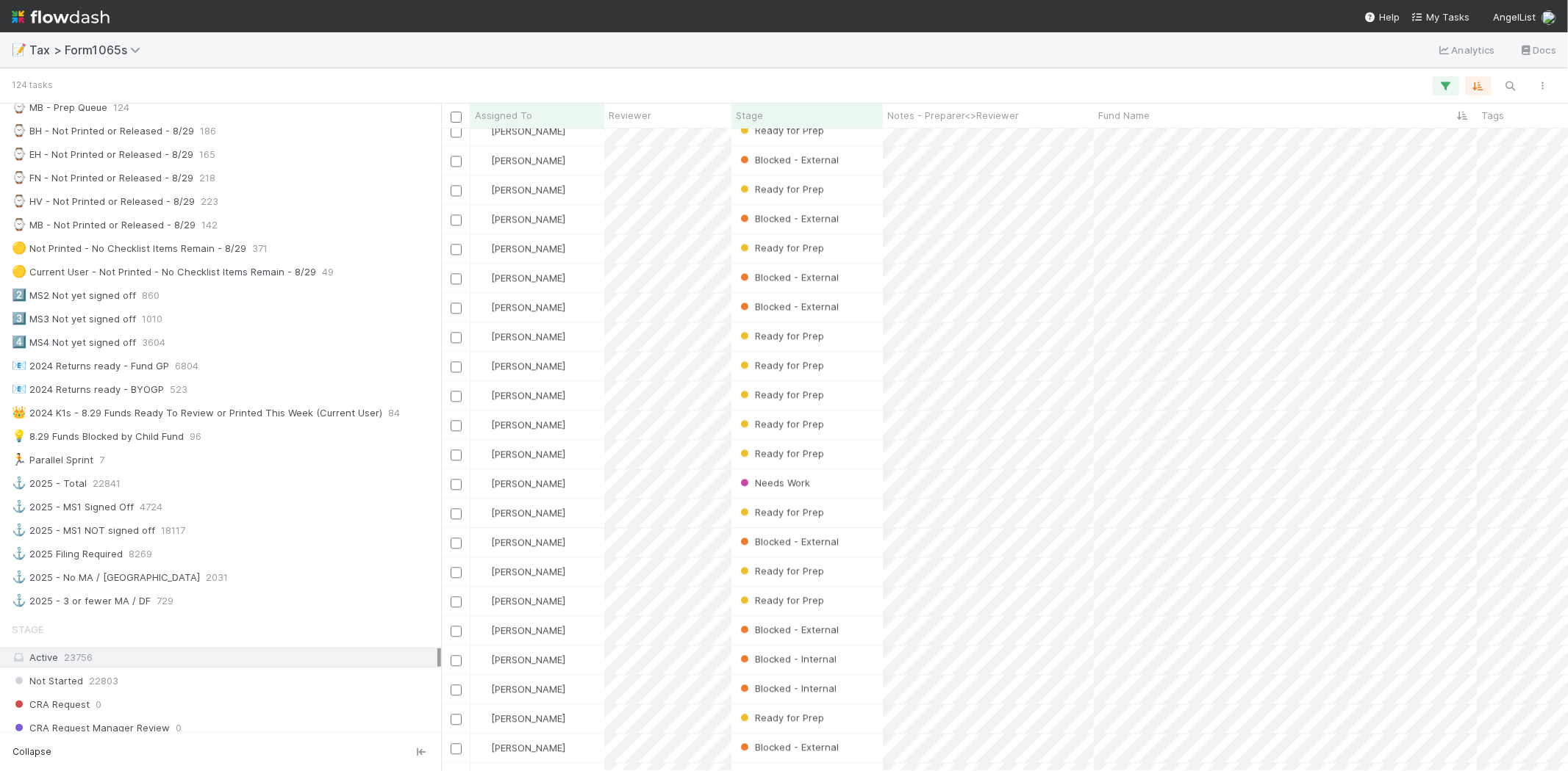
scroll to position [2939, 0]
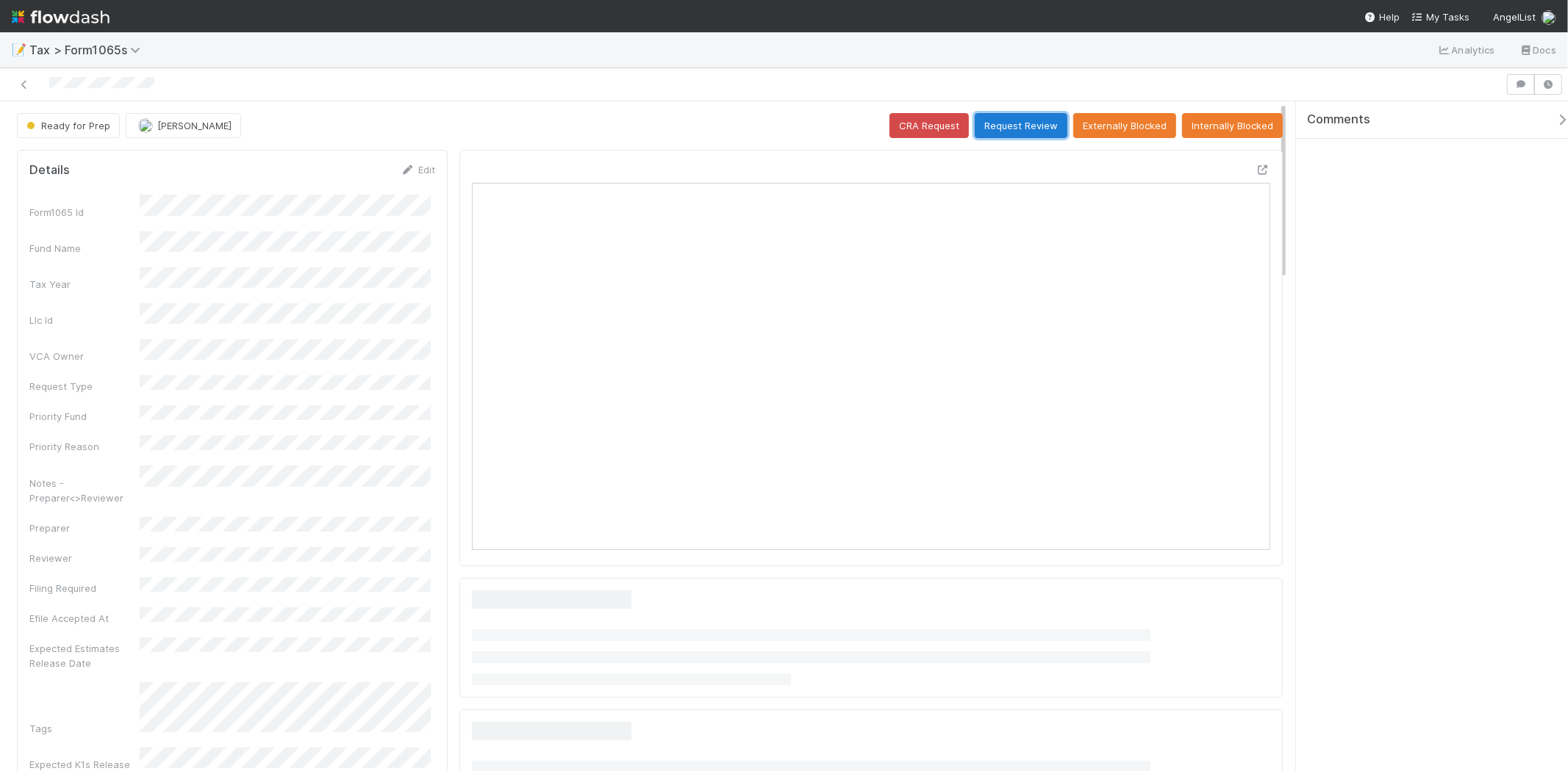
click at [1013, 131] on button "Request Review" at bounding box center [1022, 126] width 93 height 25
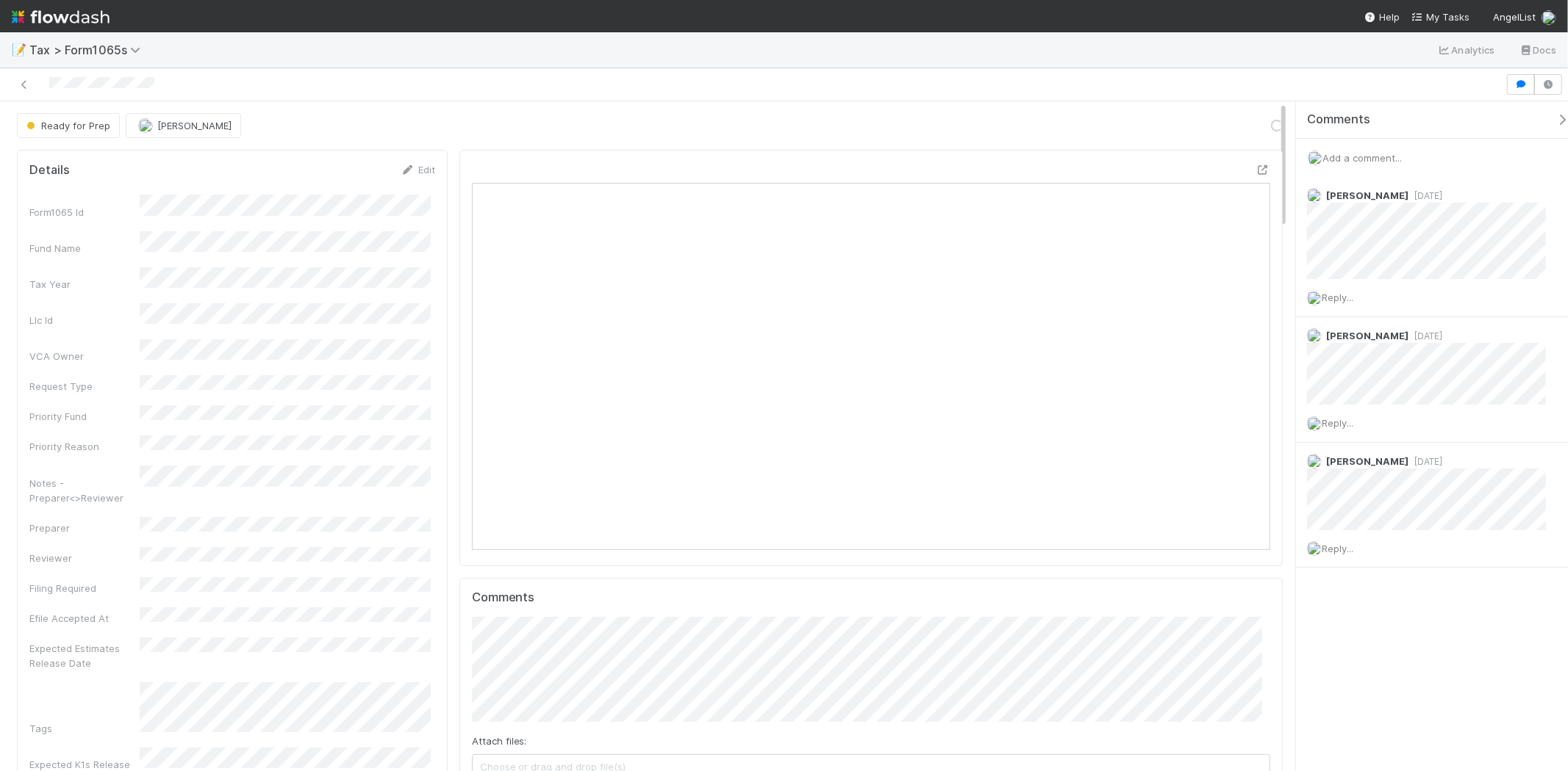
scroll to position [286, 778]
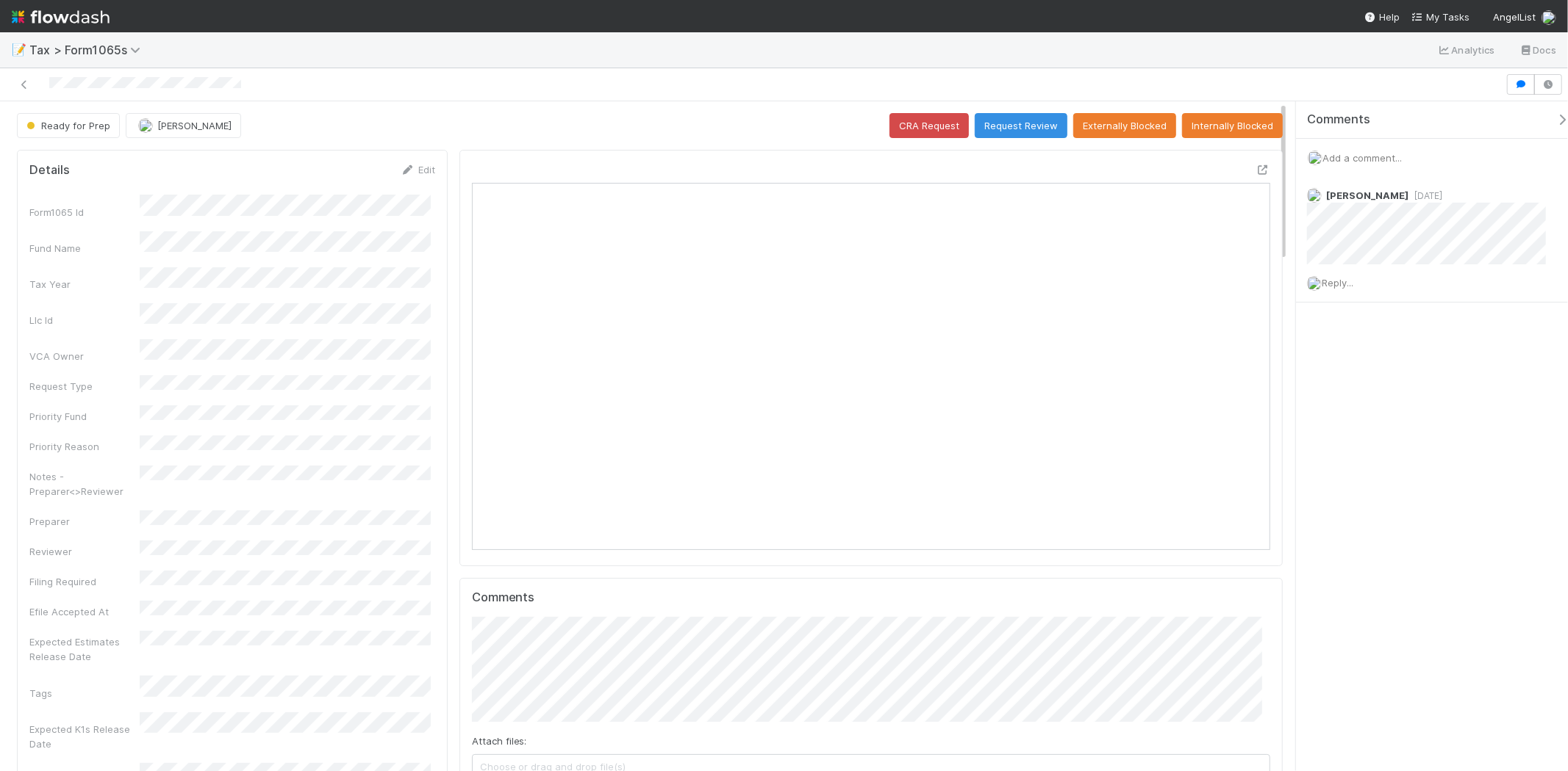
scroll to position [286, 388]
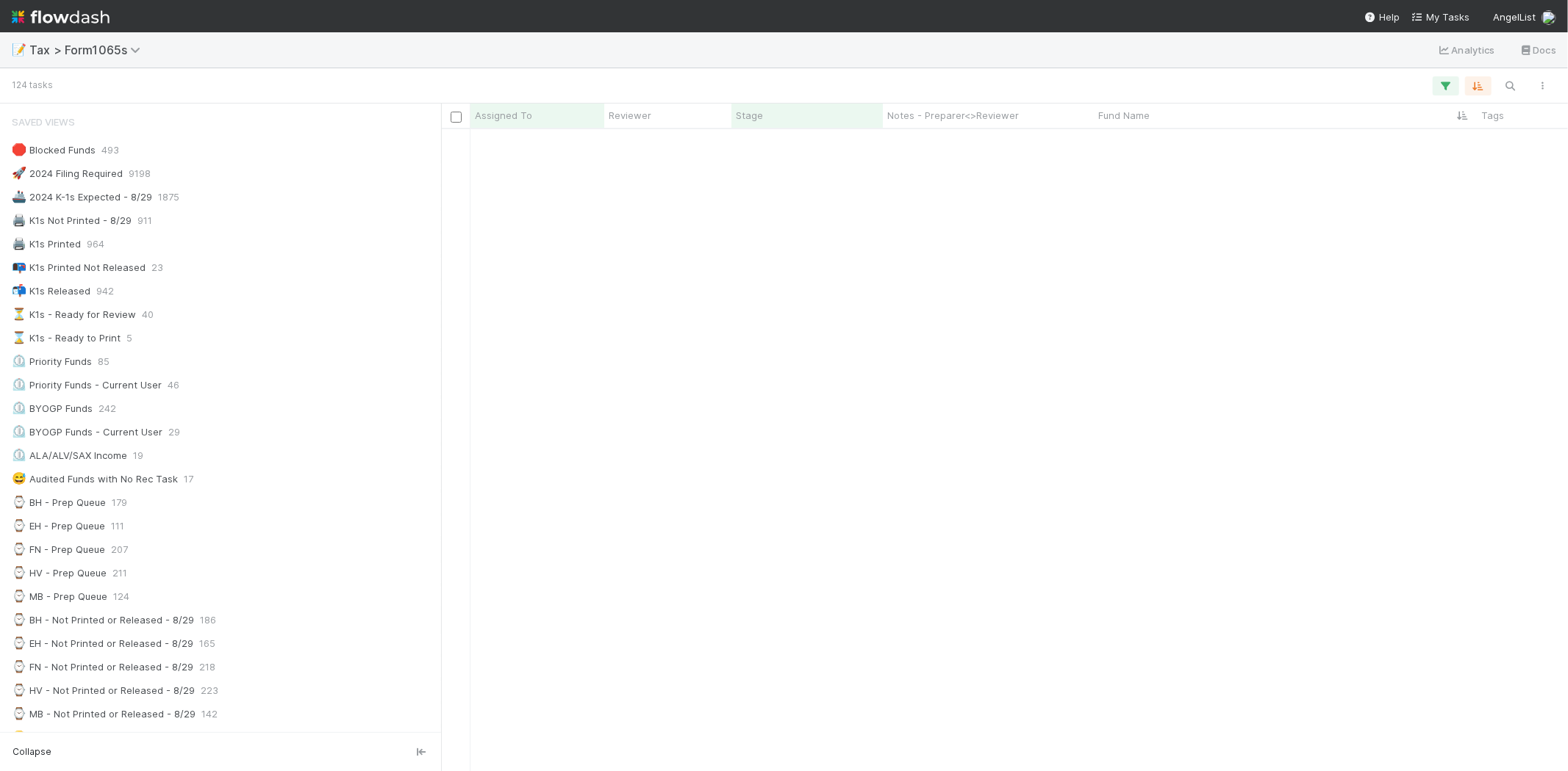
scroll to position [489, 0]
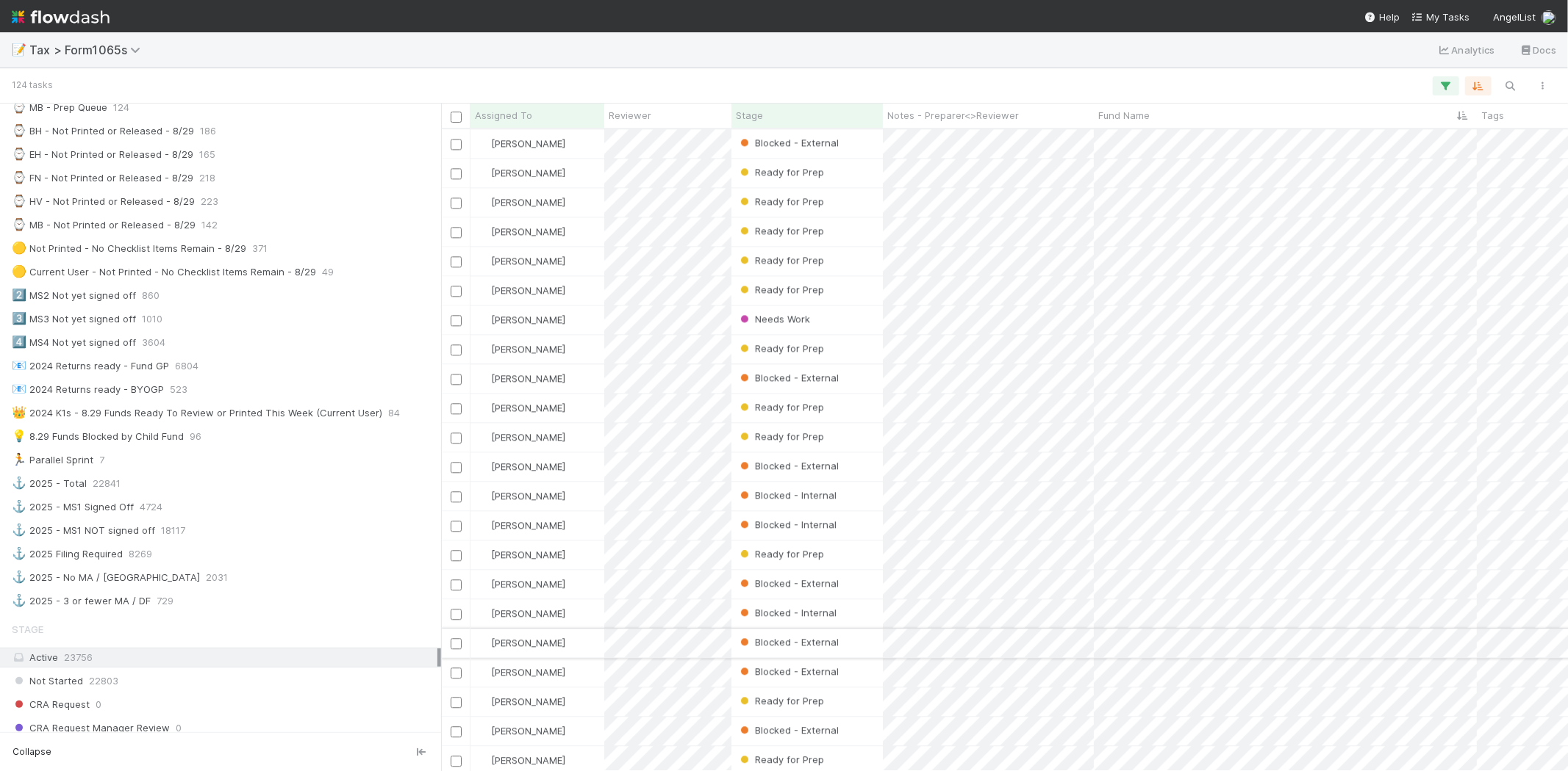
click at [868, 648] on div "Blocked - External" at bounding box center [807, 643] width 152 height 29
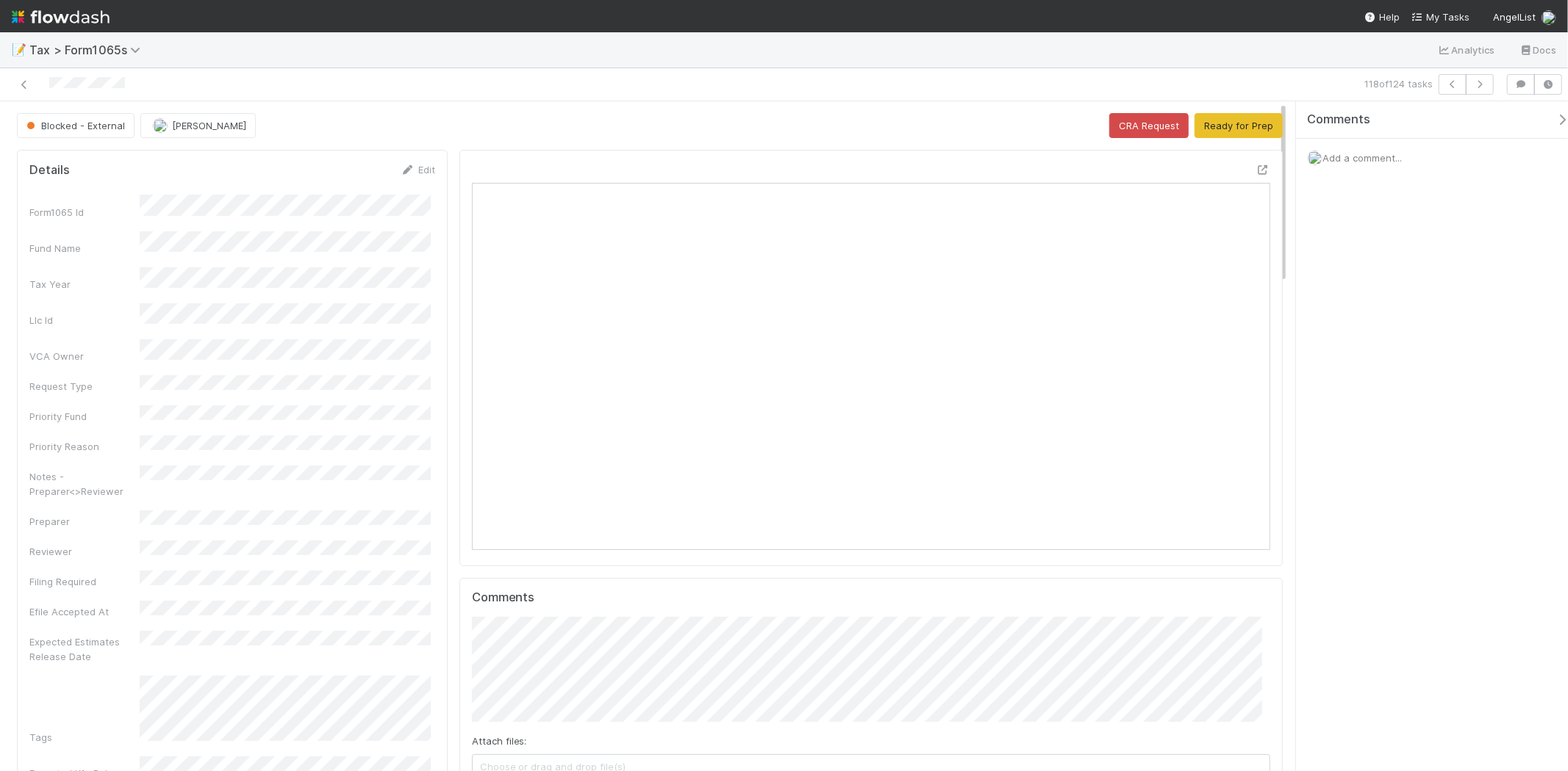
scroll to position [286, 778]
click at [32, 86] on div at bounding box center [381, 84] width 750 height 21
click at [27, 84] on icon at bounding box center [24, 85] width 14 height 10
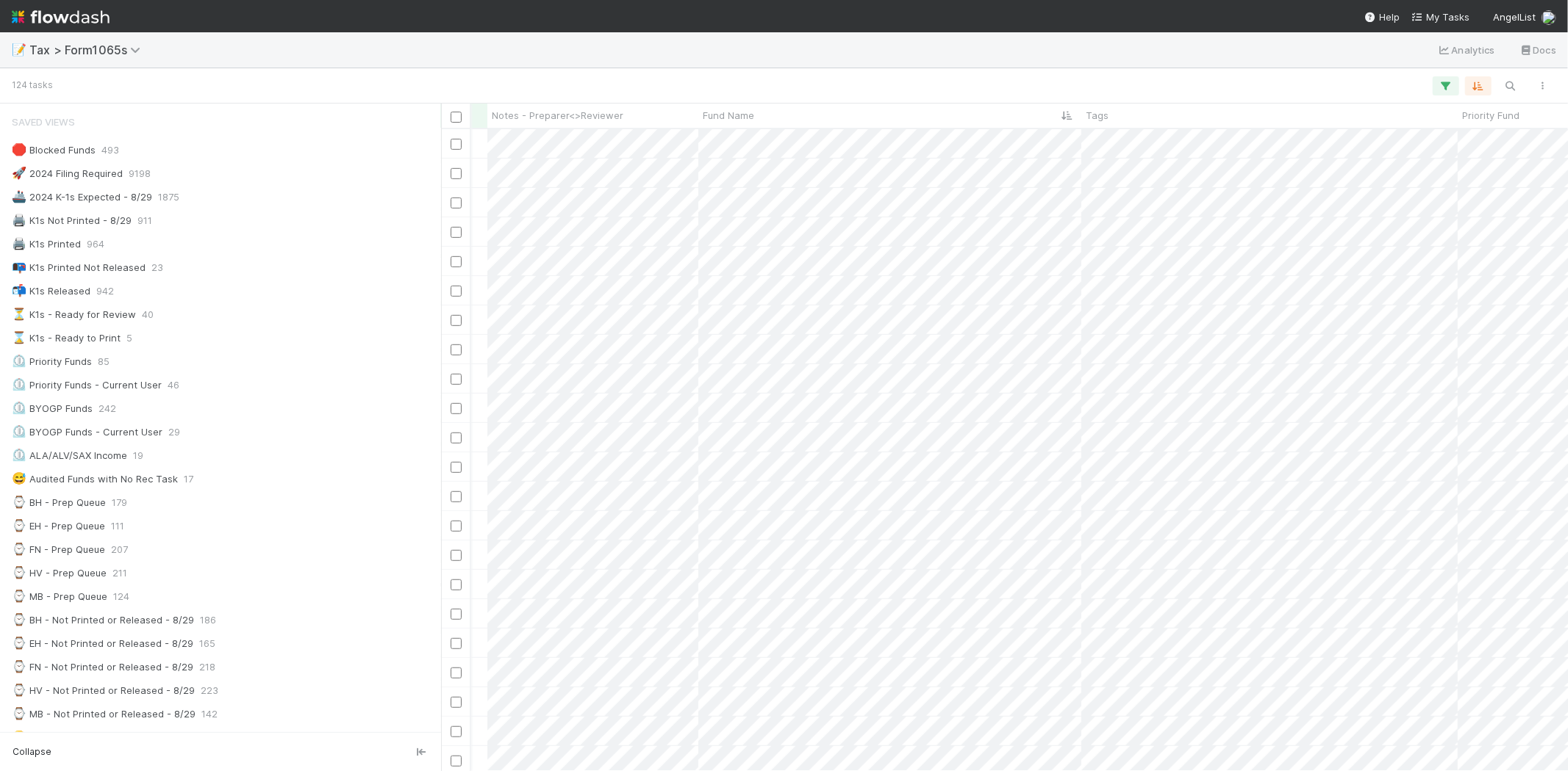
scroll to position [0, 401]
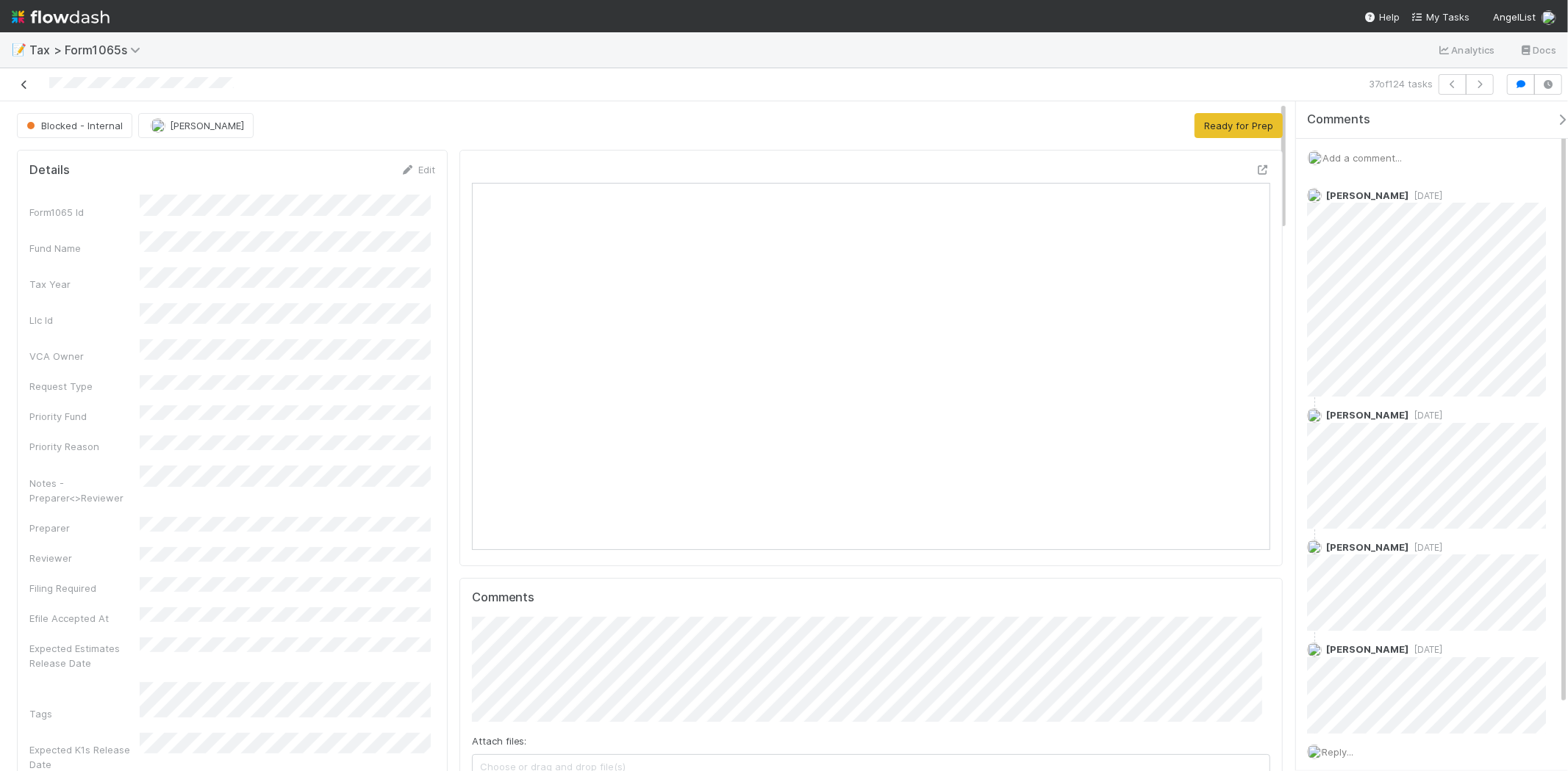
click at [24, 79] on link at bounding box center [24, 84] width 14 height 14
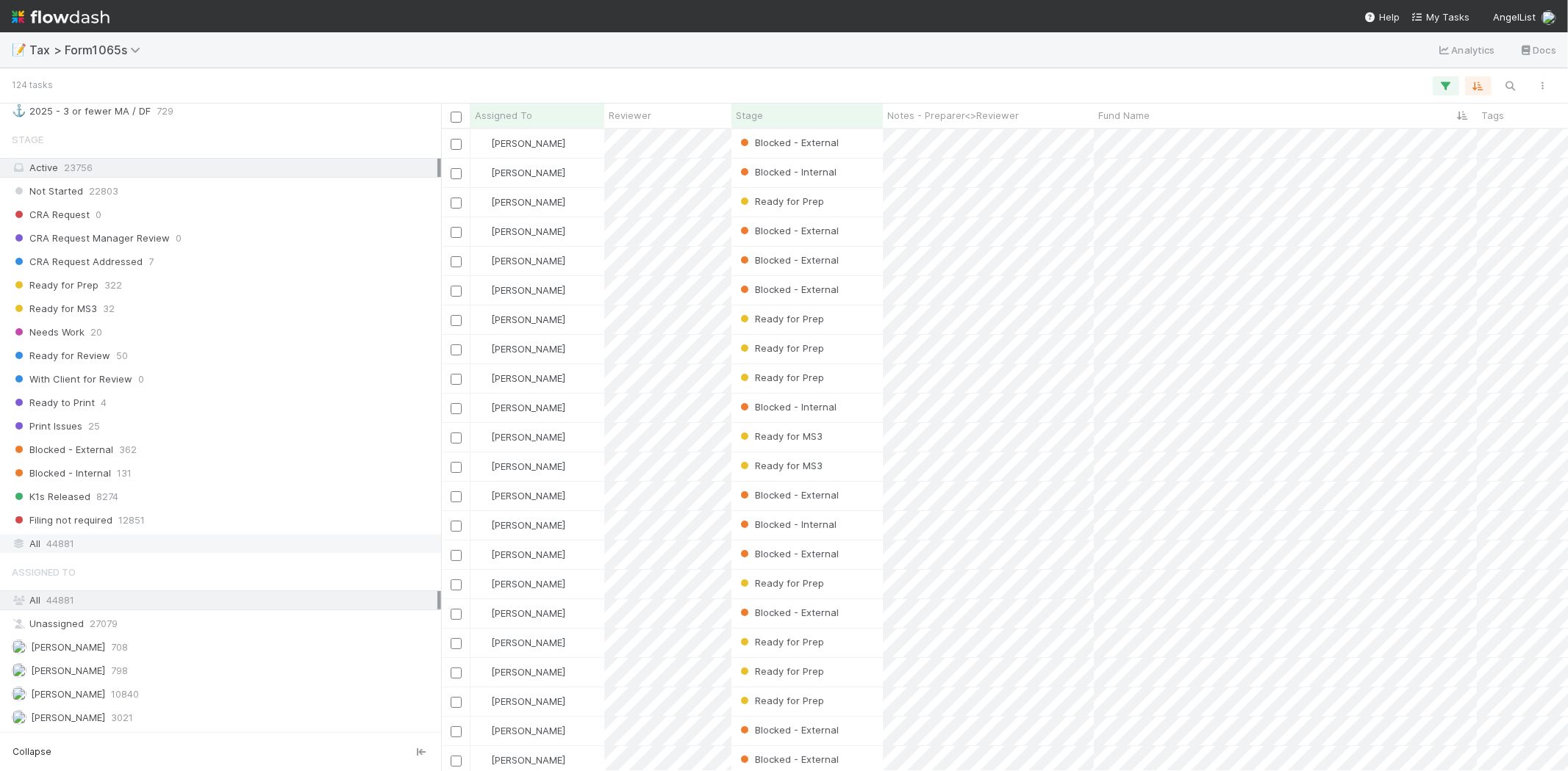
click at [122, 553] on div "All 44881" at bounding box center [224, 543] width 426 height 19
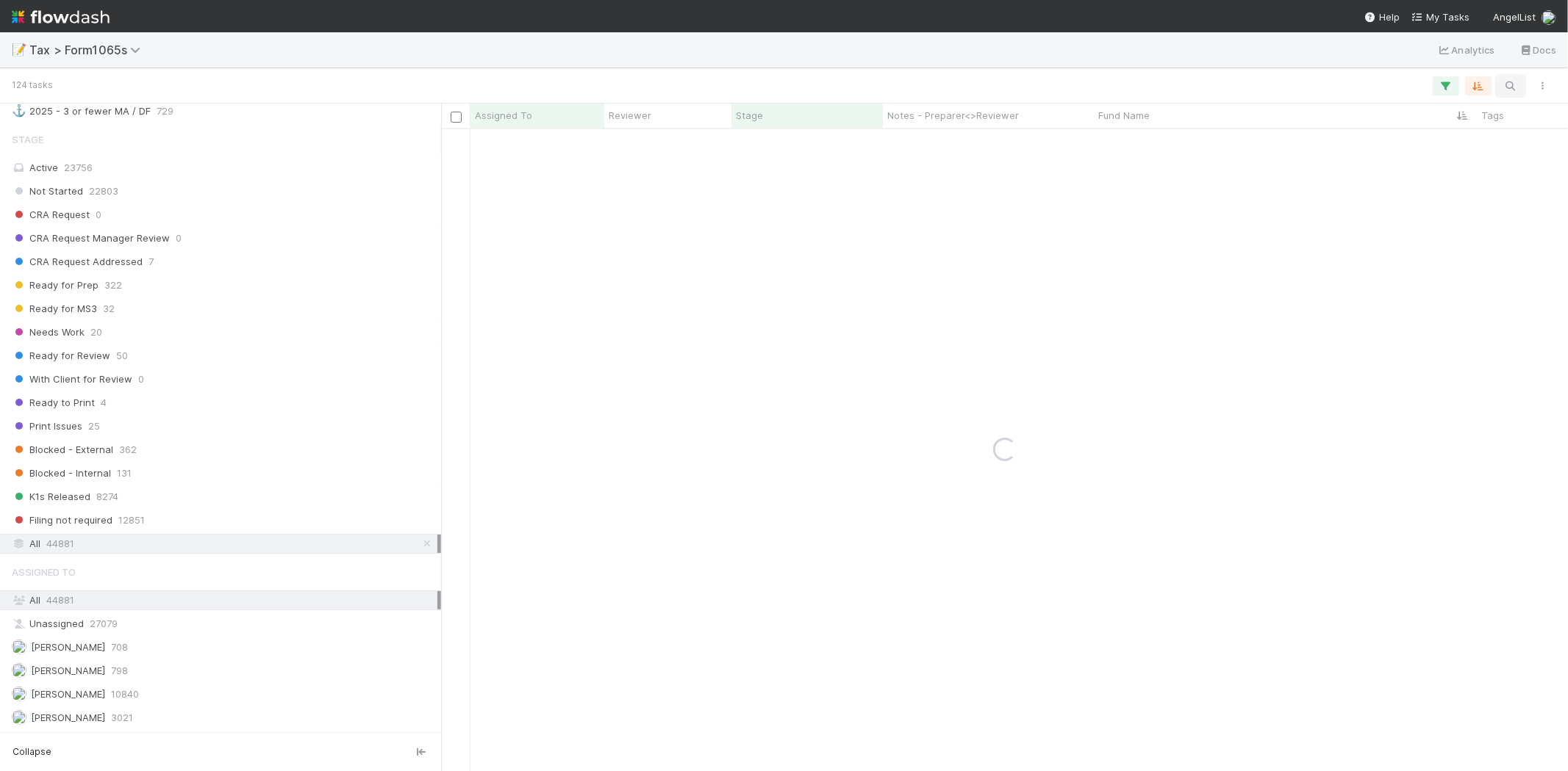
click at [1516, 86] on icon "button" at bounding box center [1511, 86] width 14 height 13
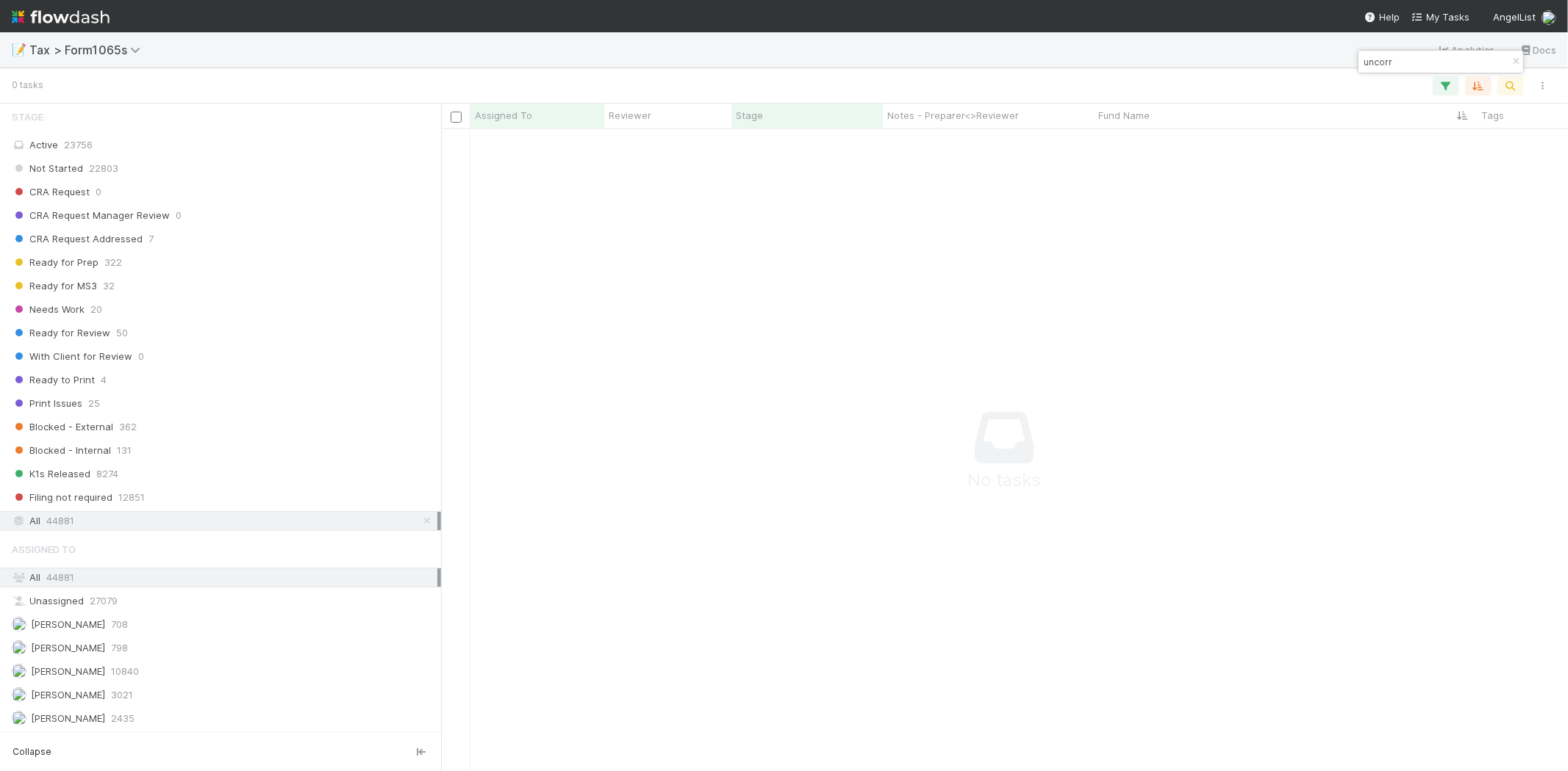
type input "uncorr"
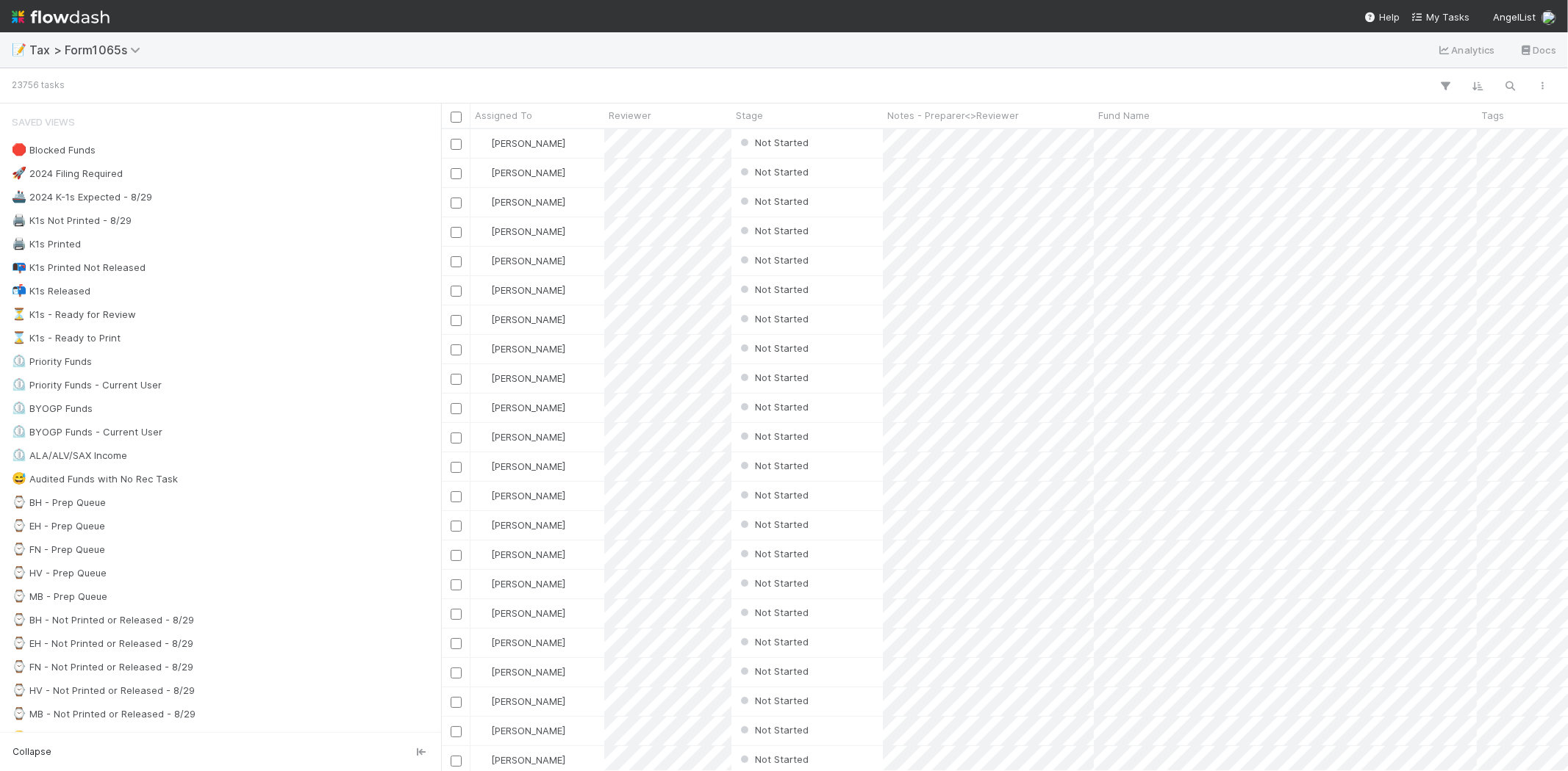
scroll to position [630, 1114]
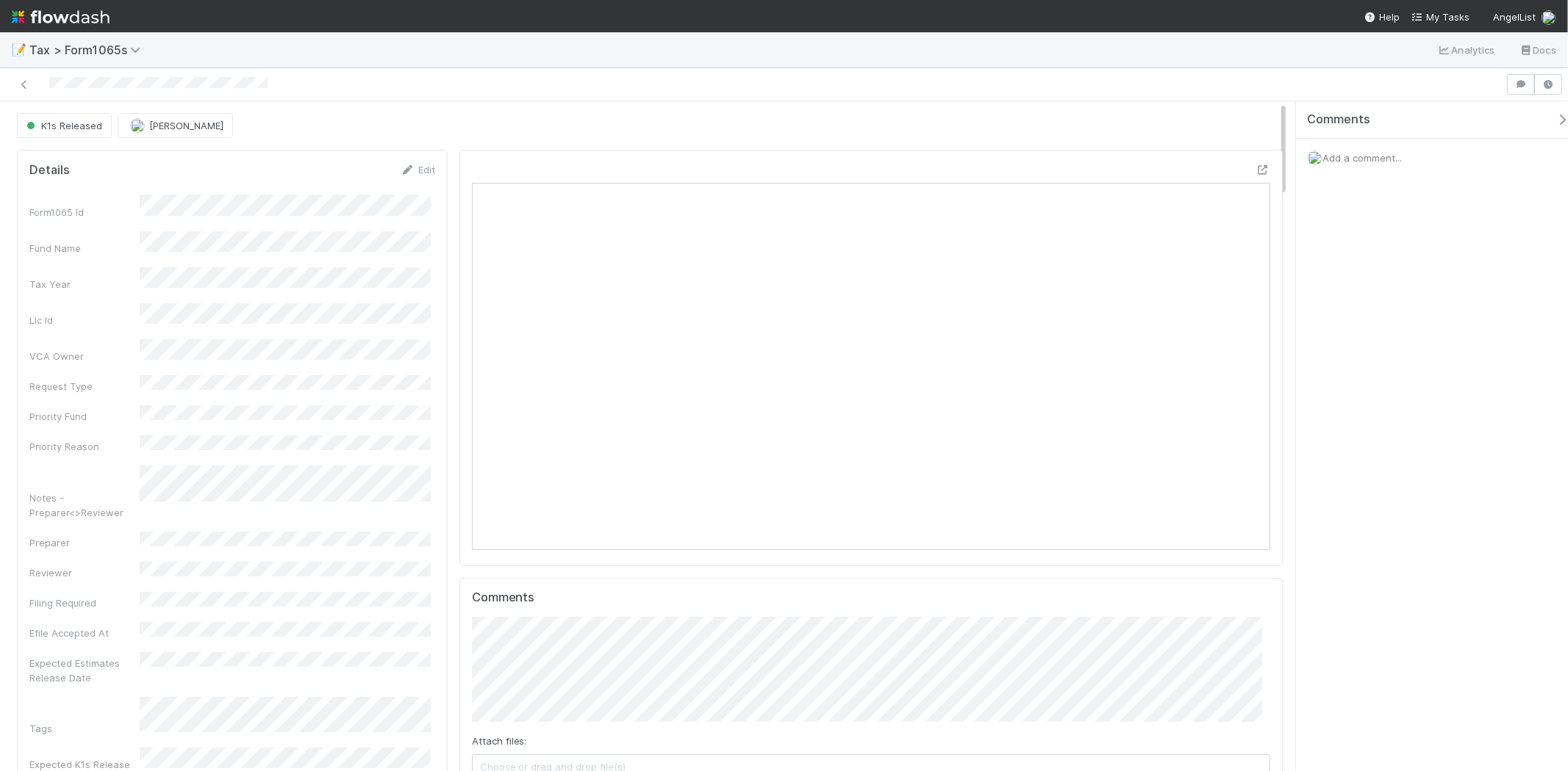
scroll to position [286, 388]
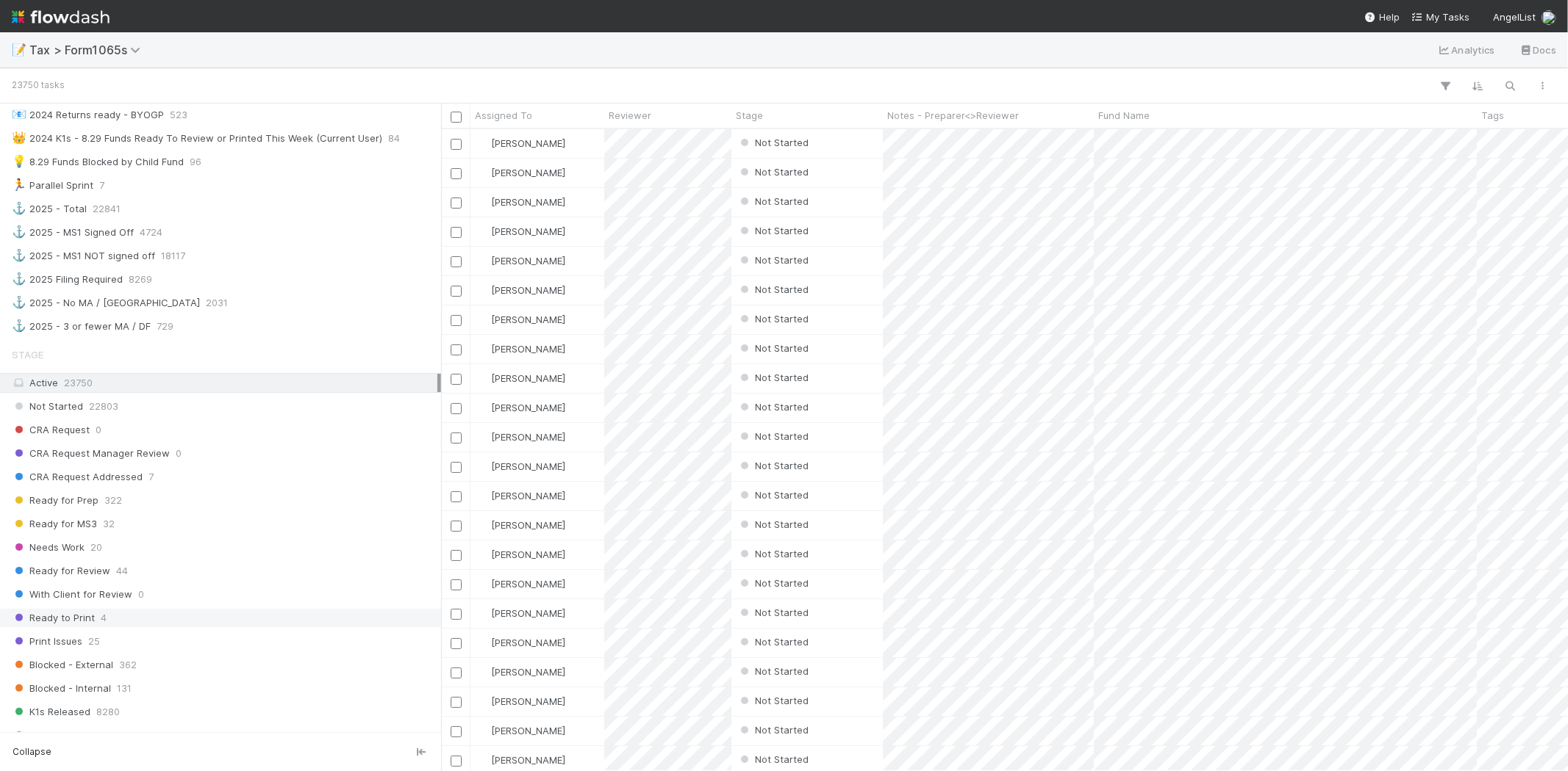
scroll to position [979, 0]
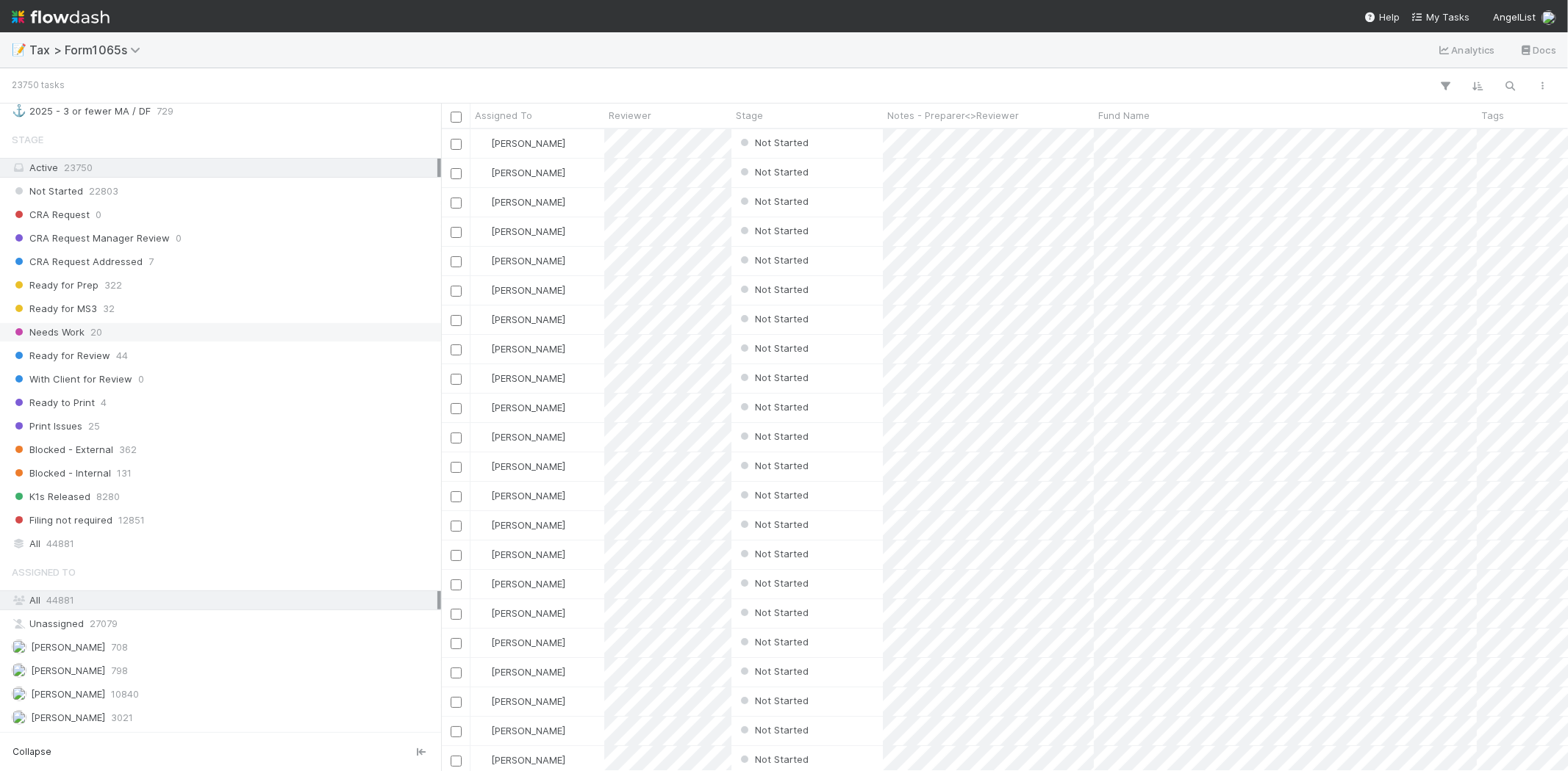
click at [113, 339] on div "Needs Work 20" at bounding box center [224, 332] width 426 height 19
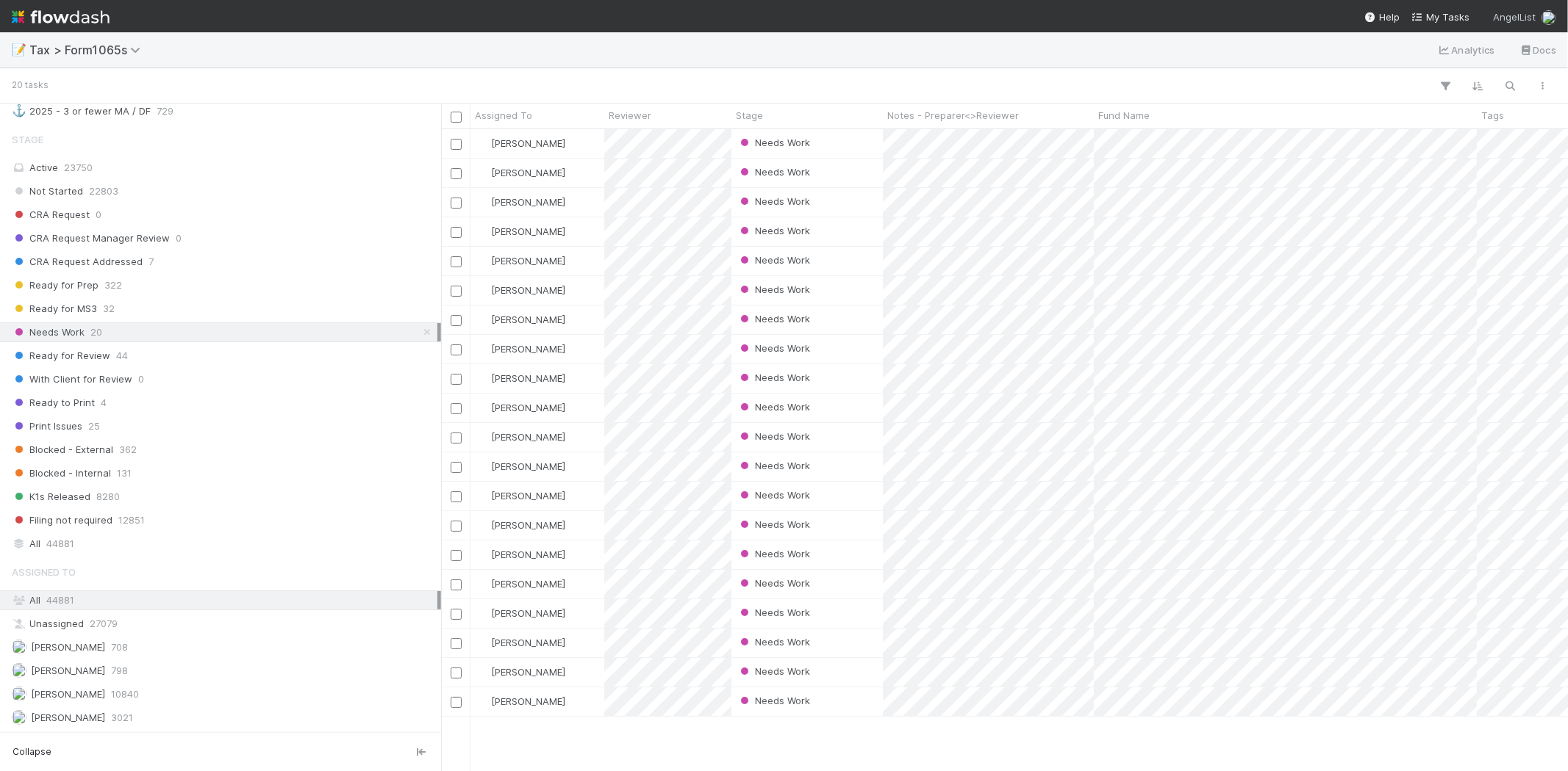
scroll to position [630, 1114]
click at [111, 552] on div "All 44881" at bounding box center [224, 543] width 426 height 19
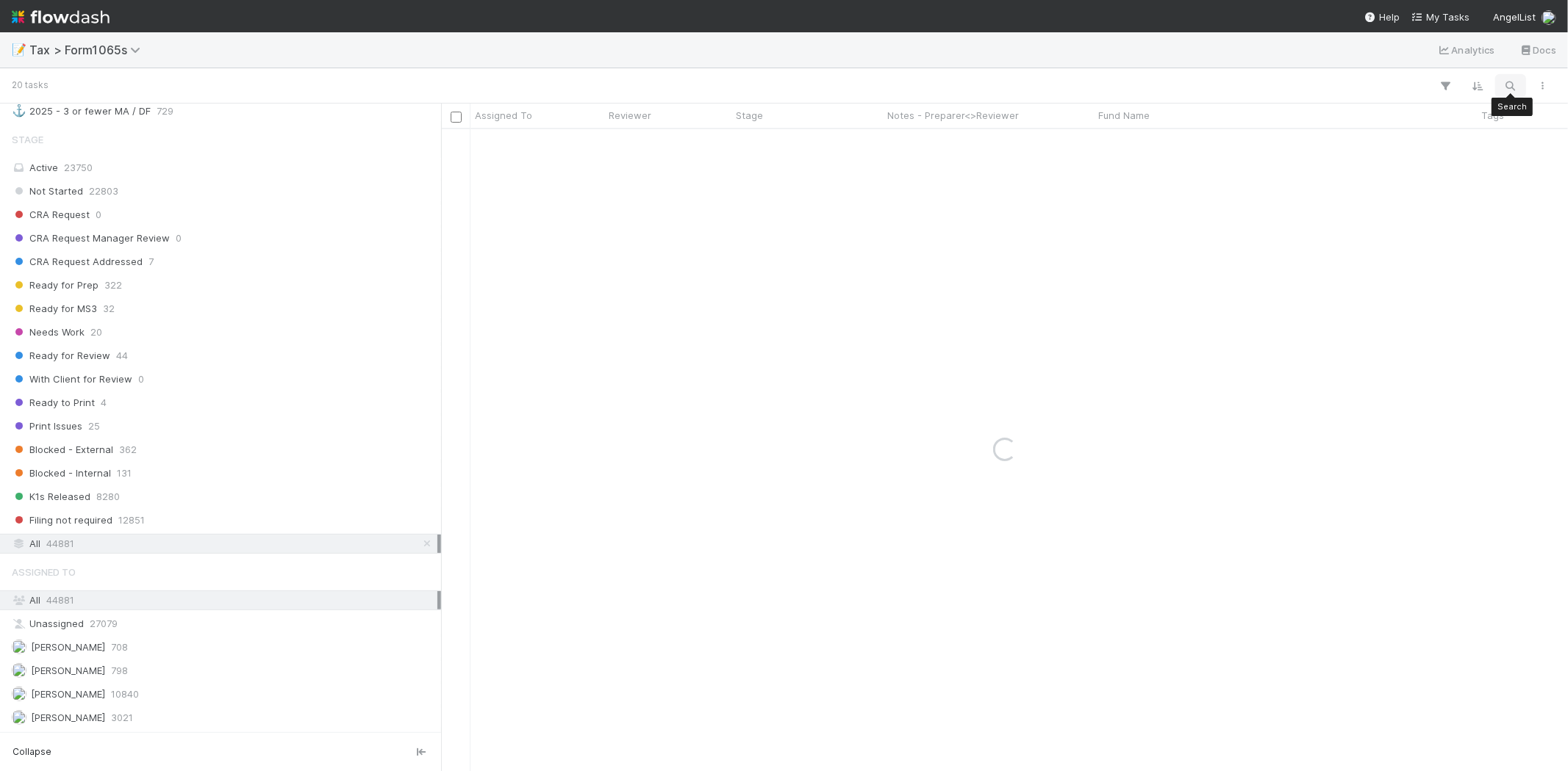
click at [1519, 86] on button "button" at bounding box center [1511, 86] width 27 height 19
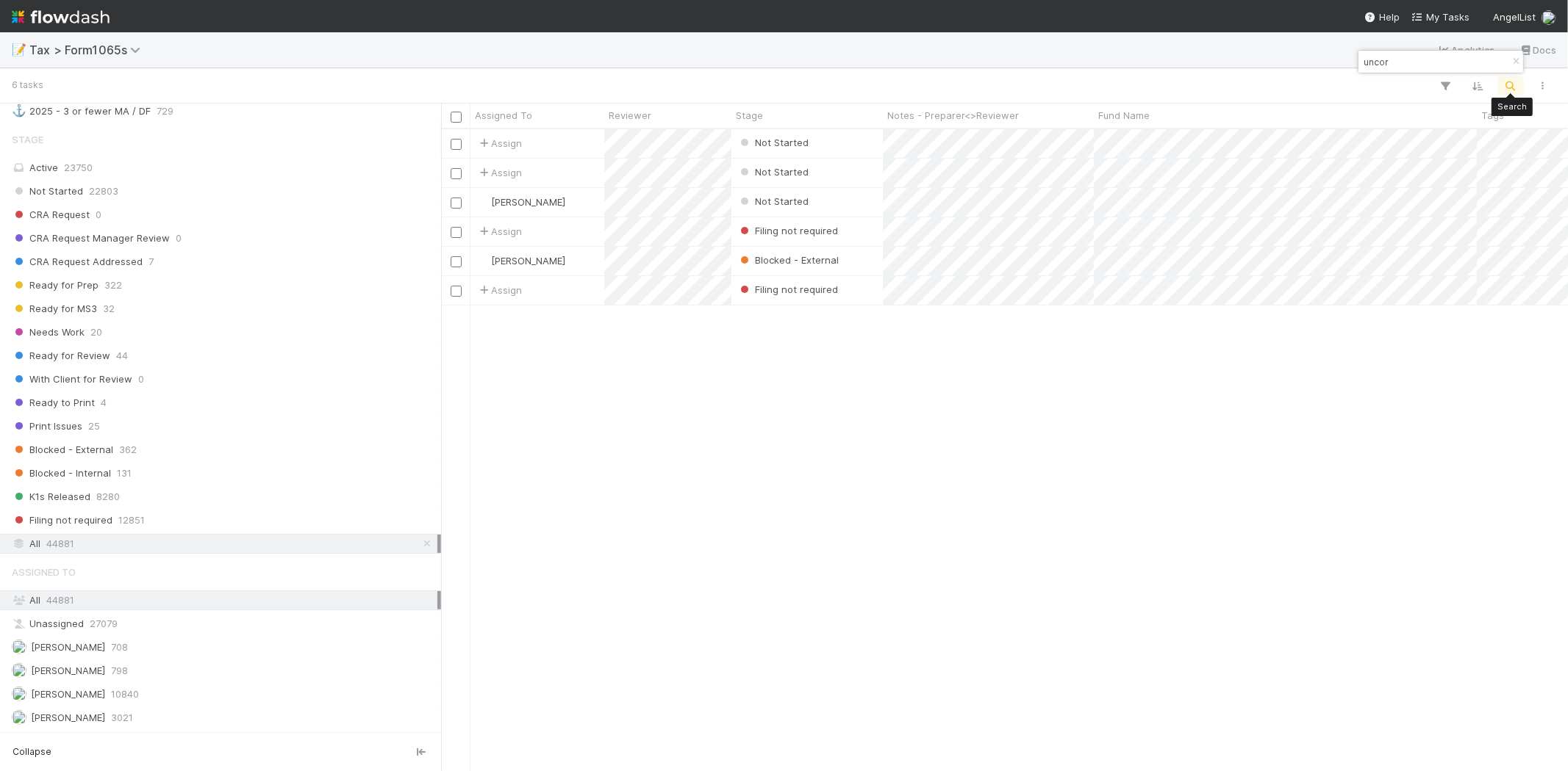
scroll to position [630, 1114]
type input "uncor"
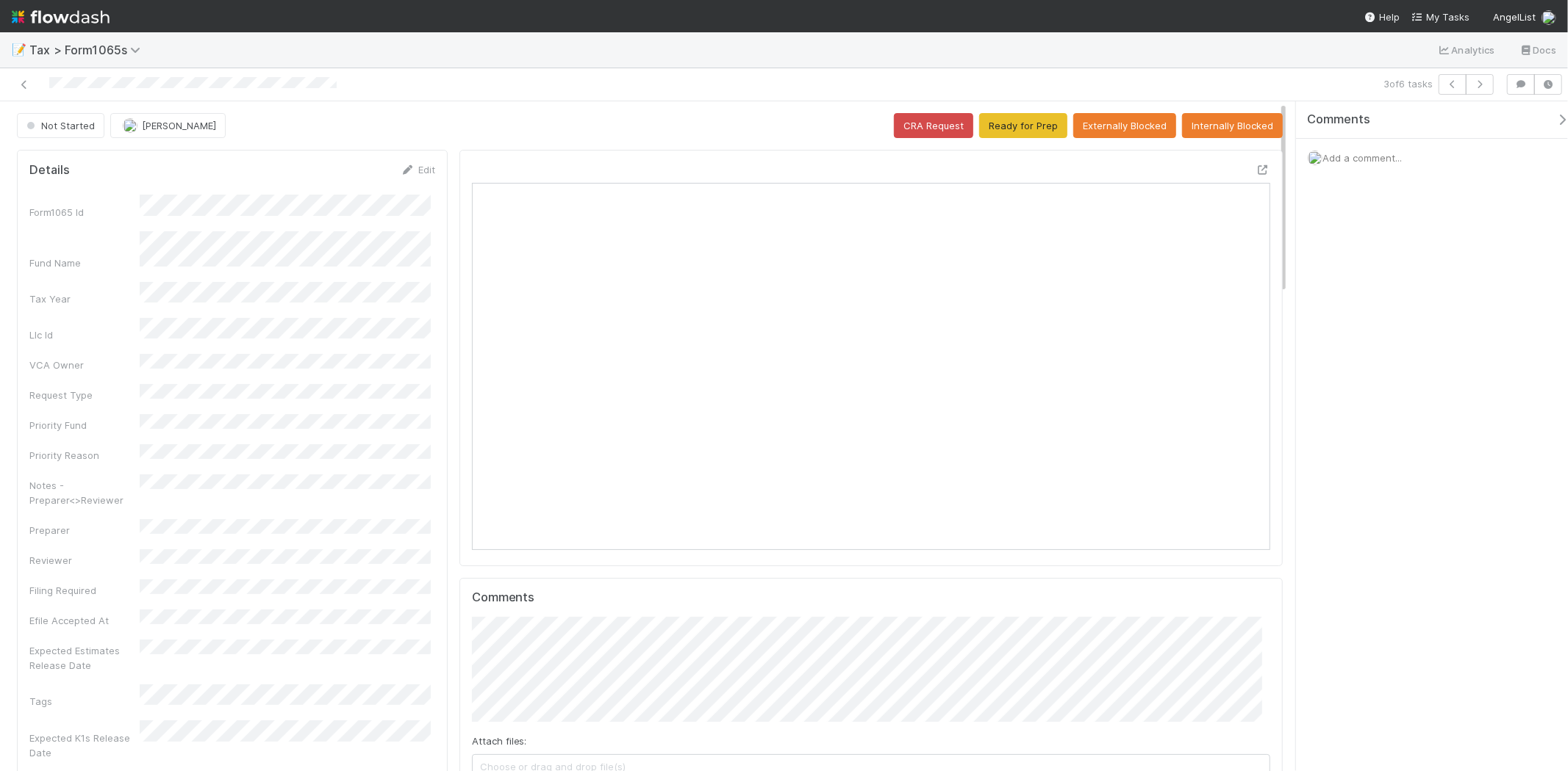
scroll to position [286, 778]
click at [33, 84] on div at bounding box center [381, 84] width 750 height 21
click at [31, 83] on icon at bounding box center [24, 85] width 14 height 10
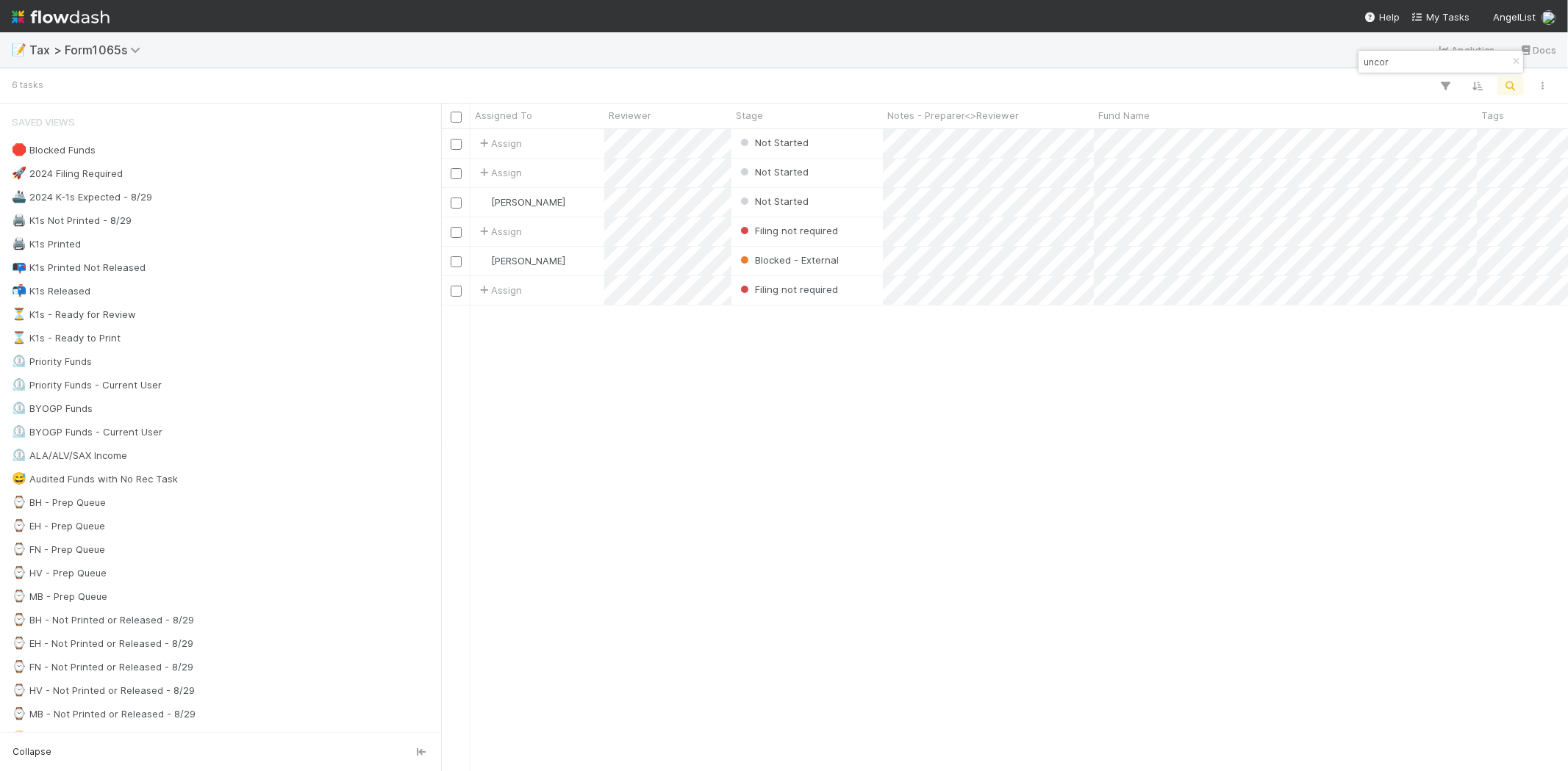
scroll to position [630, 1114]
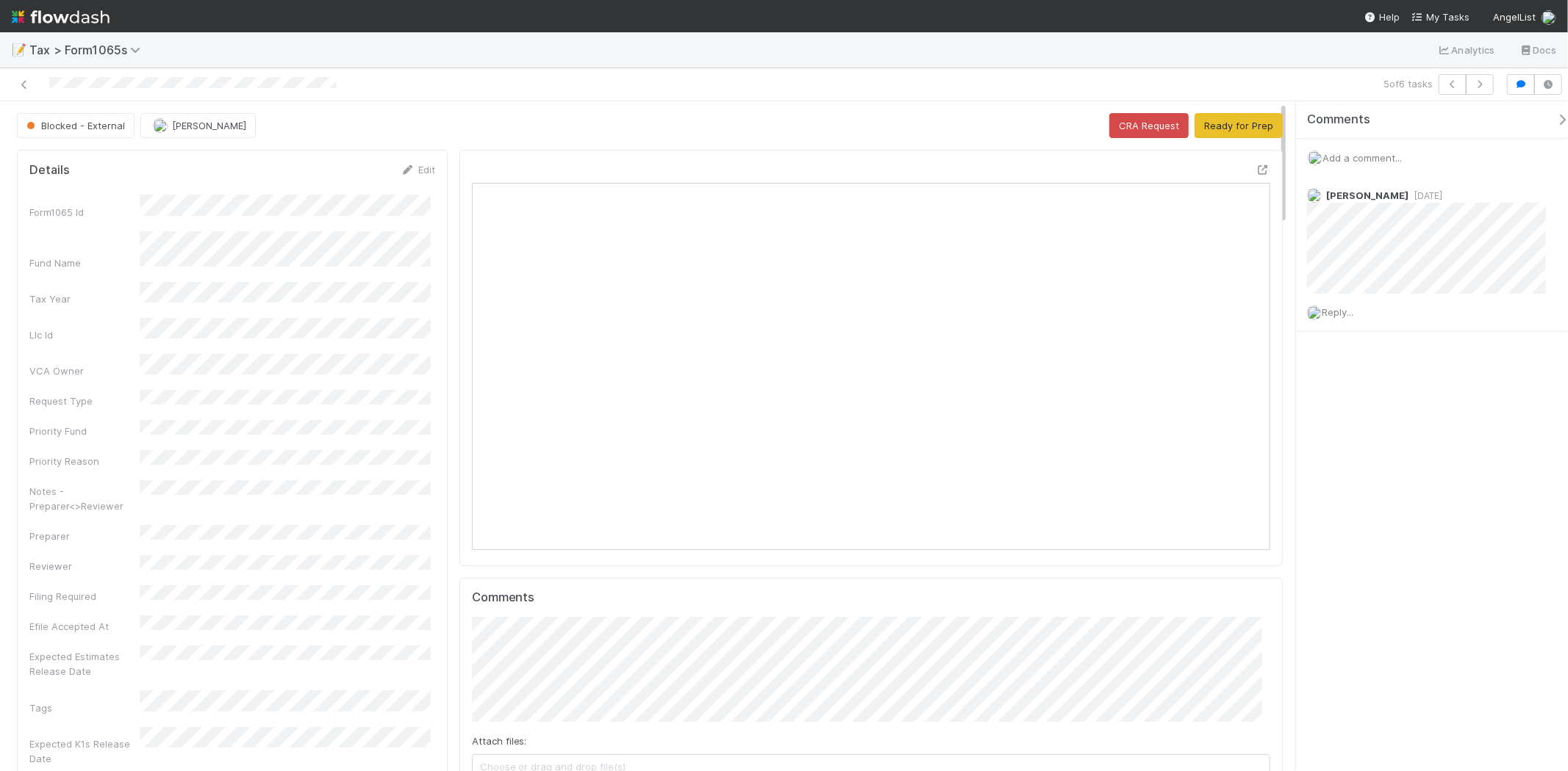
scroll to position [286, 778]
click at [1375, 164] on div "Add a comment..." at bounding box center [1438, 158] width 285 height 38
click at [1370, 160] on span "Add a comment..." at bounding box center [1362, 157] width 79 height 12
click at [1405, 256] on span "[PERSON_NAME]" at bounding box center [1416, 255] width 74 height 12
click at [1357, 377] on button "Add Comment" at bounding box center [1363, 385] width 86 height 25
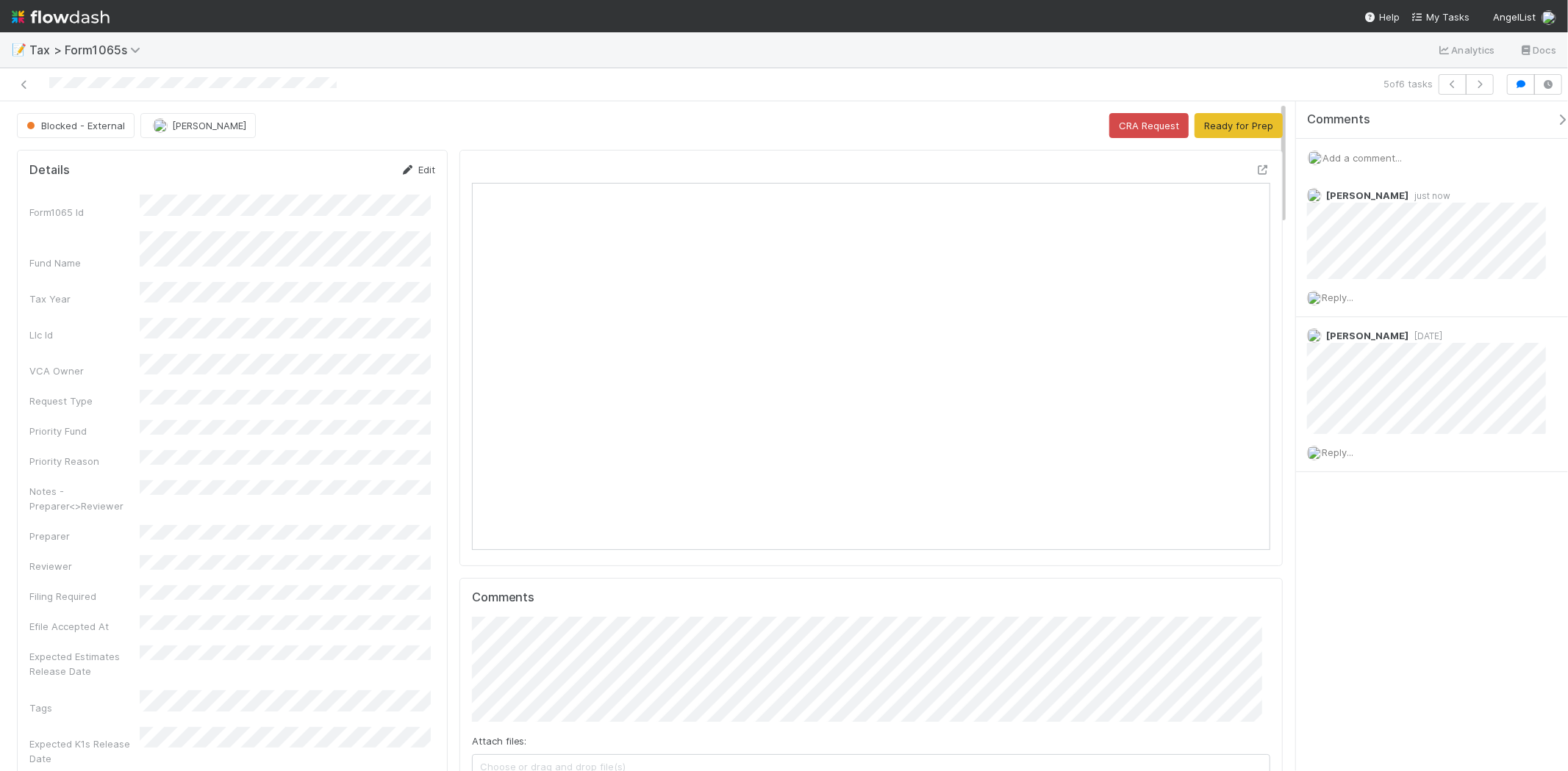
click at [419, 165] on link "Edit" at bounding box center [418, 170] width 35 height 12
click at [270, 570] on div "Michael Binck you" at bounding box center [288, 580] width 285 height 27
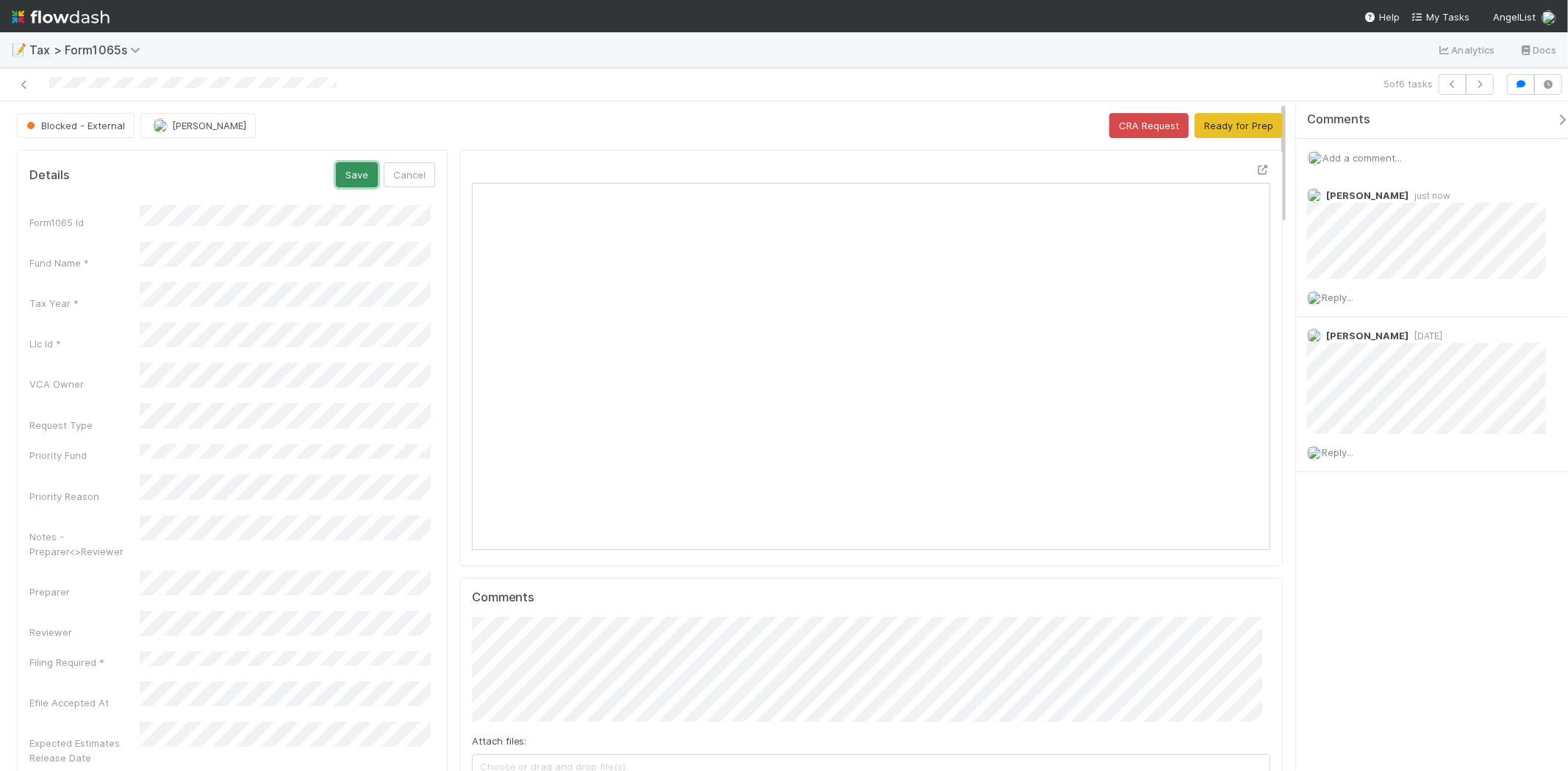
click at [351, 177] on button "Save" at bounding box center [356, 175] width 42 height 25
click at [1208, 125] on button "Ready for Prep" at bounding box center [1239, 126] width 88 height 25
click at [197, 120] on span "[PERSON_NAME]" at bounding box center [209, 125] width 74 height 12
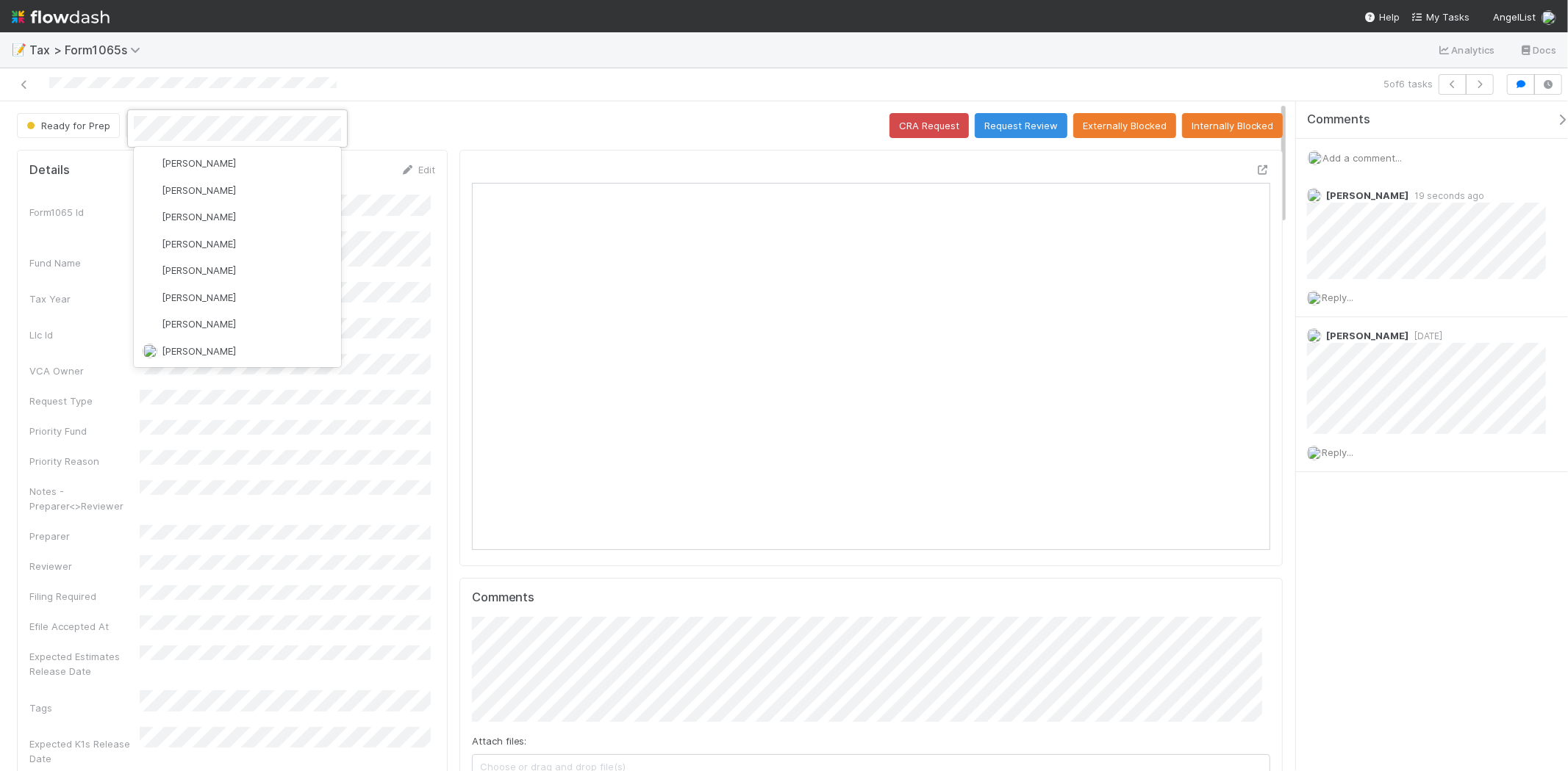
scroll to position [2, 0]
click at [214, 151] on div "Michael Binck you" at bounding box center [238, 161] width 207 height 27
click at [362, 269] on div at bounding box center [784, 386] width 1568 height 771
click at [23, 78] on link at bounding box center [24, 84] width 14 height 14
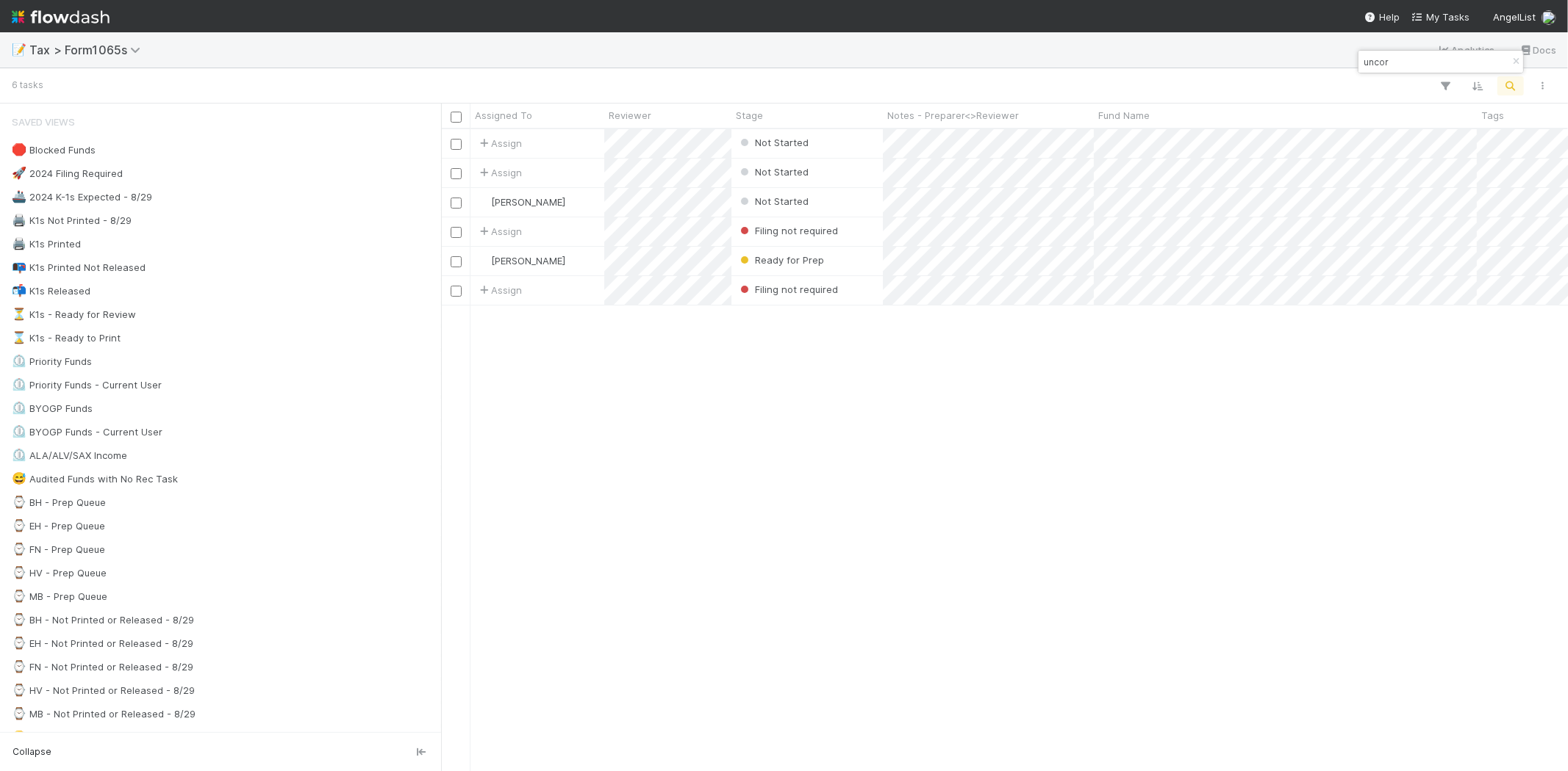
scroll to position [630, 1114]
click at [985, 391] on div "Assign Not Started 7/18/25, 3:59:37 AM 0 0 0 0 0 0 0 Assign Not Started 7/18/25…" at bounding box center [1005, 450] width 1127 height 642
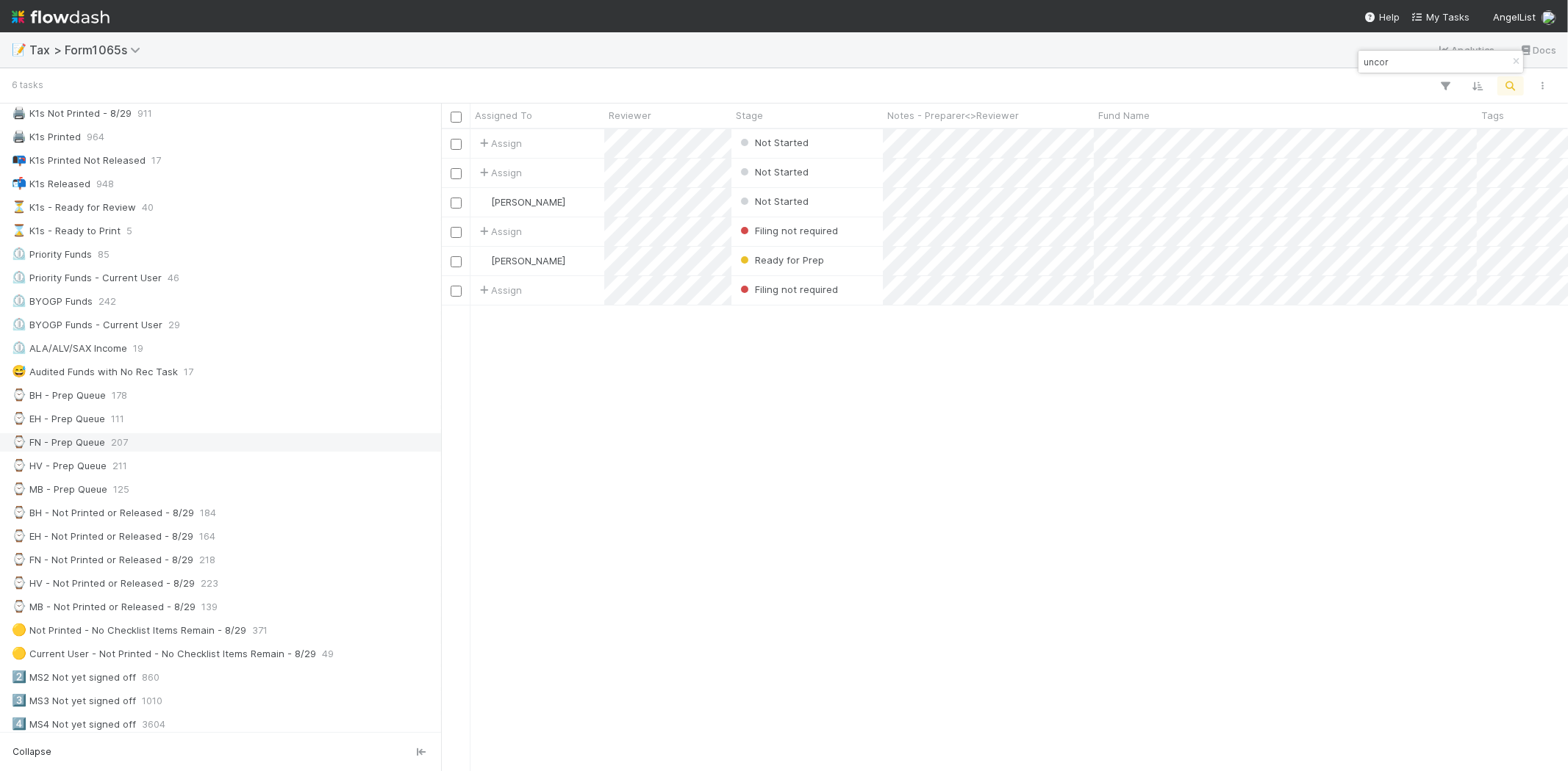
scroll to position [163, 0]
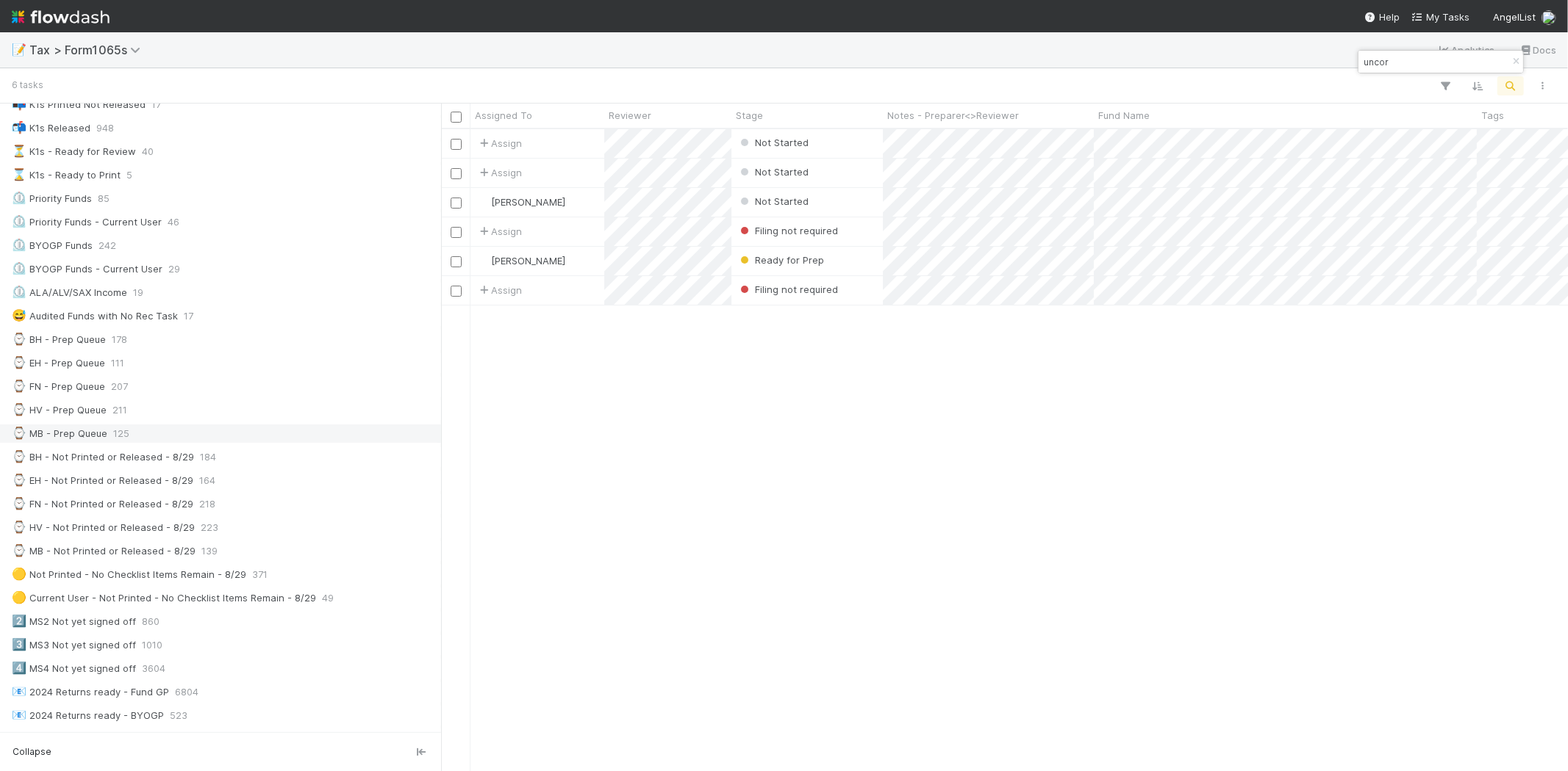
click at [196, 442] on div "⌚ MB - Prep Queue 125" at bounding box center [224, 434] width 426 height 19
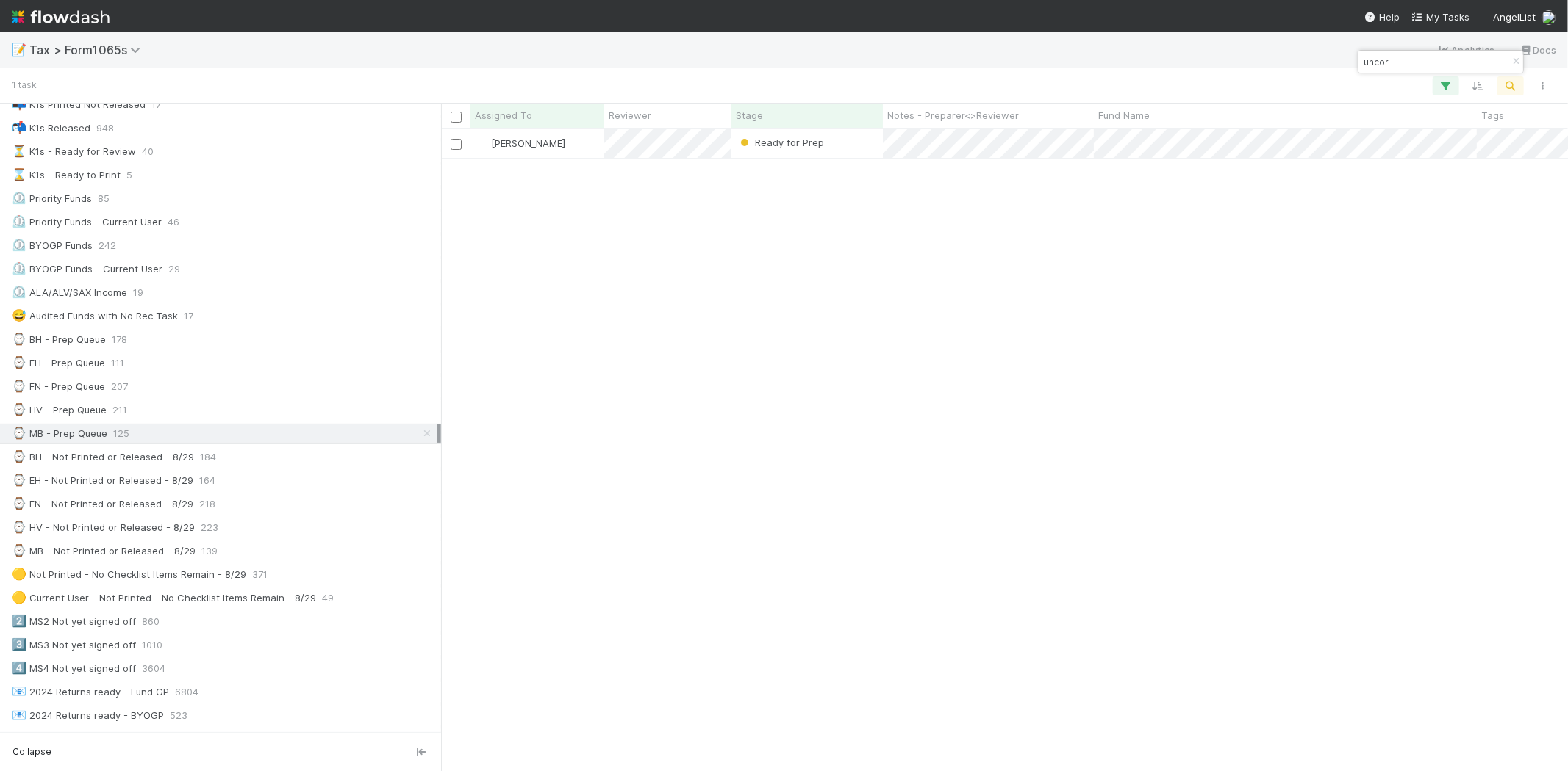
scroll to position [630, 1114]
click at [1513, 57] on icon "button" at bounding box center [1515, 62] width 14 height 9
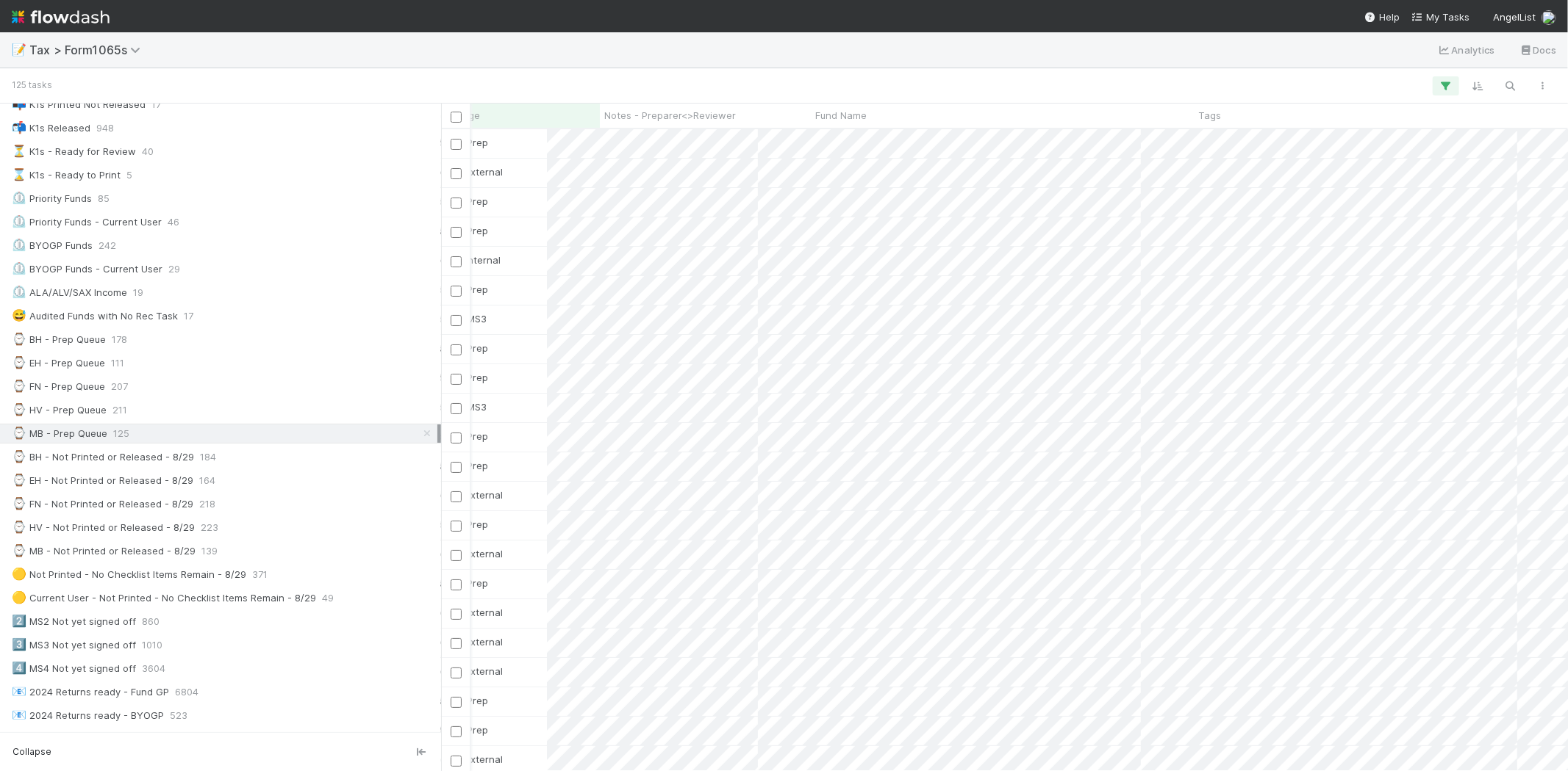
scroll to position [0, 336]
drag, startPoint x: 614, startPoint y: 762, endPoint x: 975, endPoint y: 86, distance: 766.4
click at [975, 86] on div at bounding box center [804, 86] width 1510 height 19
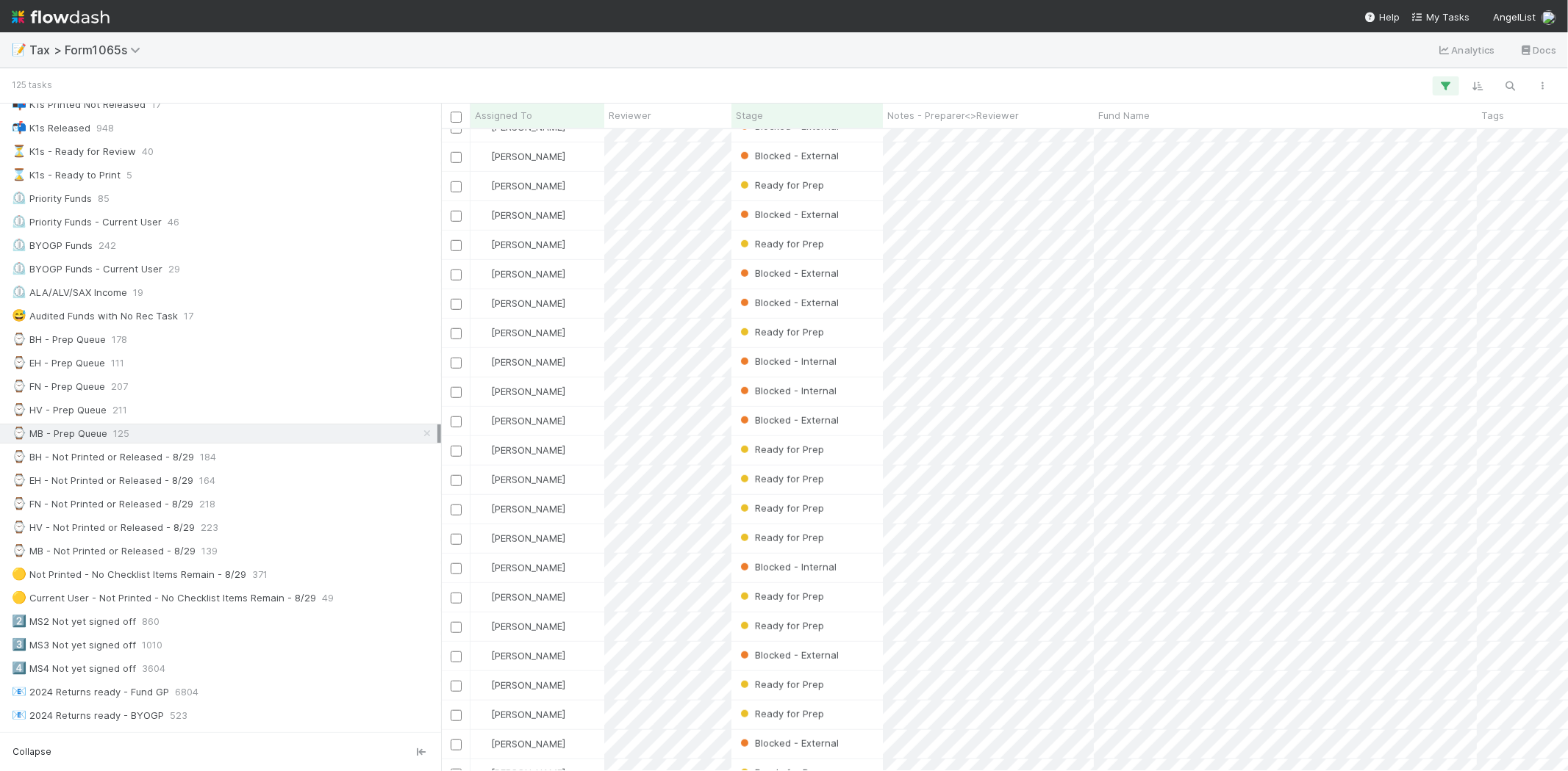
scroll to position [0, 0]
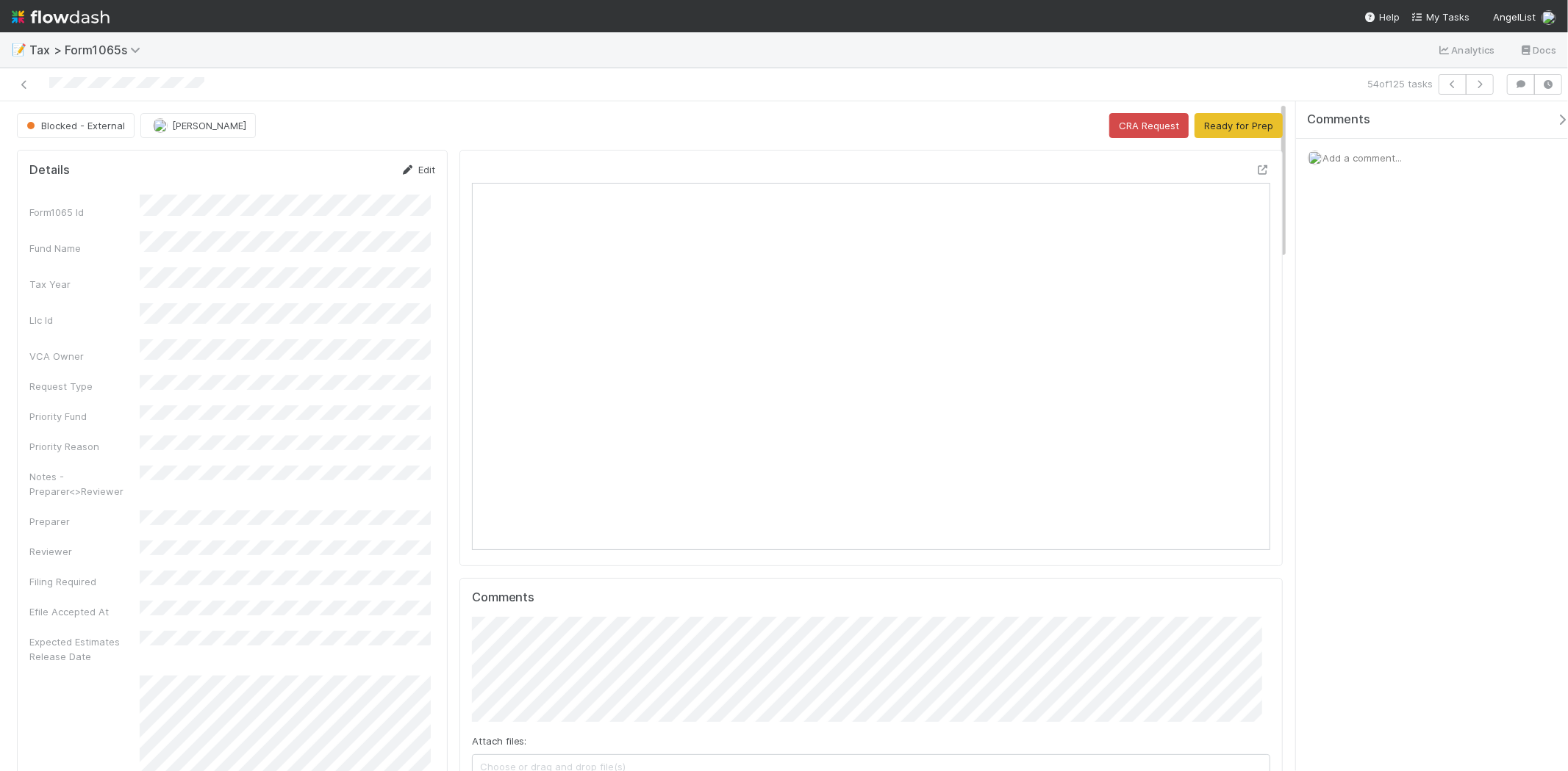
click at [420, 167] on link "Edit" at bounding box center [418, 170] width 35 height 12
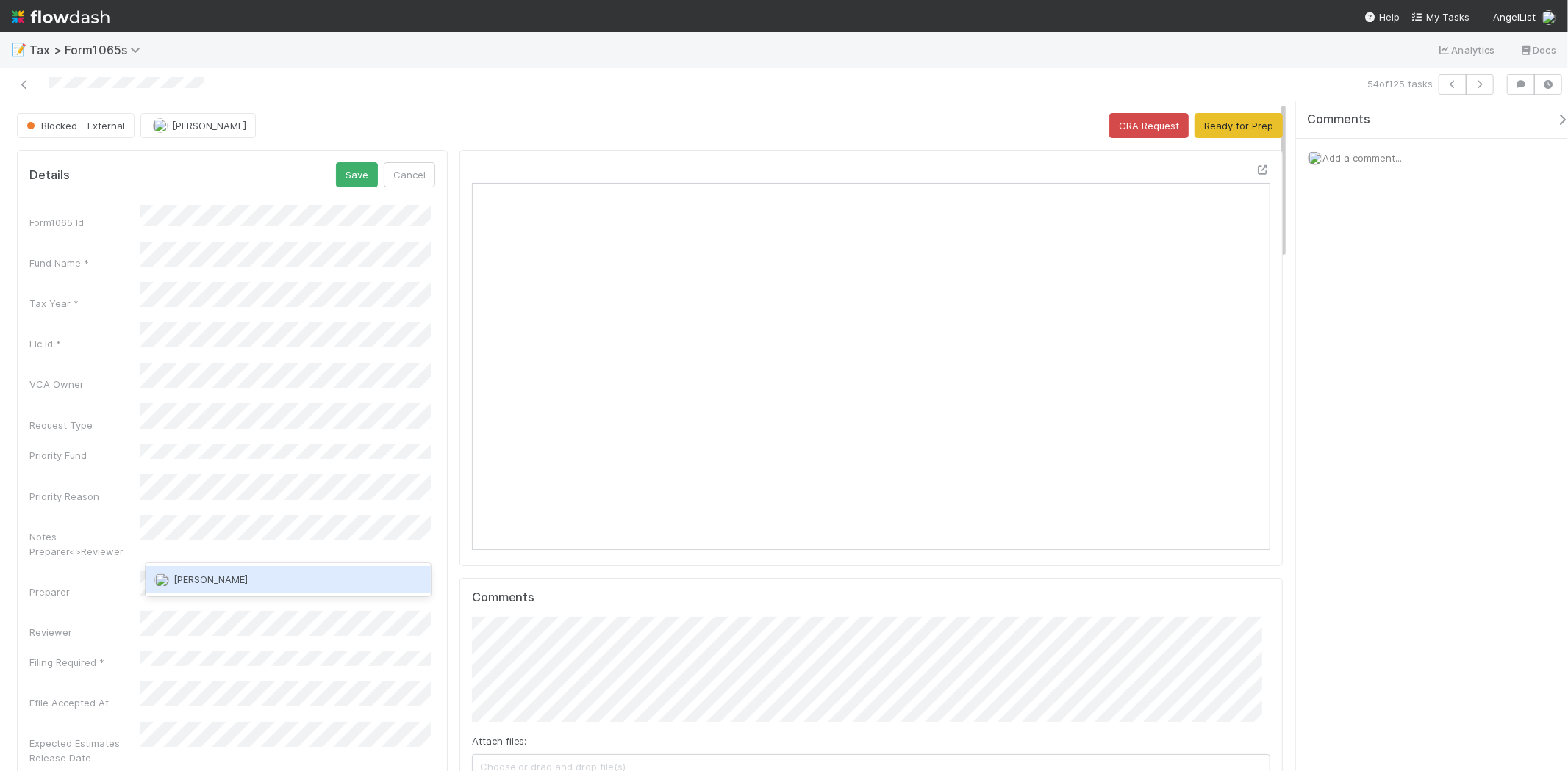
click at [254, 590] on div "[PERSON_NAME]" at bounding box center [288, 580] width 285 height 27
click at [352, 182] on button "Save" at bounding box center [356, 175] width 42 height 25
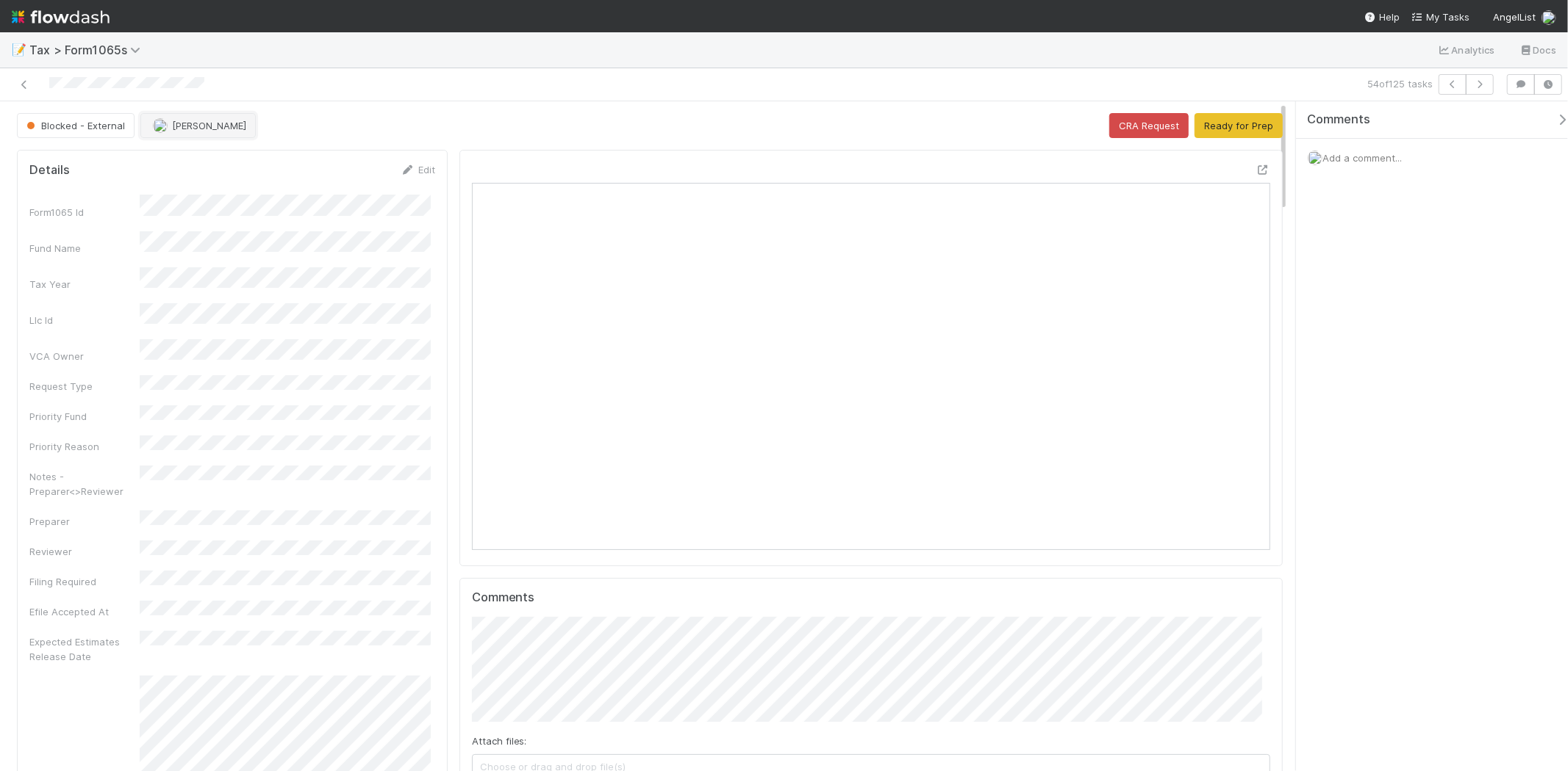
click at [214, 122] on span "[PERSON_NAME]" at bounding box center [209, 125] width 74 height 12
click at [215, 164] on div "[PERSON_NAME]" at bounding box center [238, 163] width 207 height 27
click at [428, 253] on div at bounding box center [784, 386] width 1568 height 771
click at [27, 83] on icon at bounding box center [24, 85] width 14 height 10
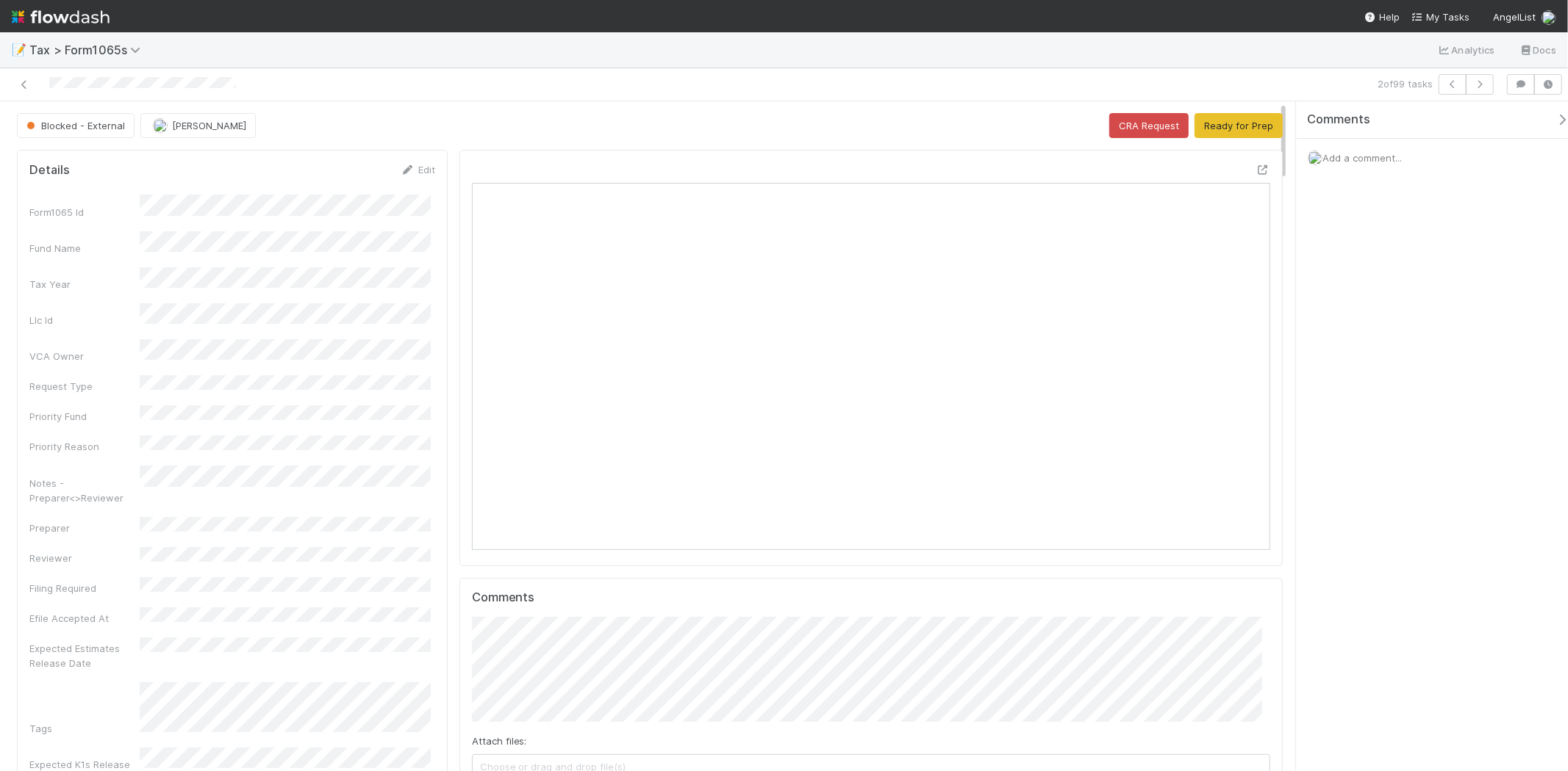
click at [20, 81] on icon at bounding box center [24, 85] width 14 height 10
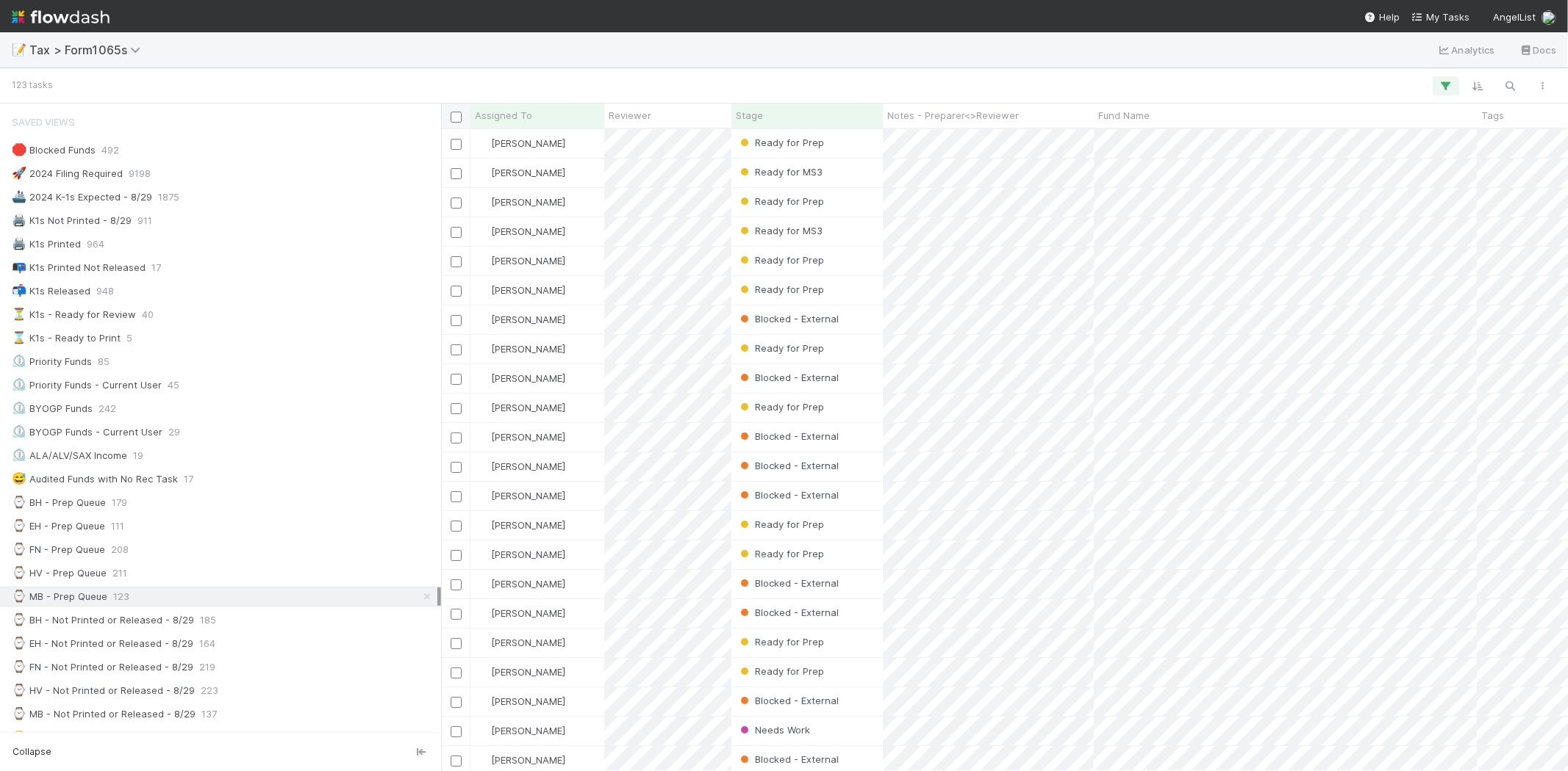
click at [458, 114] on input "checkbox" at bounding box center [456, 117] width 11 height 11
checkbox input "true"
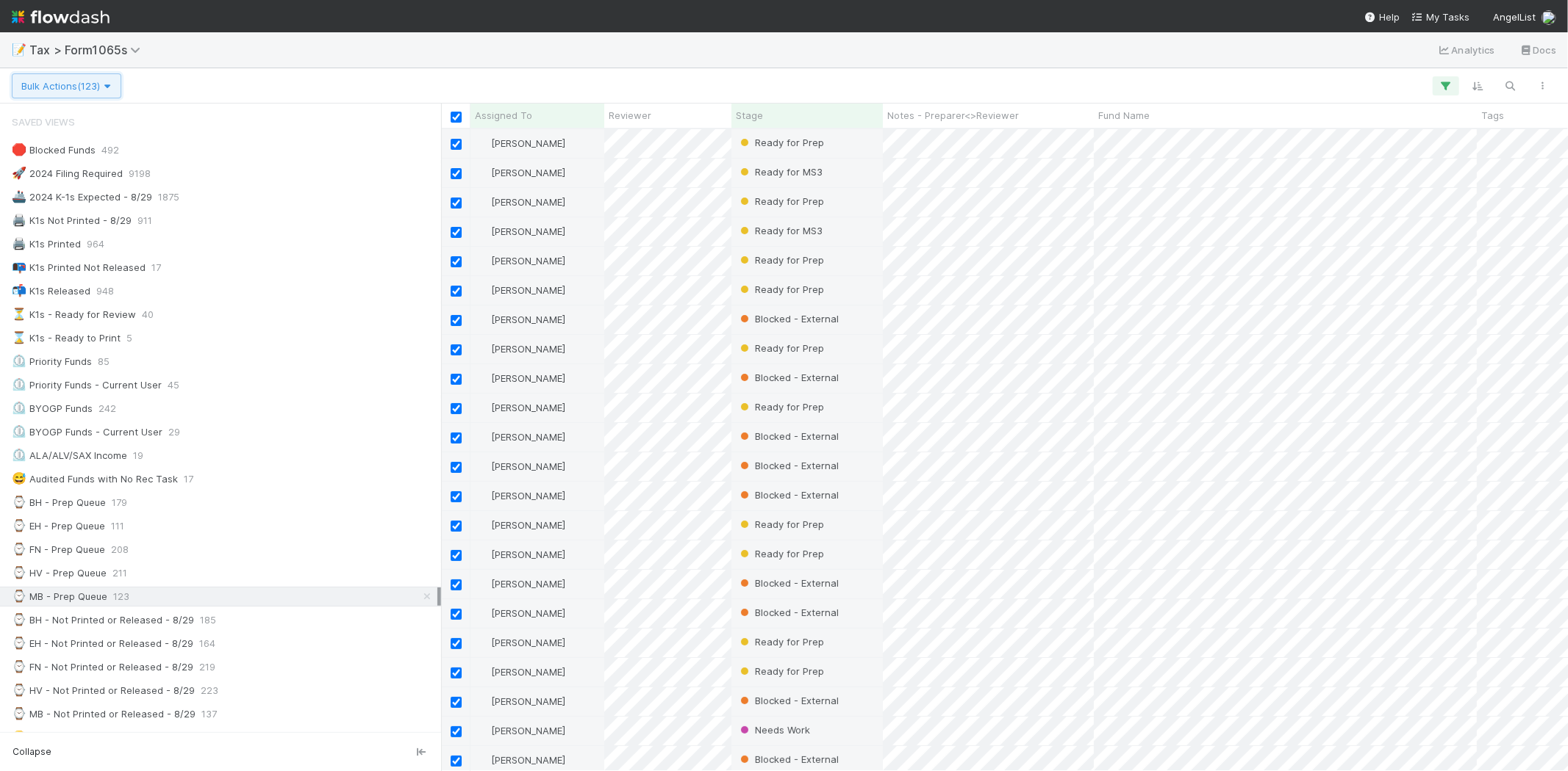
click at [94, 82] on span "Bulk Actions (123)" at bounding box center [66, 86] width 90 height 12
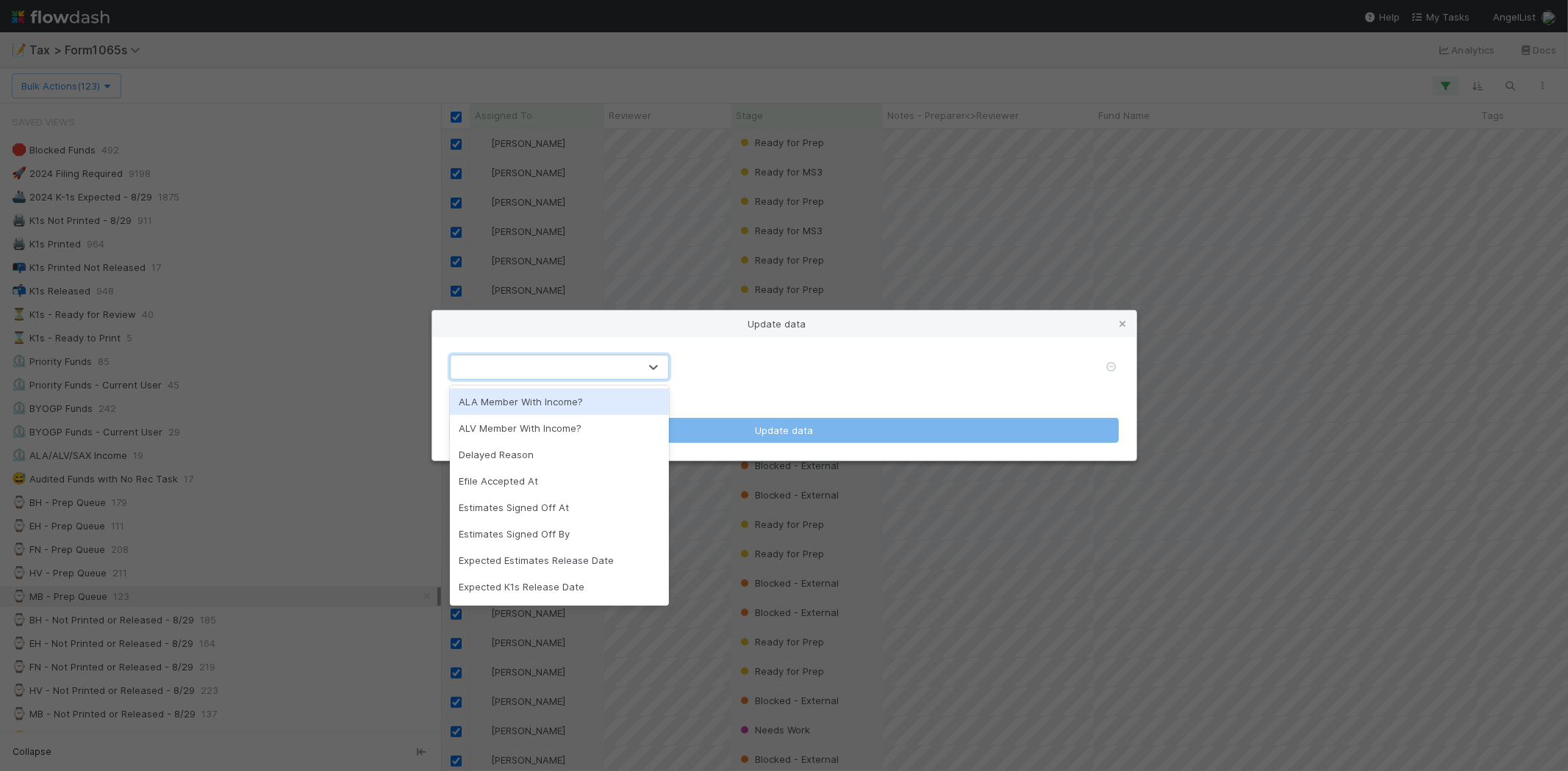
click at [606, 366] on div at bounding box center [545, 367] width 188 height 23
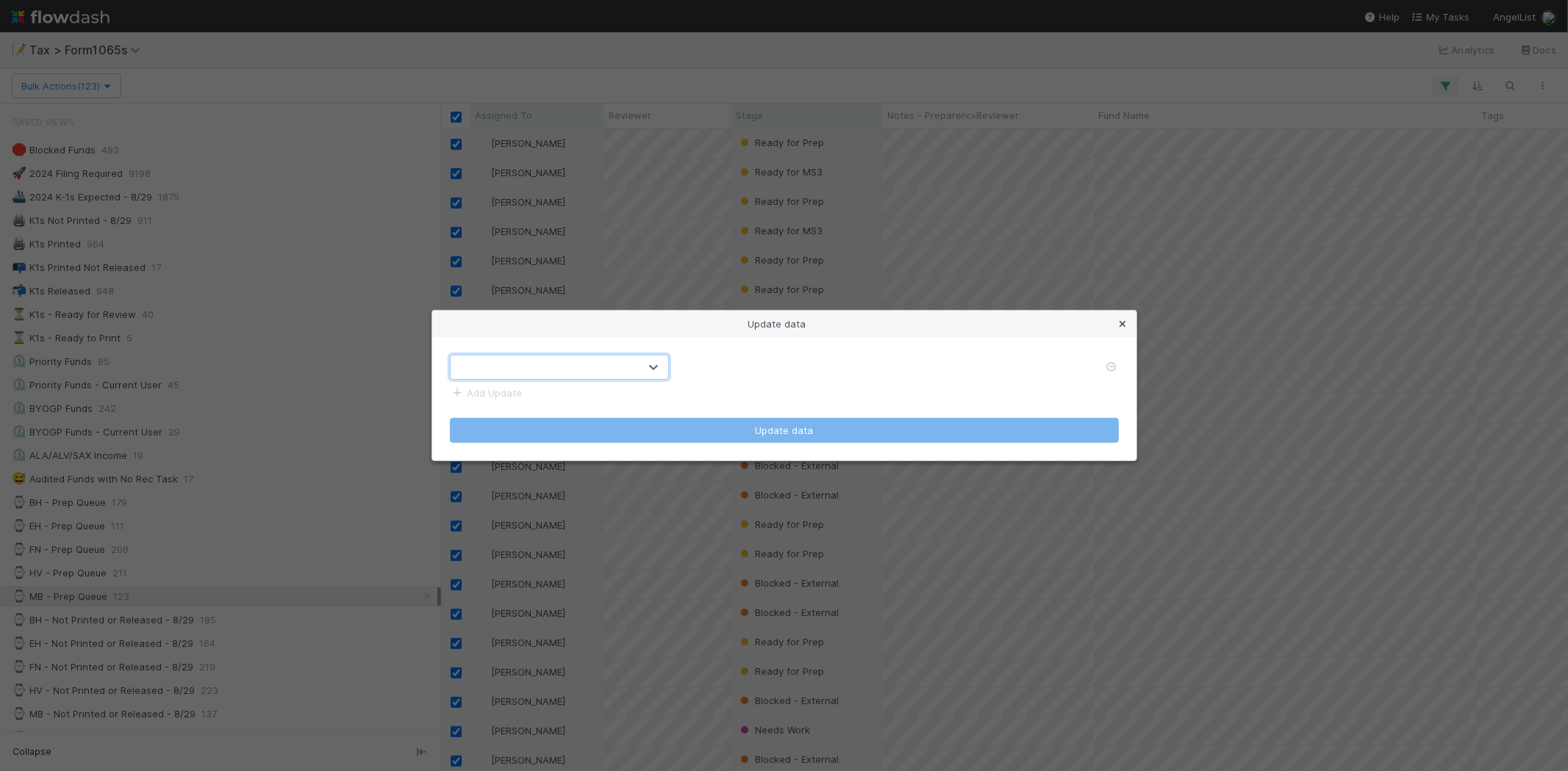
click at [1122, 321] on icon at bounding box center [1123, 324] width 14 height 10
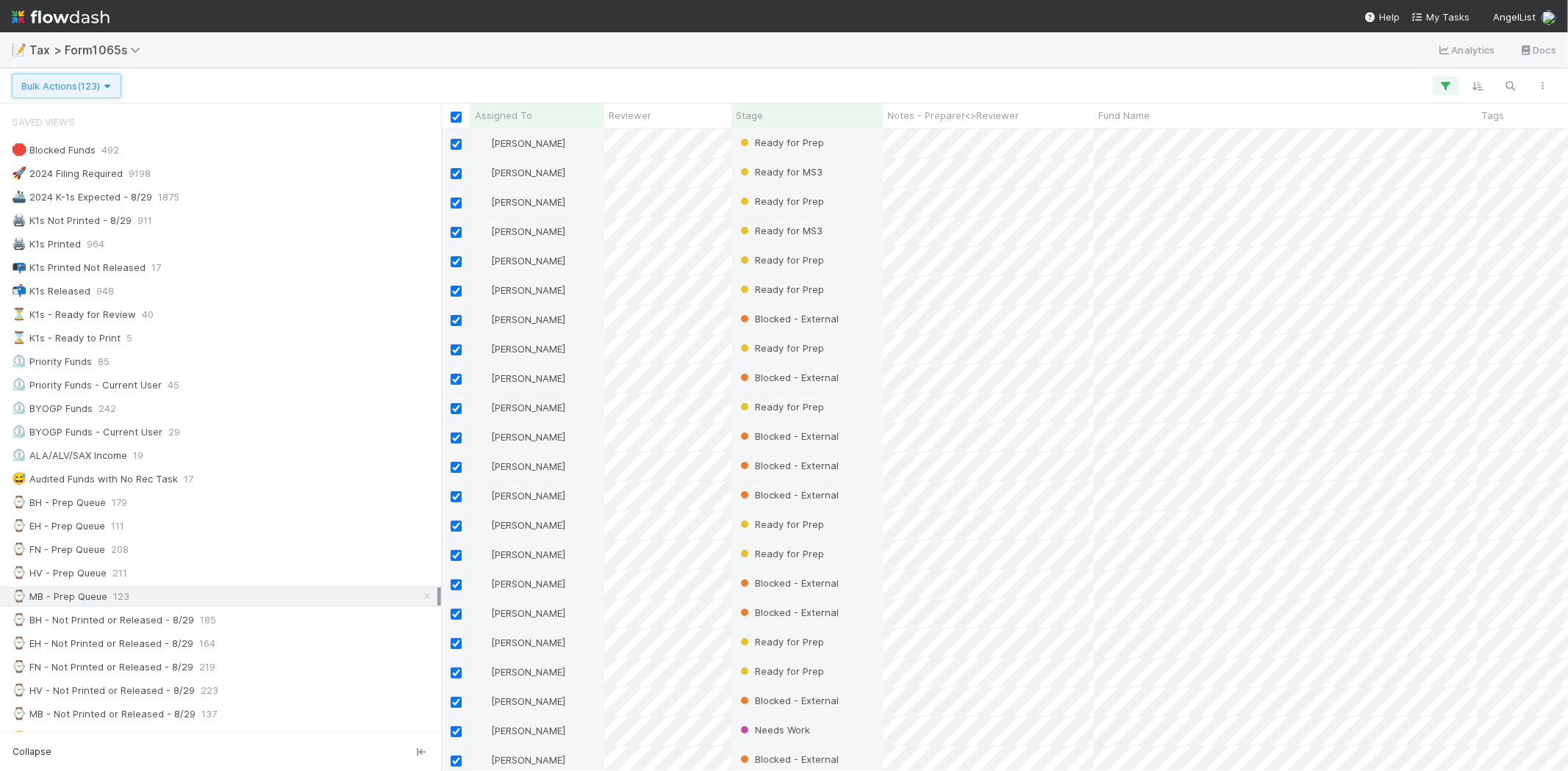
click at [98, 89] on span "Bulk Actions (123)" at bounding box center [66, 86] width 90 height 12
click at [214, 81] on div "Assign to Update data" at bounding box center [784, 386] width 1568 height 771
click at [155, 66] on div "Assign to Update data" at bounding box center [784, 386] width 1568 height 771
click at [121, 92] on button "Bulk Actions (123)" at bounding box center [66, 86] width 110 height 25
click at [213, 69] on div "Assign to Update data" at bounding box center [784, 386] width 1568 height 771
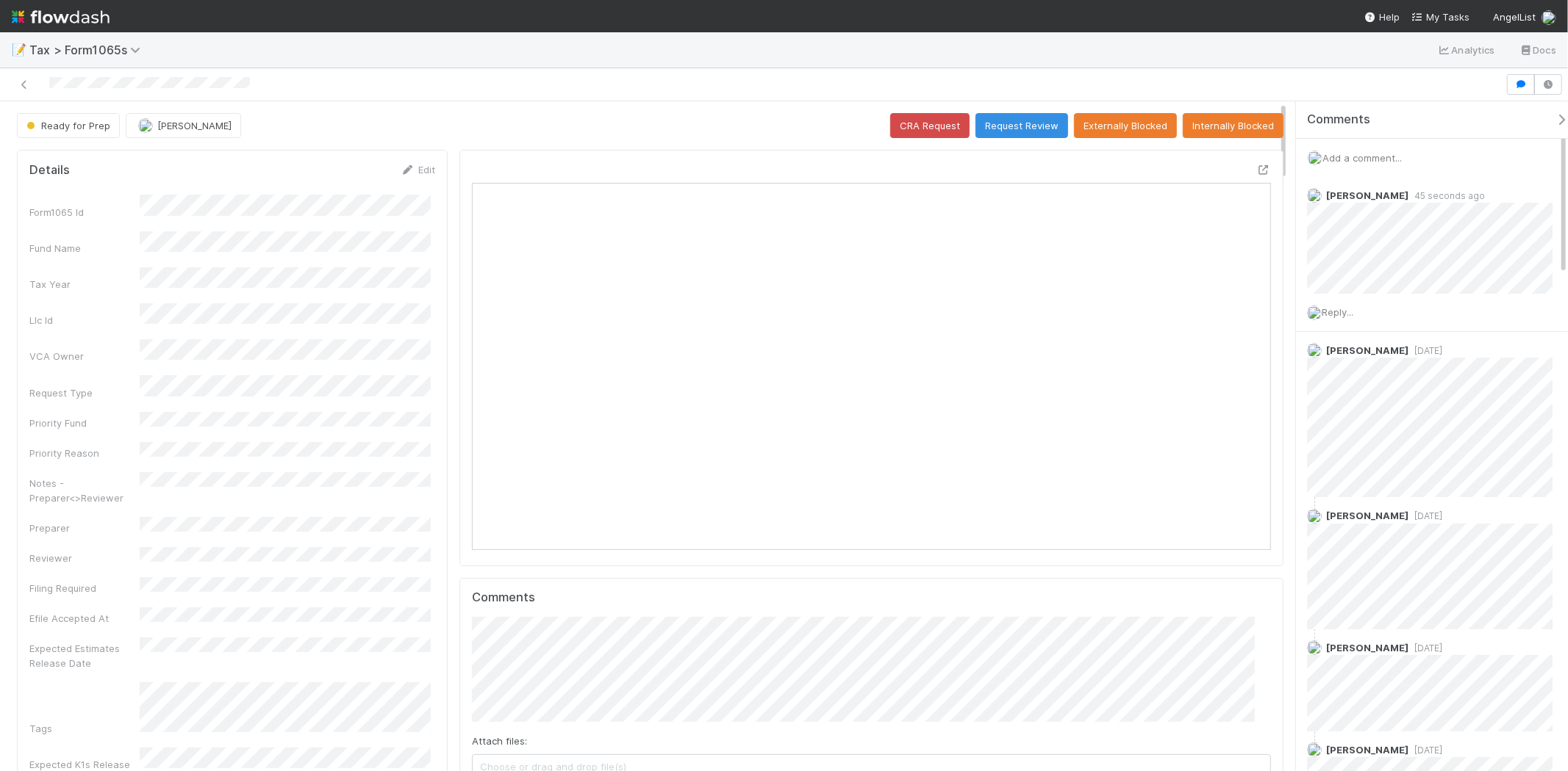
scroll to position [12, 12]
click at [1356, 153] on span "Add a comment..." at bounding box center [1362, 157] width 79 height 12
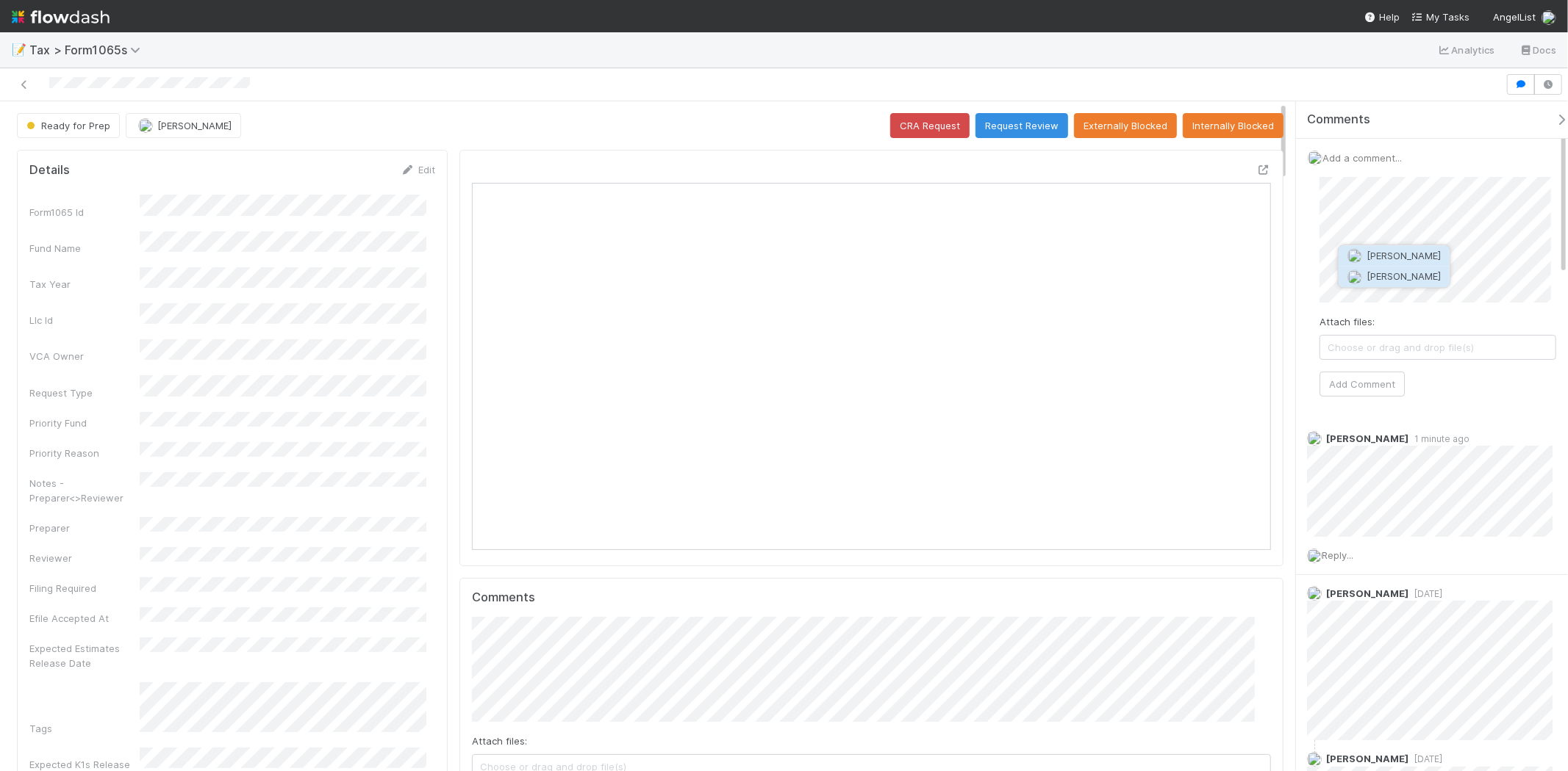
click at [1404, 282] on button "[PERSON_NAME]" at bounding box center [1394, 277] width 111 height 21
click at [1340, 392] on button "Add Comment" at bounding box center [1363, 385] width 86 height 25
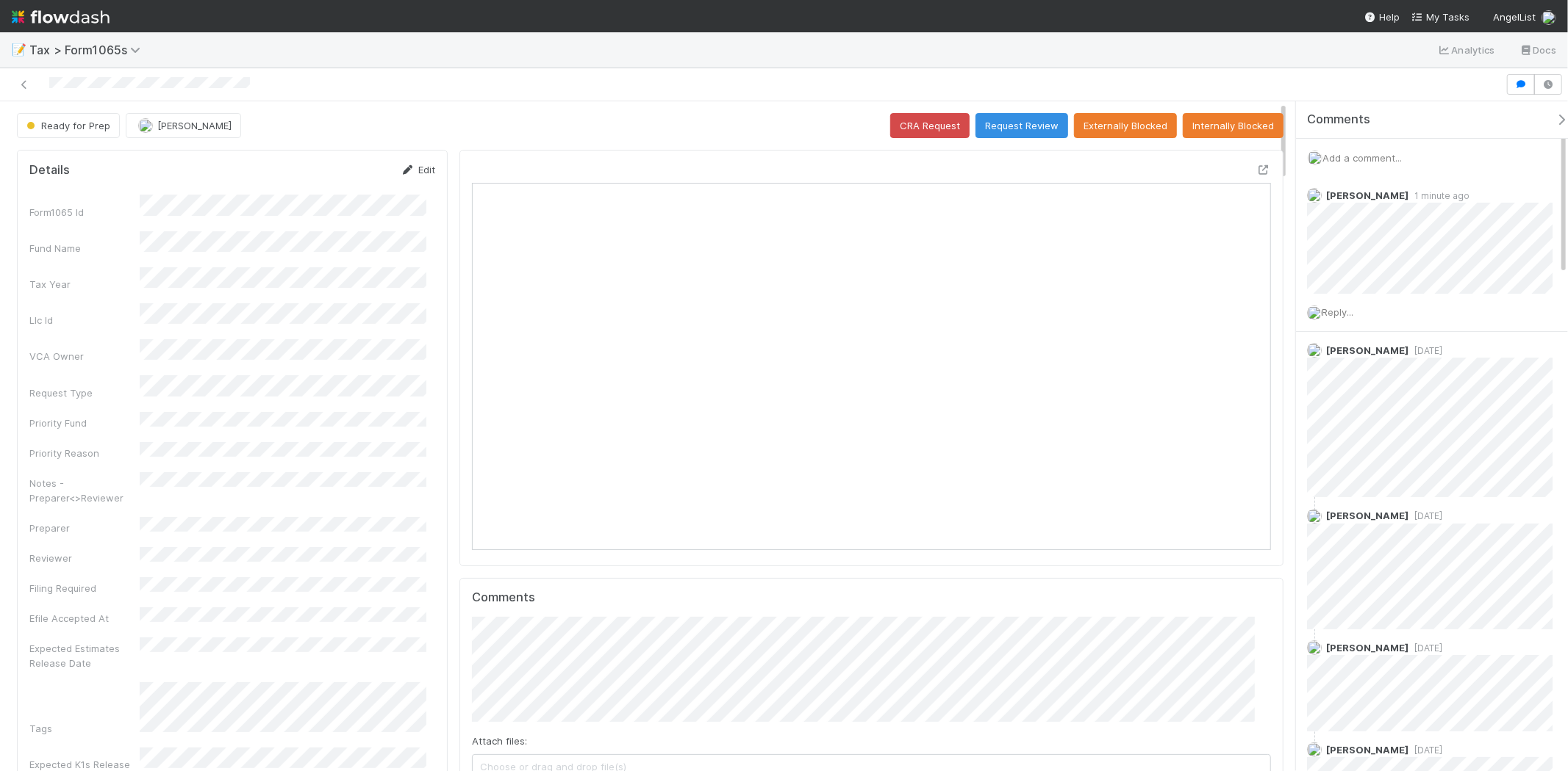
click at [415, 164] on link "Edit" at bounding box center [418, 170] width 35 height 12
click at [415, 170] on button "Cancel" at bounding box center [410, 175] width 52 height 25
click at [415, 170] on link "Edit" at bounding box center [418, 170] width 35 height 12
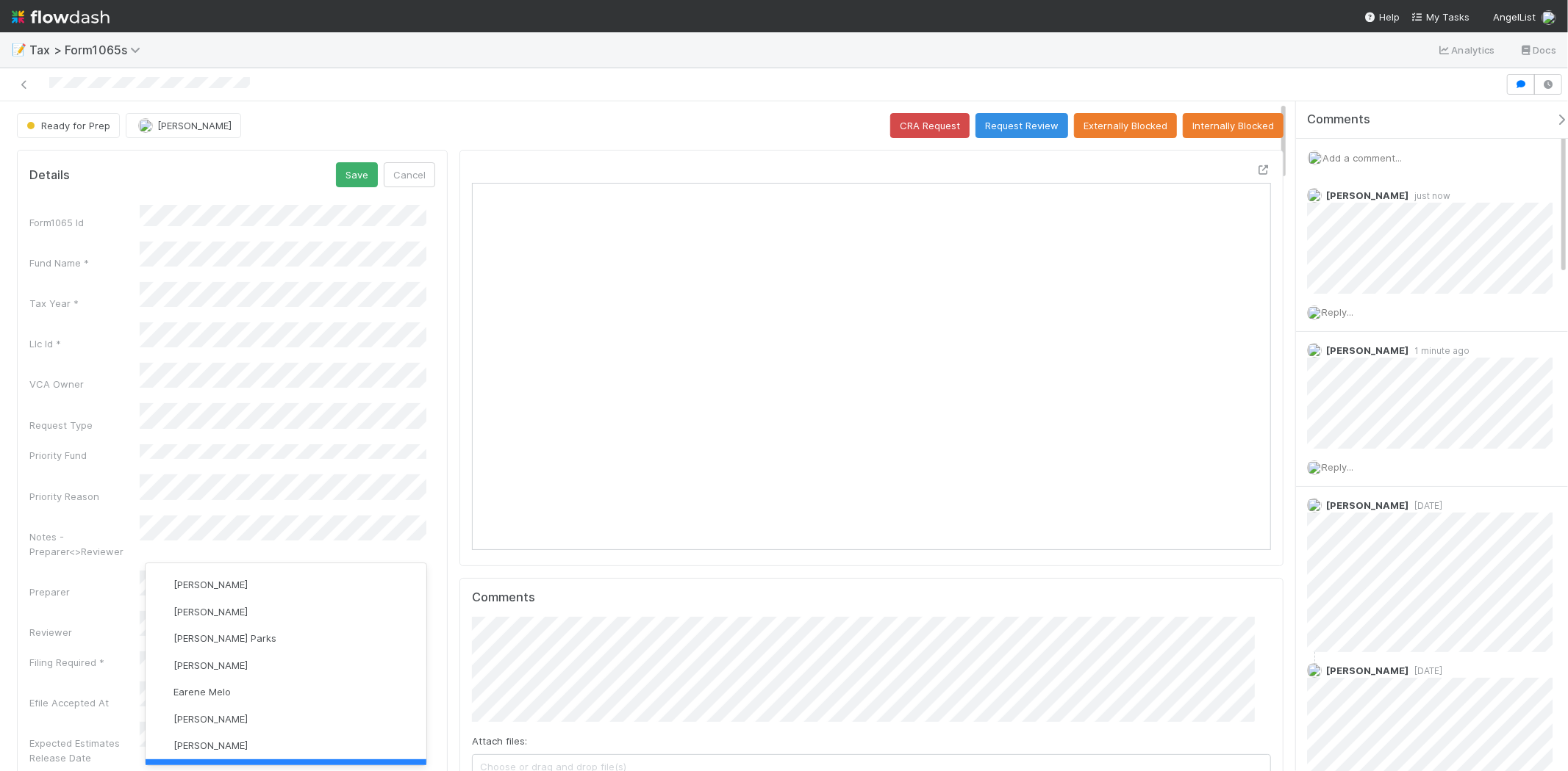
scroll to position [0, 0]
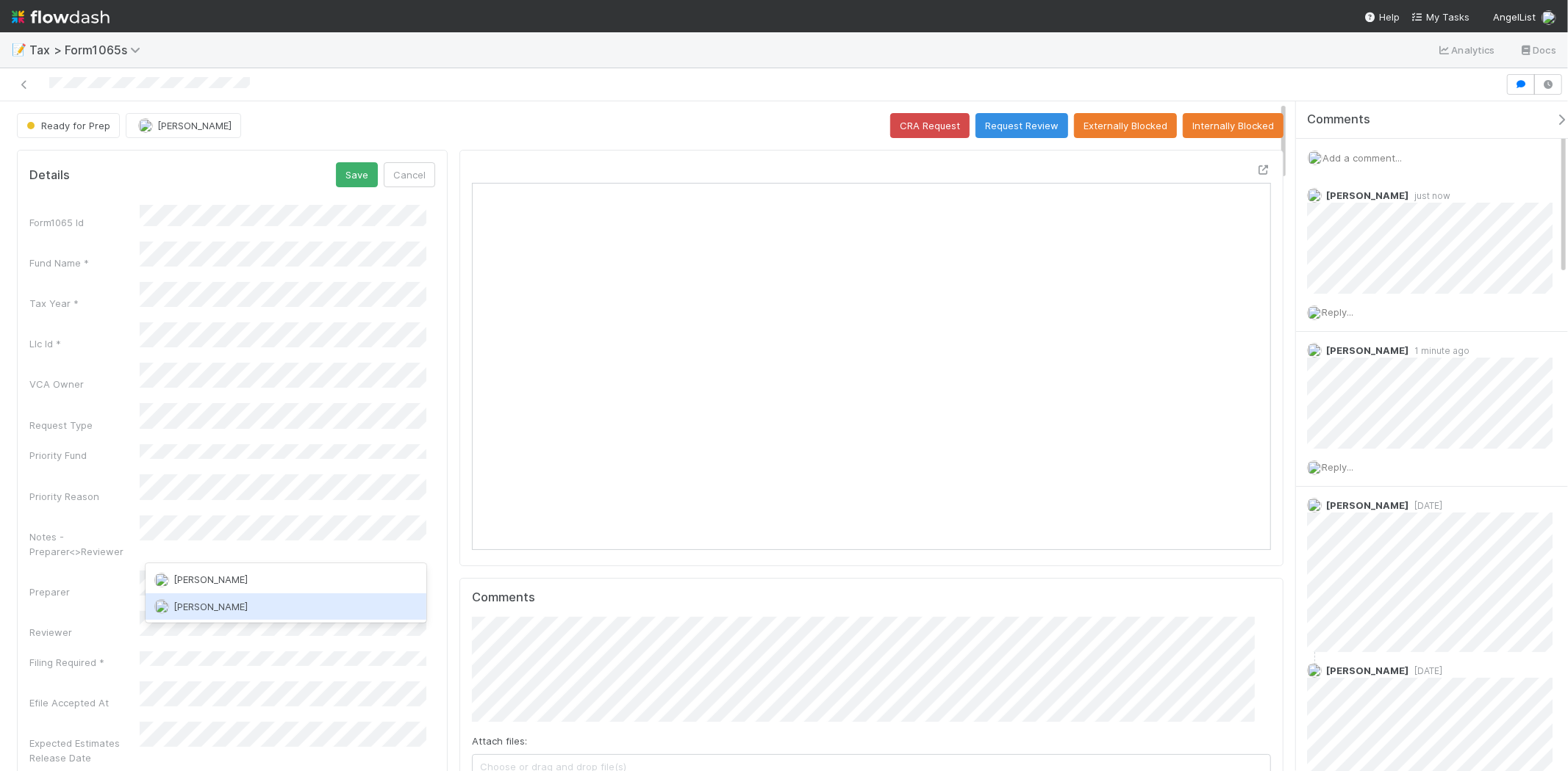
click at [226, 597] on div "[PERSON_NAME]" at bounding box center [286, 607] width 280 height 27
click at [361, 162] on button "Save" at bounding box center [356, 175] width 42 height 25
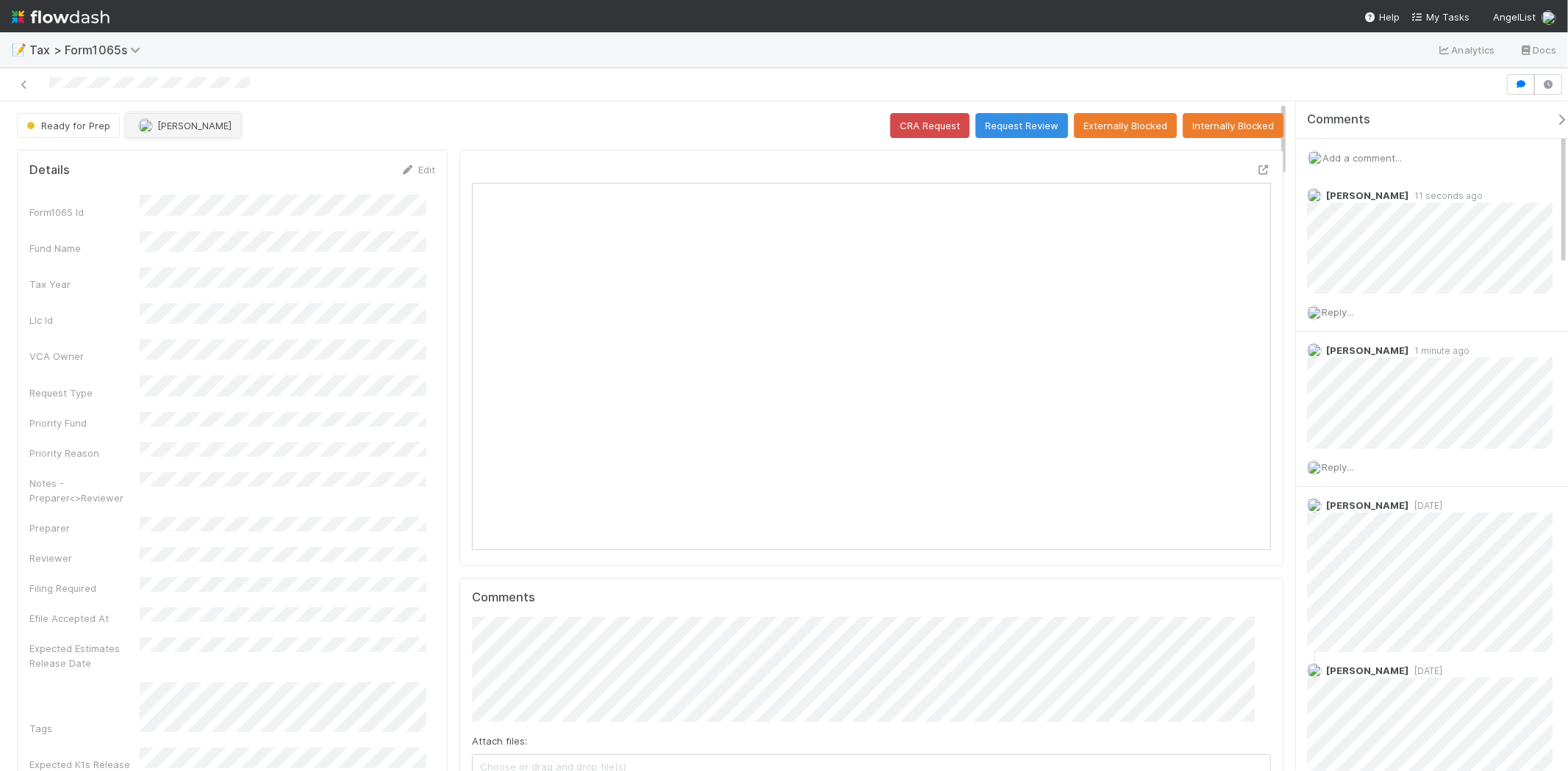
click at [197, 127] on span "[PERSON_NAME]" at bounding box center [194, 125] width 74 height 12
click at [210, 194] on div "[PERSON_NAME]" at bounding box center [222, 190] width 207 height 27
